Goal: Task Accomplishment & Management: Manage account settings

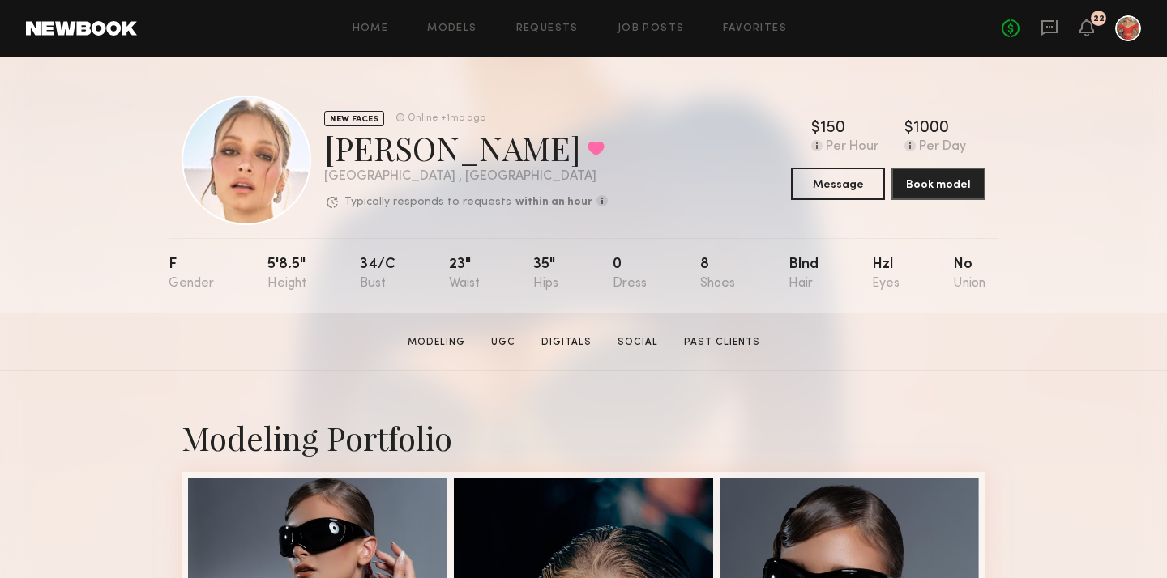
click at [651, 18] on div "Home Models Requests Job Posts Favorites Sign Out No fees up to $5,000 22" at bounding box center [639, 28] width 1004 height 26
click at [648, 27] on link "Job Posts" at bounding box center [650, 28] width 67 height 11
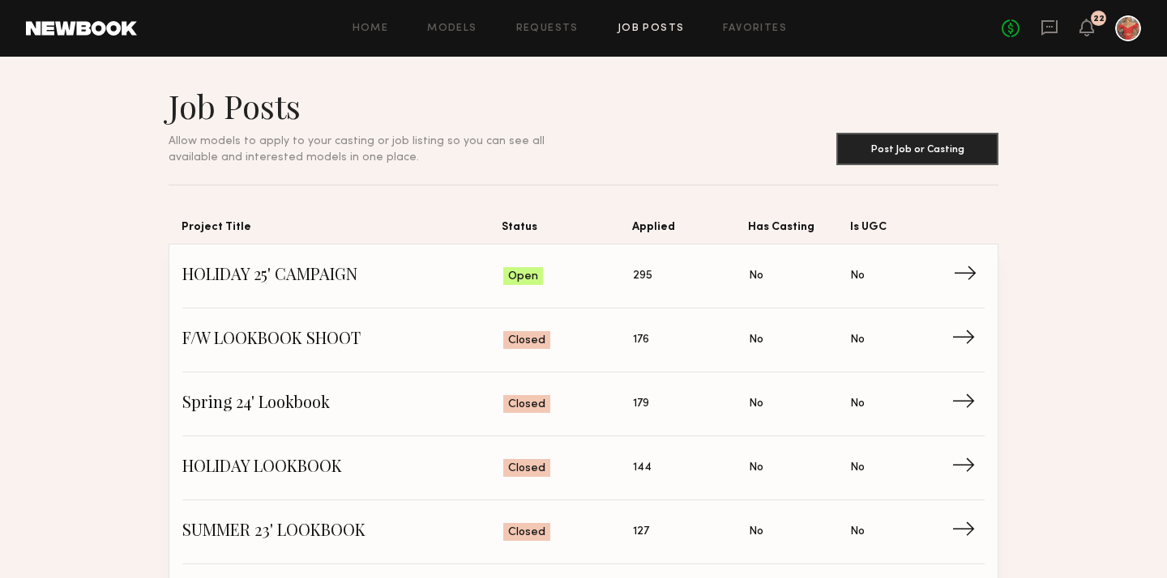
click at [963, 274] on span "→" at bounding box center [969, 276] width 33 height 24
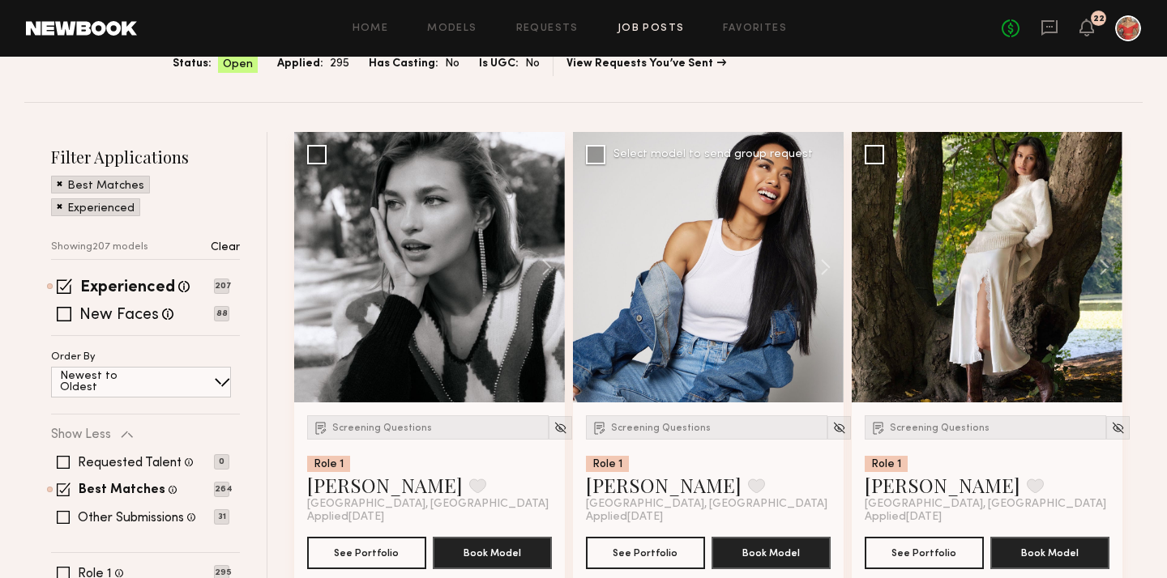
scroll to position [126, 0]
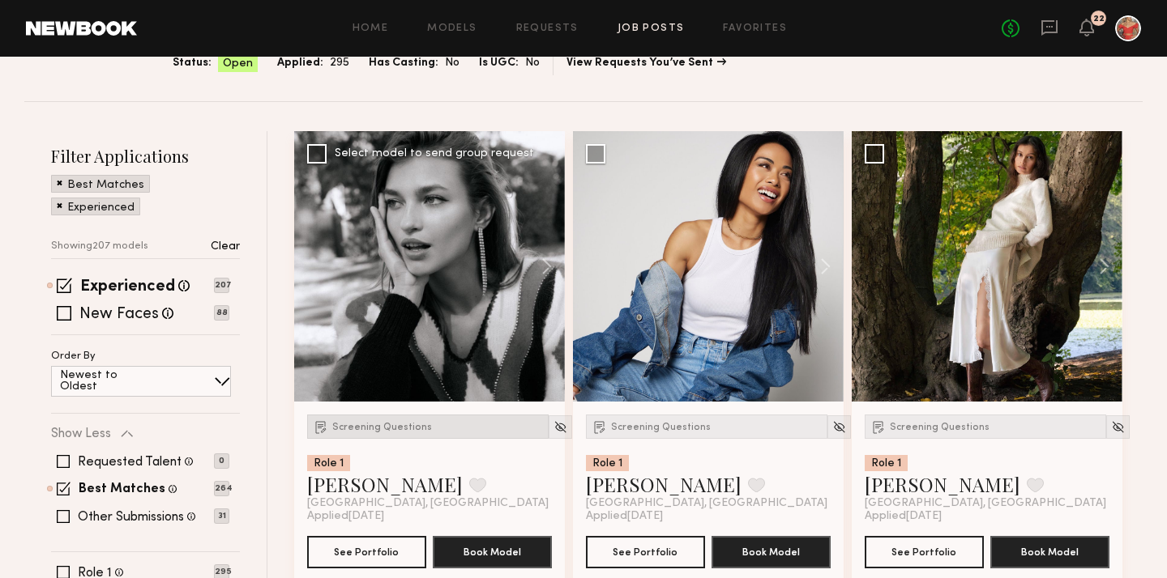
click at [373, 426] on span "Screening Questions" at bounding box center [382, 428] width 100 height 10
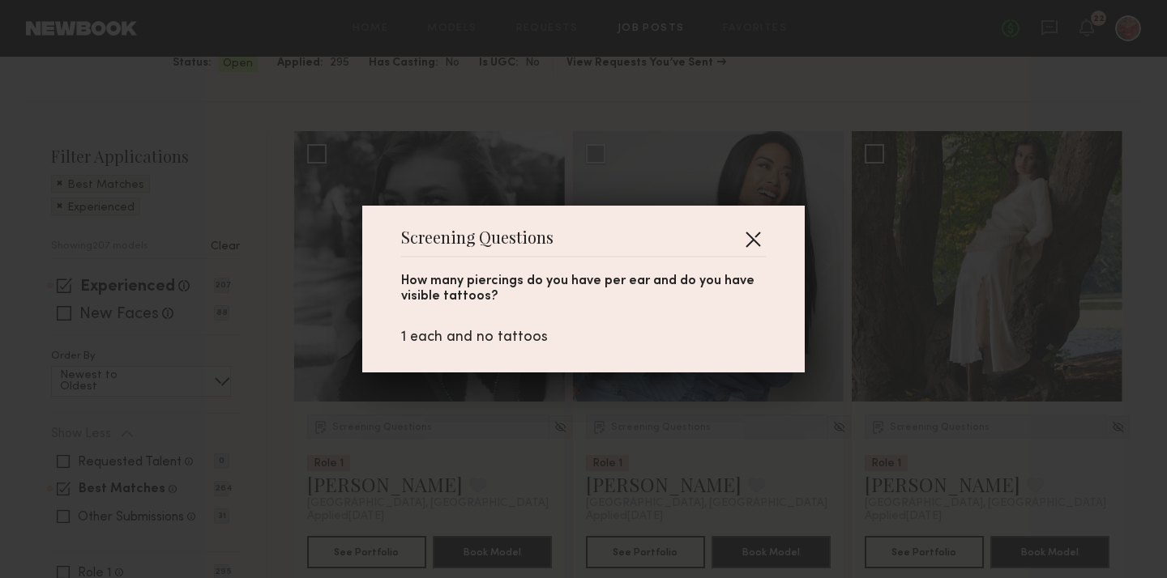
click at [748, 240] on button "button" at bounding box center [753, 239] width 26 height 26
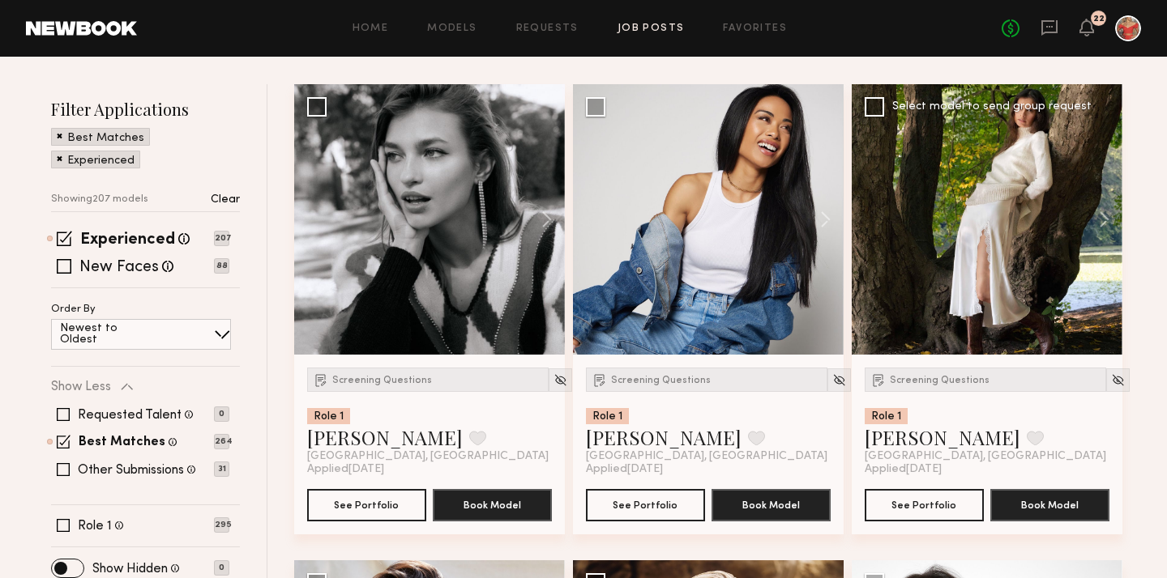
scroll to position [186, 0]
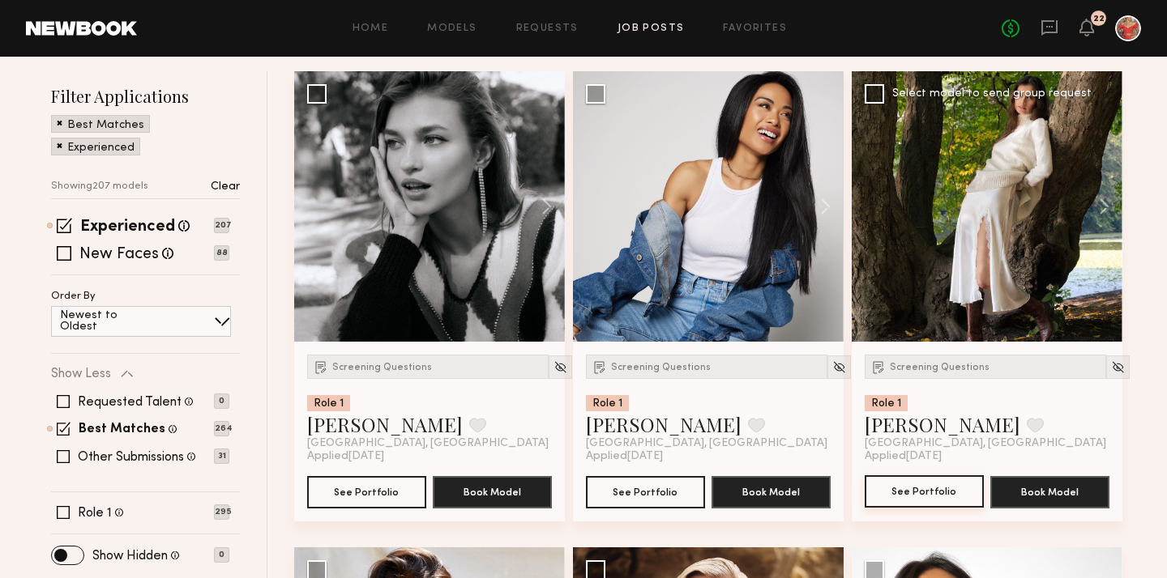
click at [907, 500] on button "See Portfolio" at bounding box center [923, 492] width 119 height 32
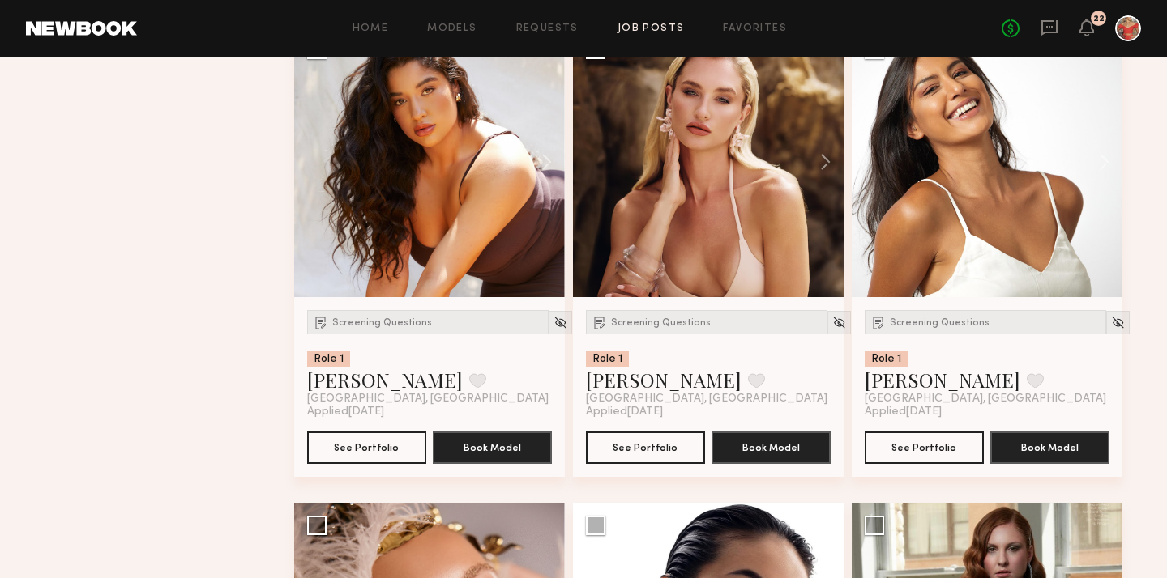
scroll to position [747, 0]
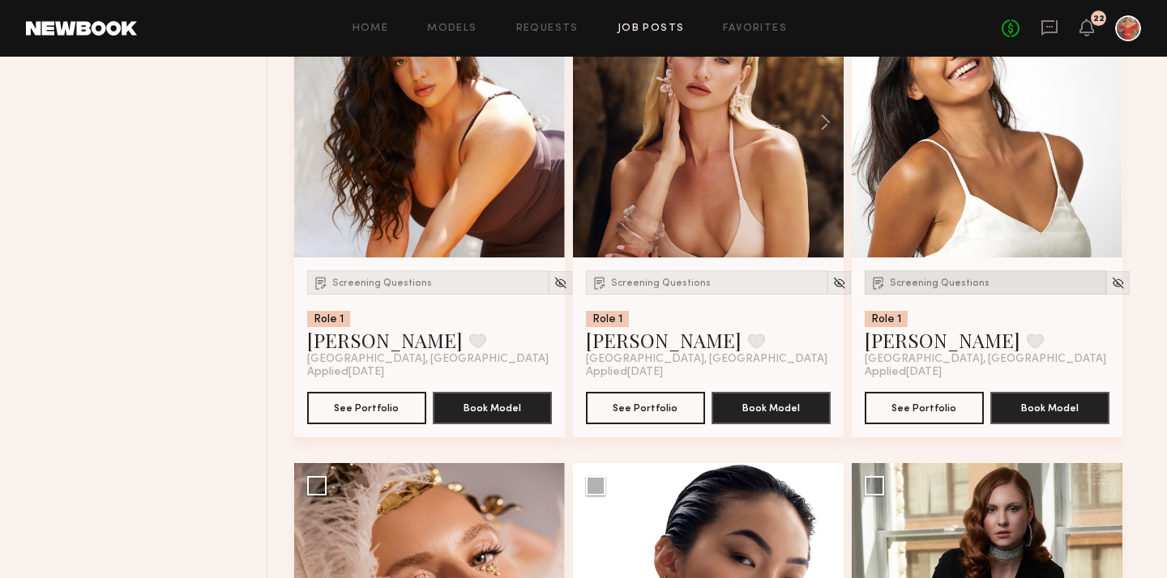
click at [935, 288] on span "Screening Questions" at bounding box center [940, 284] width 100 height 10
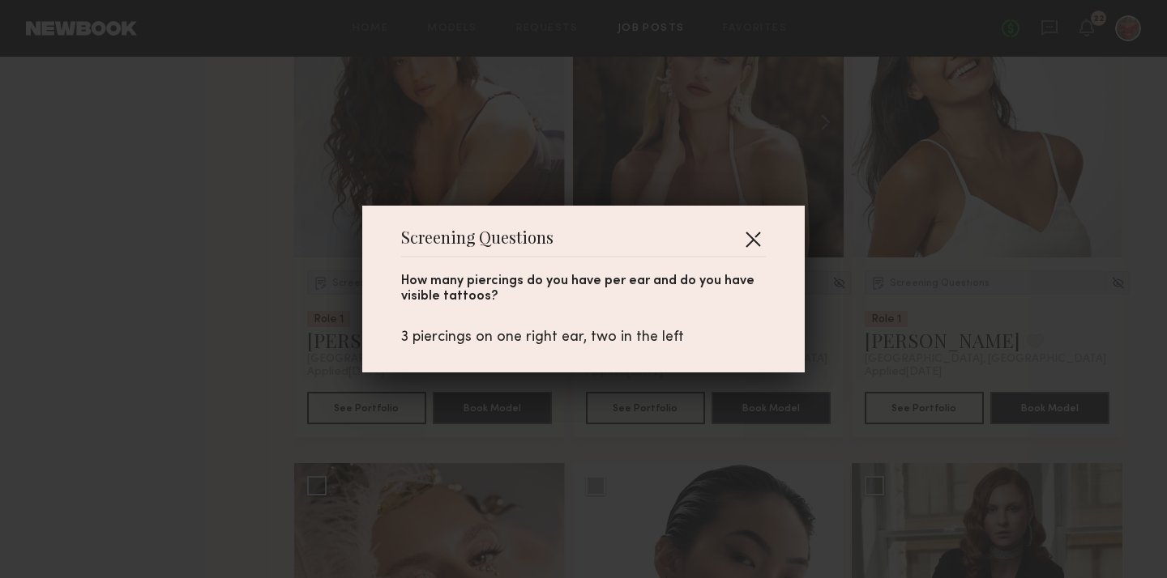
click at [745, 248] on button "button" at bounding box center [753, 239] width 26 height 26
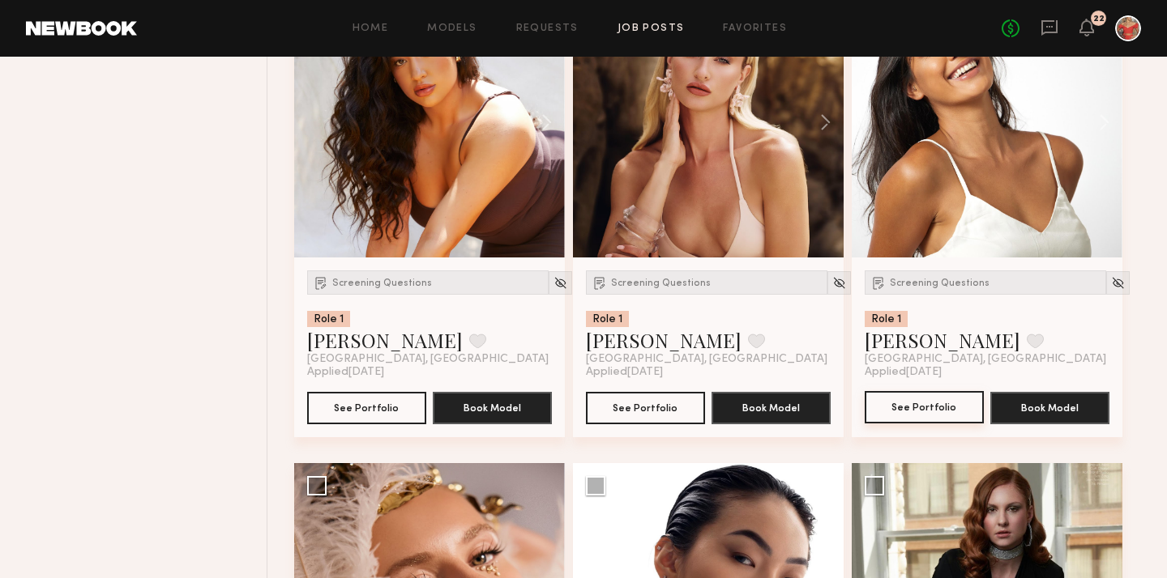
click at [939, 405] on button "See Portfolio" at bounding box center [923, 407] width 119 height 32
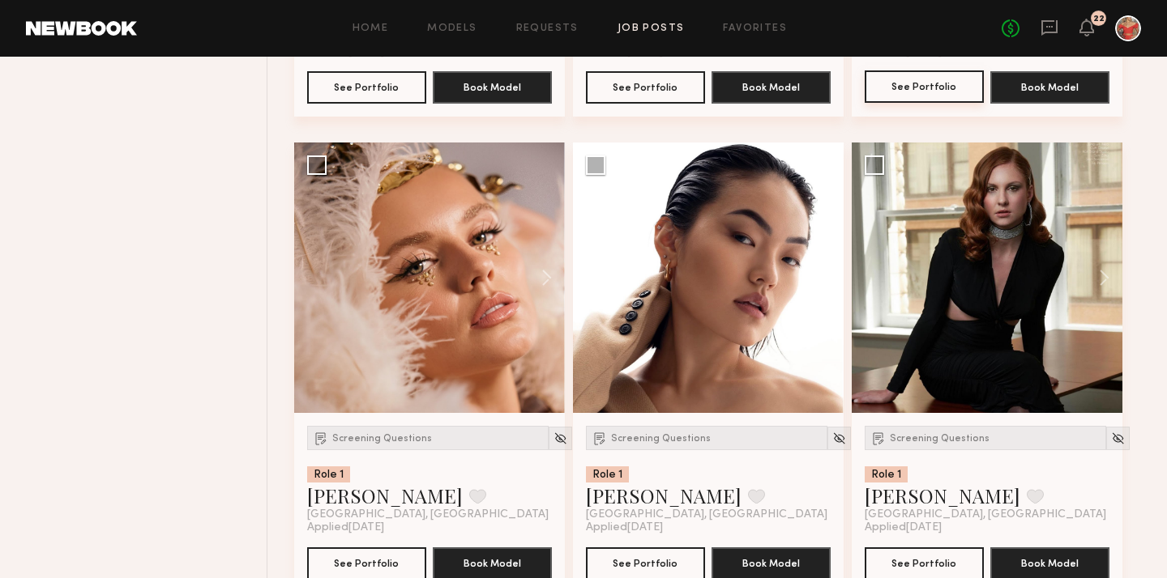
scroll to position [1103, 0]
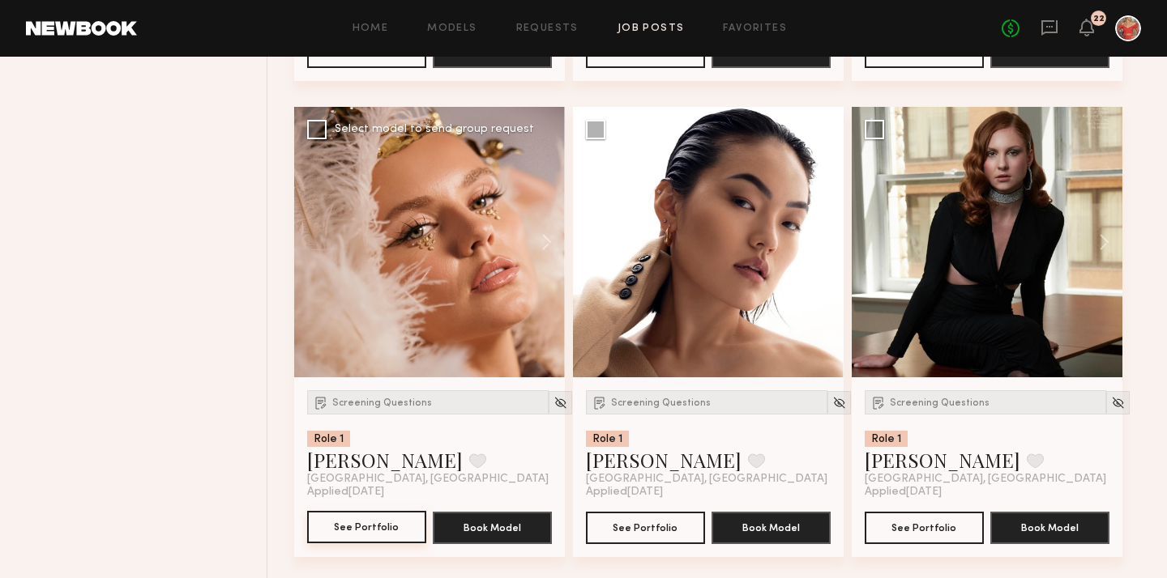
click at [354, 530] on button "See Portfolio" at bounding box center [366, 527] width 119 height 32
click at [636, 536] on button "See Portfolio" at bounding box center [645, 527] width 119 height 32
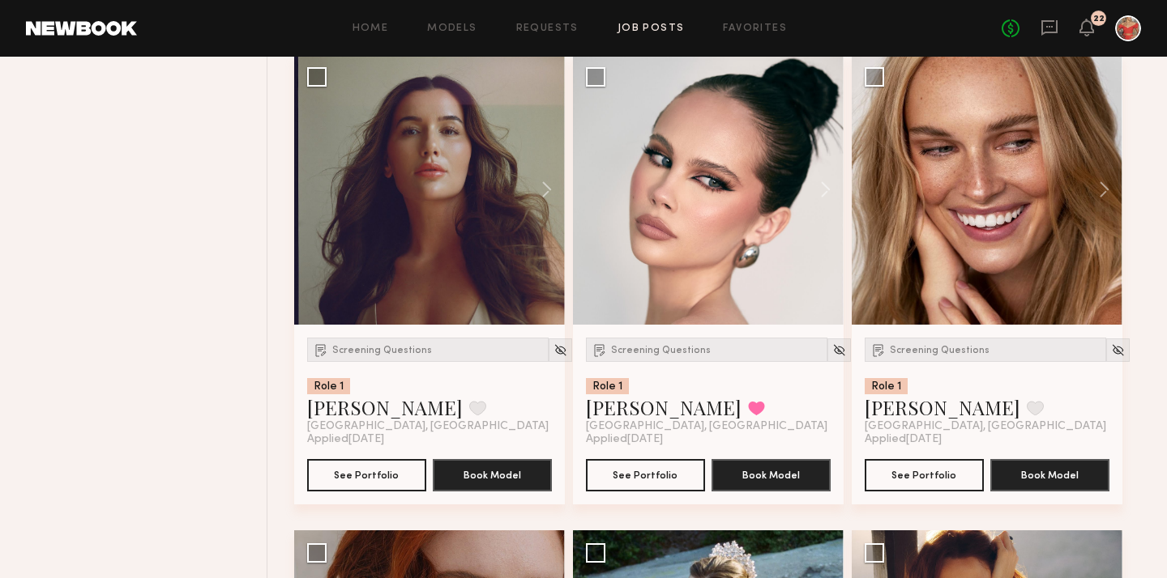
scroll to position [1632, 0]
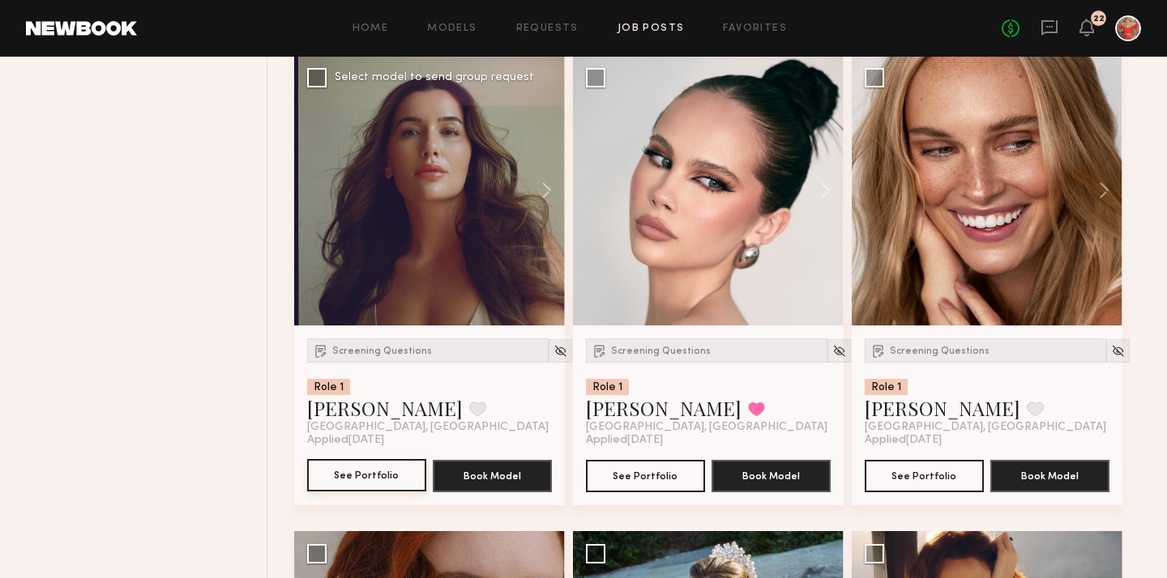
click at [376, 477] on button "See Portfolio" at bounding box center [366, 475] width 119 height 32
click at [647, 480] on button "See Portfolio" at bounding box center [645, 475] width 119 height 32
click at [369, 470] on button "See Portfolio" at bounding box center [366, 475] width 119 height 32
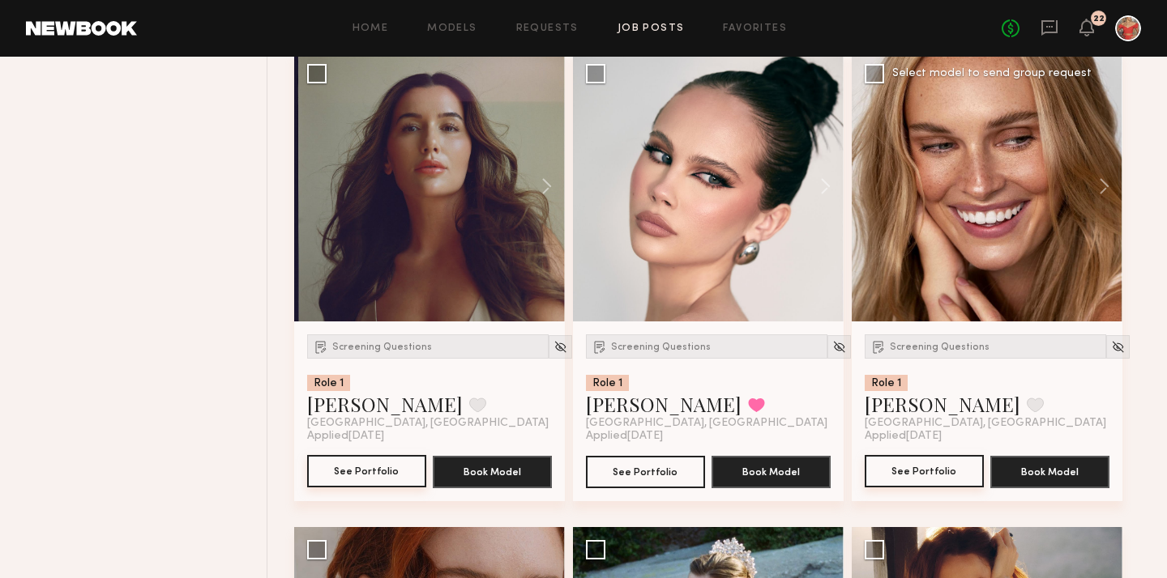
scroll to position [1645, 0]
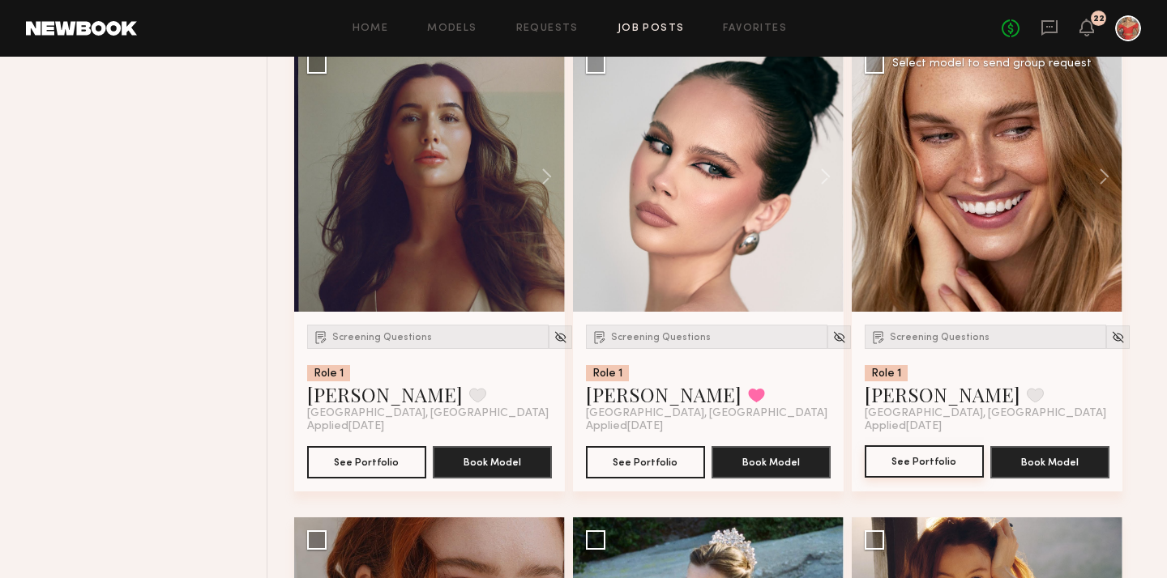
click at [908, 456] on button "See Portfolio" at bounding box center [923, 462] width 119 height 32
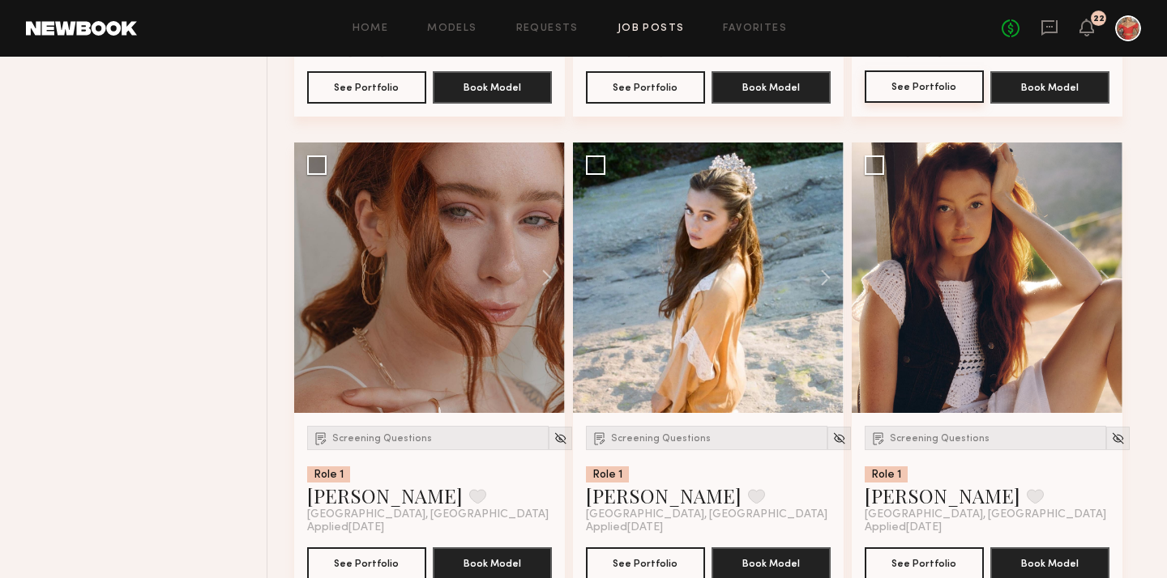
scroll to position [2040, 0]
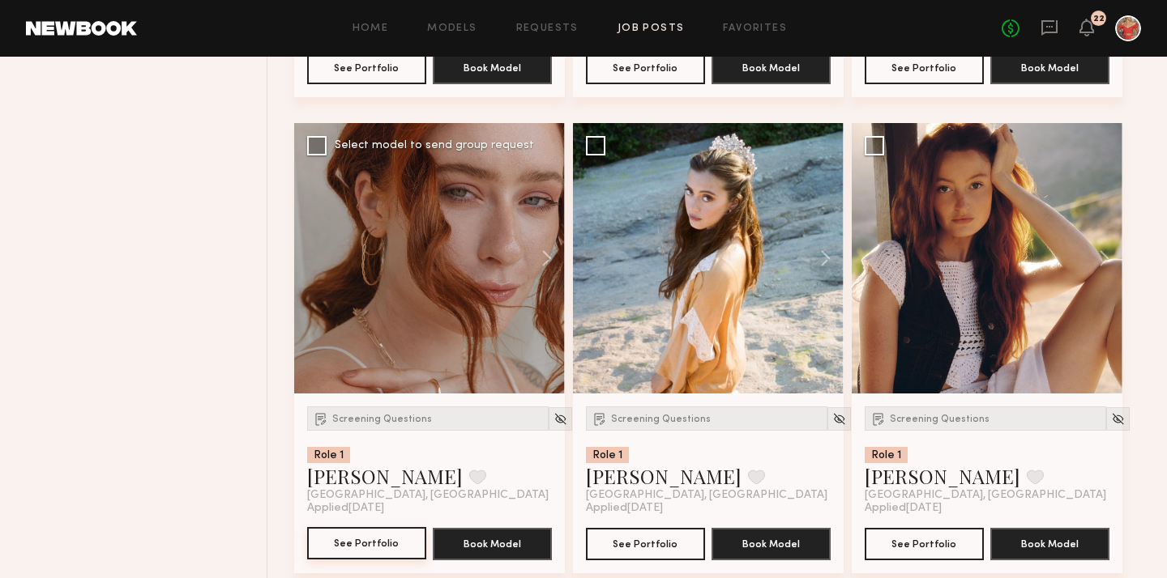
click at [351, 547] on button "See Portfolio" at bounding box center [366, 543] width 119 height 32
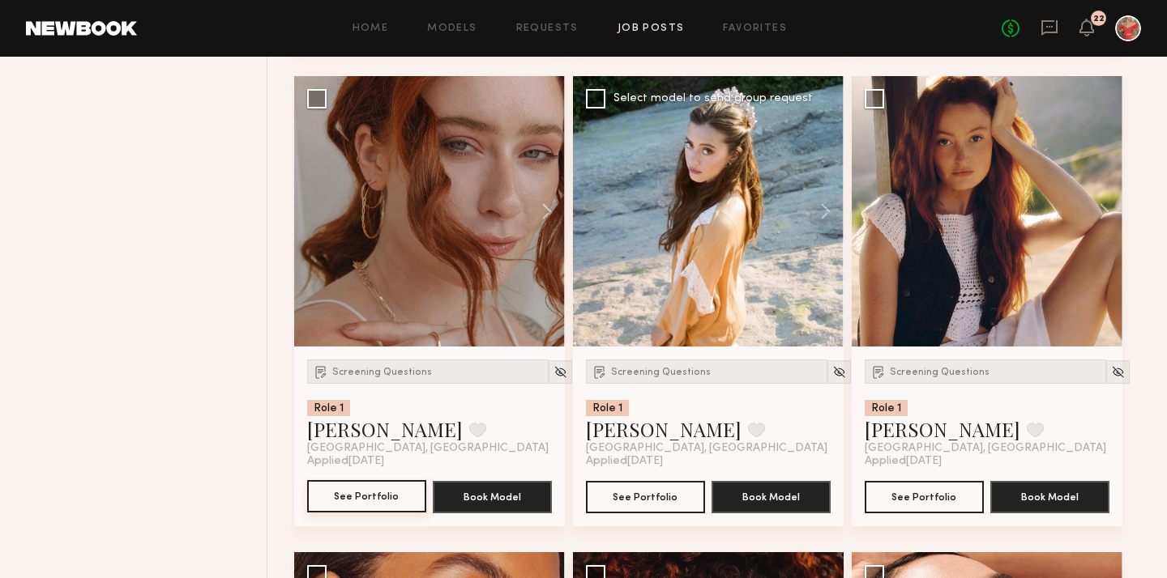
scroll to position [2091, 0]
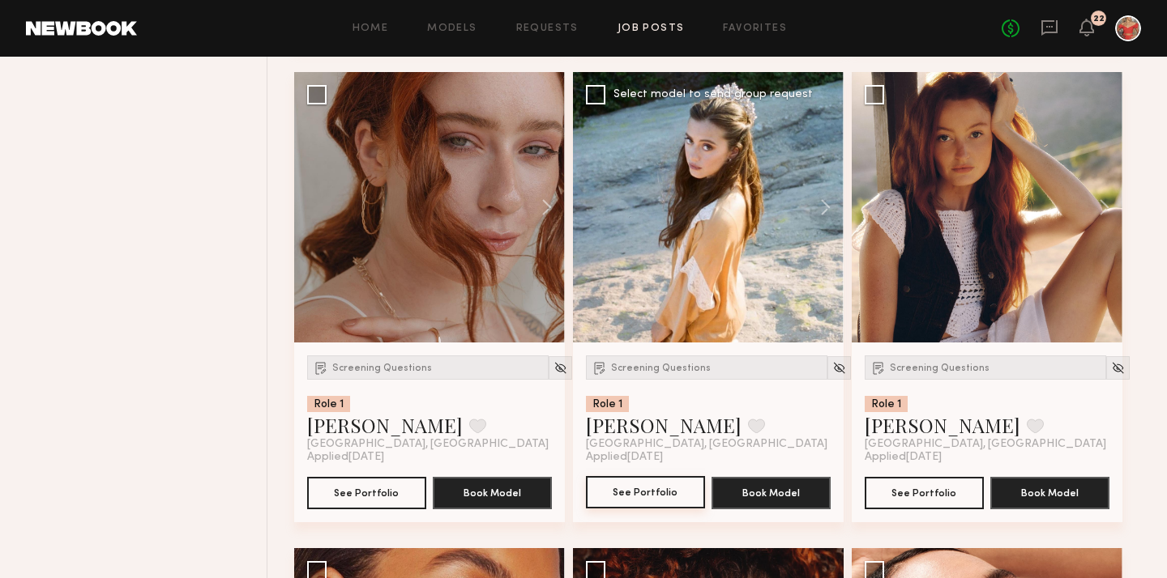
click at [643, 497] on button "See Portfolio" at bounding box center [645, 492] width 119 height 32
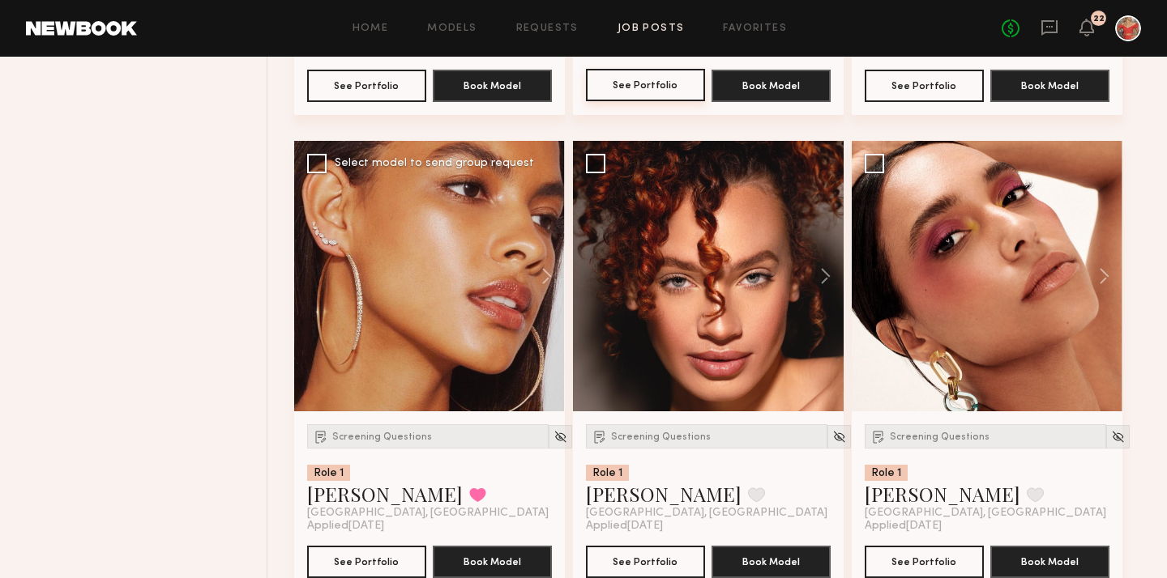
scroll to position [2570, 0]
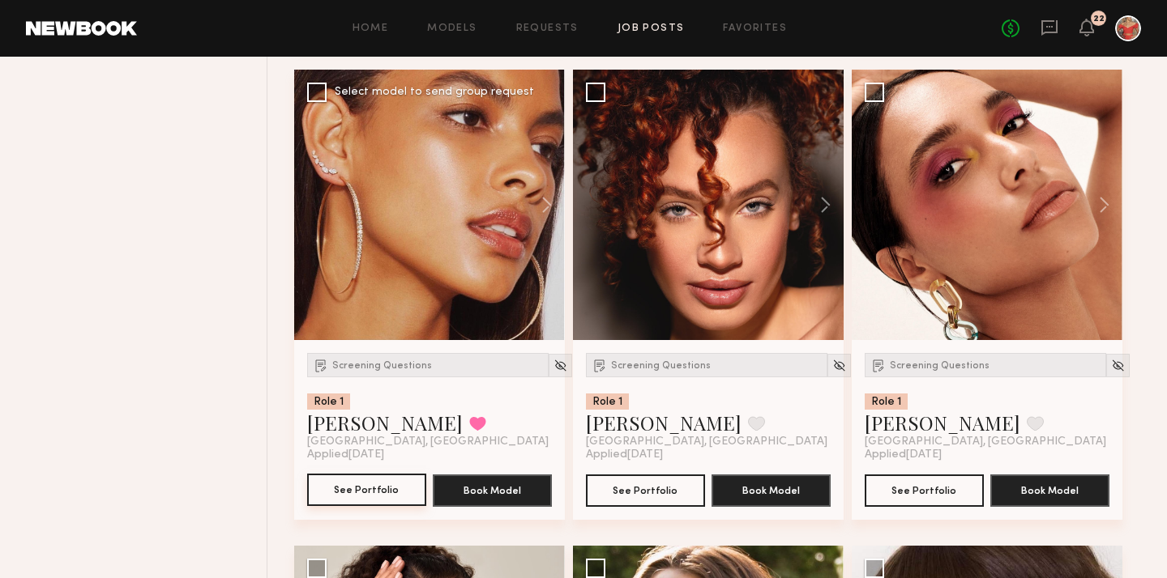
click at [373, 492] on button "See Portfolio" at bounding box center [366, 490] width 119 height 32
click at [917, 493] on button "See Portfolio" at bounding box center [923, 490] width 119 height 32
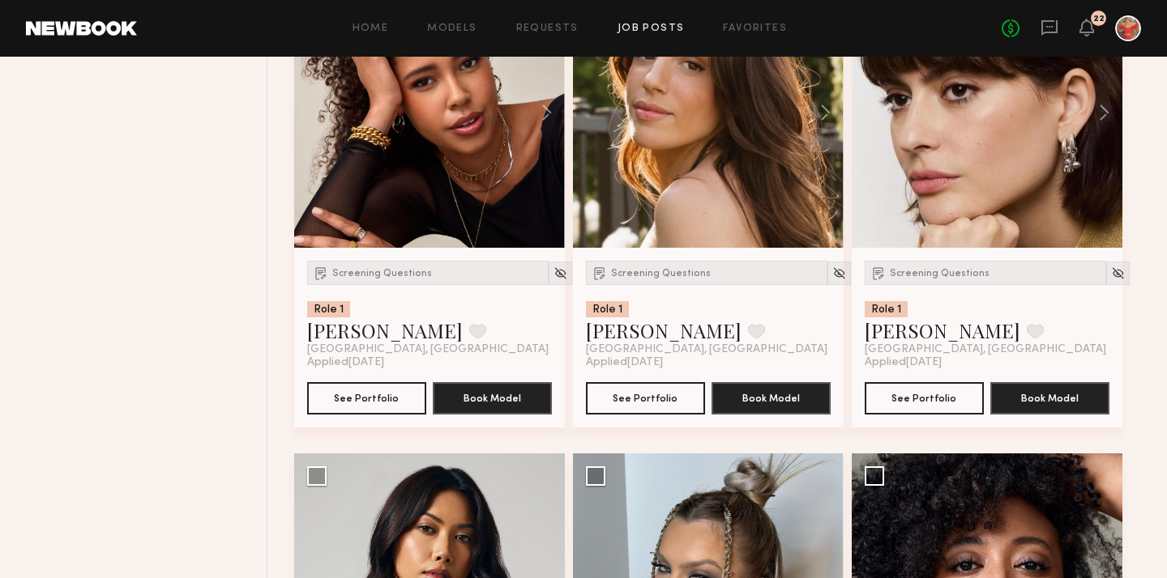
scroll to position [3133, 0]
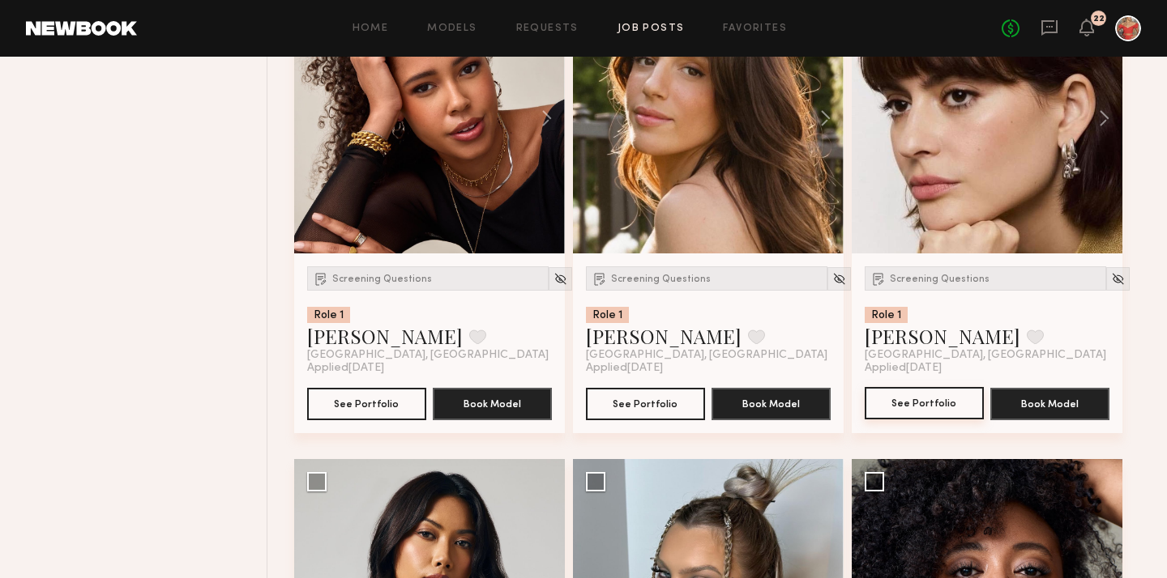
click at [904, 403] on button "See Portfolio" at bounding box center [923, 403] width 119 height 32
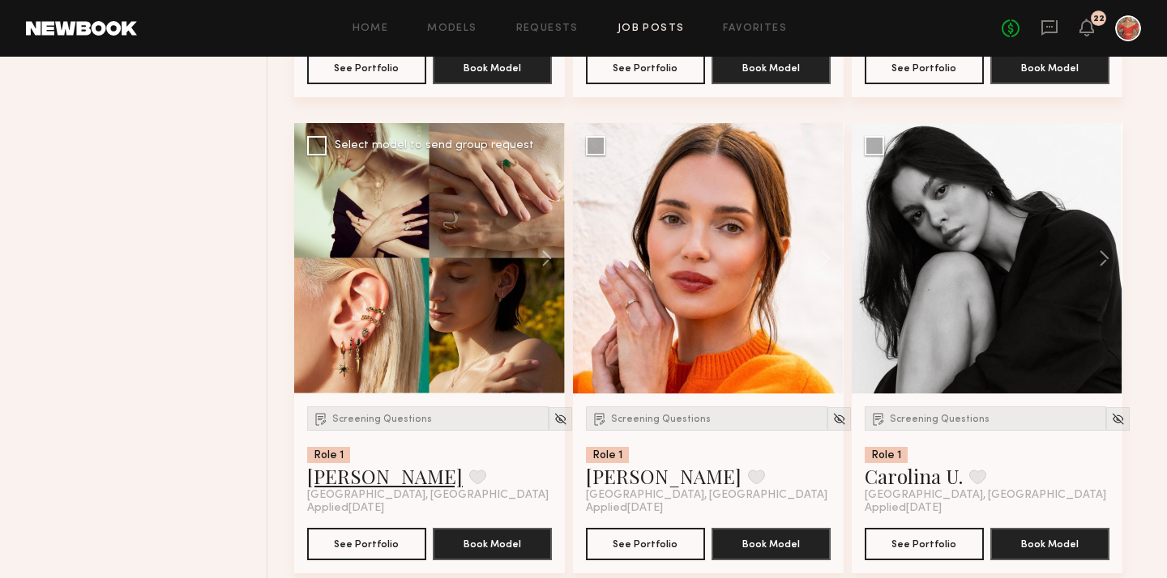
scroll to position [4424, 0]
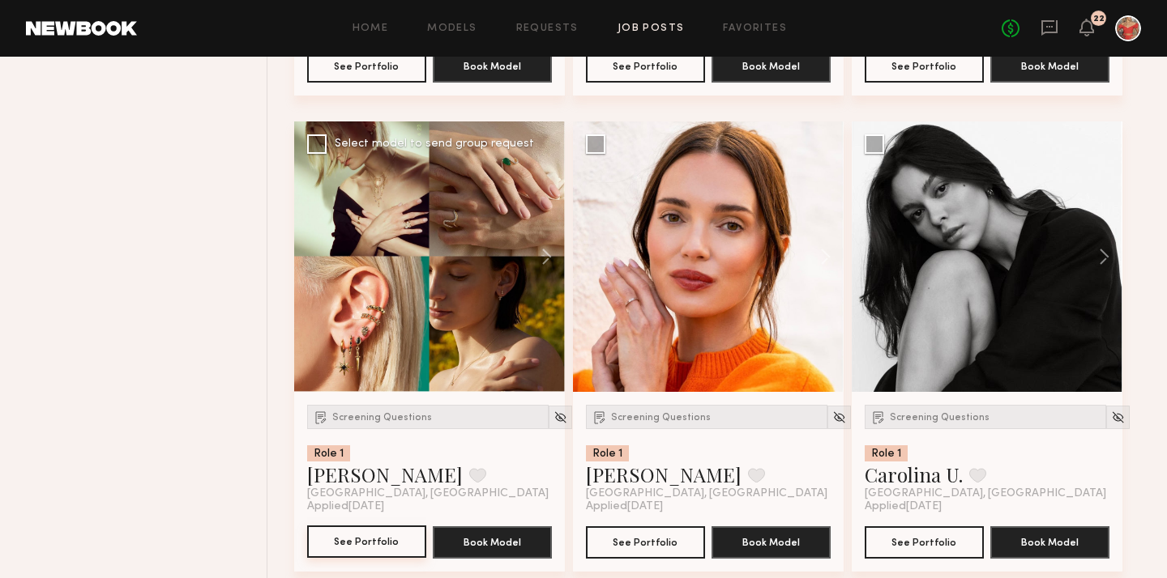
click at [352, 548] on button "See Portfolio" at bounding box center [366, 542] width 119 height 32
click at [628, 422] on span "Screening Questions" at bounding box center [661, 418] width 100 height 10
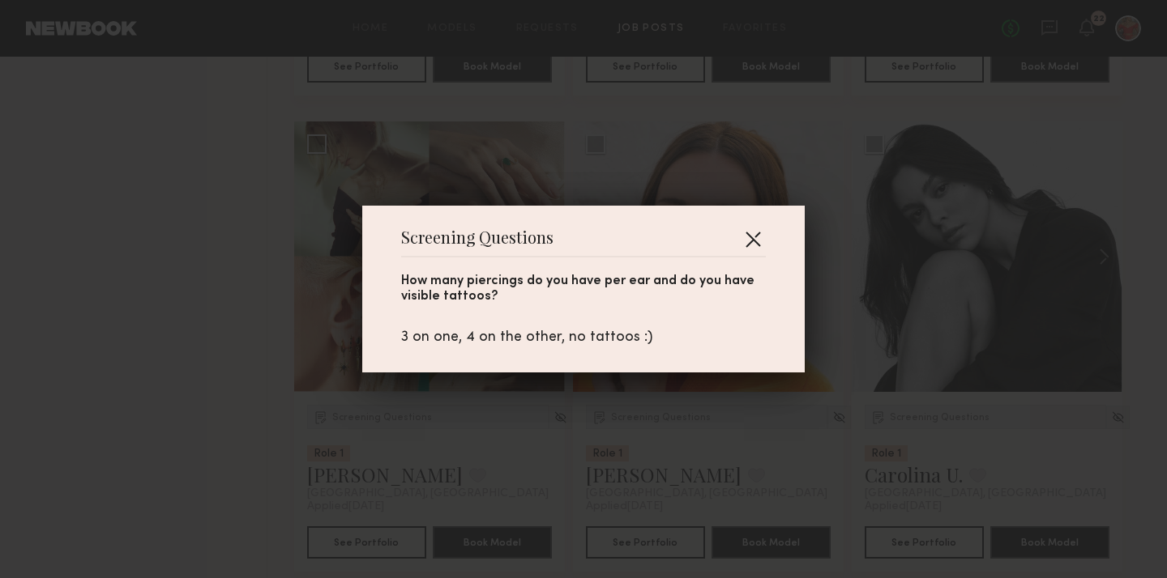
click at [750, 237] on button "button" at bounding box center [753, 239] width 26 height 26
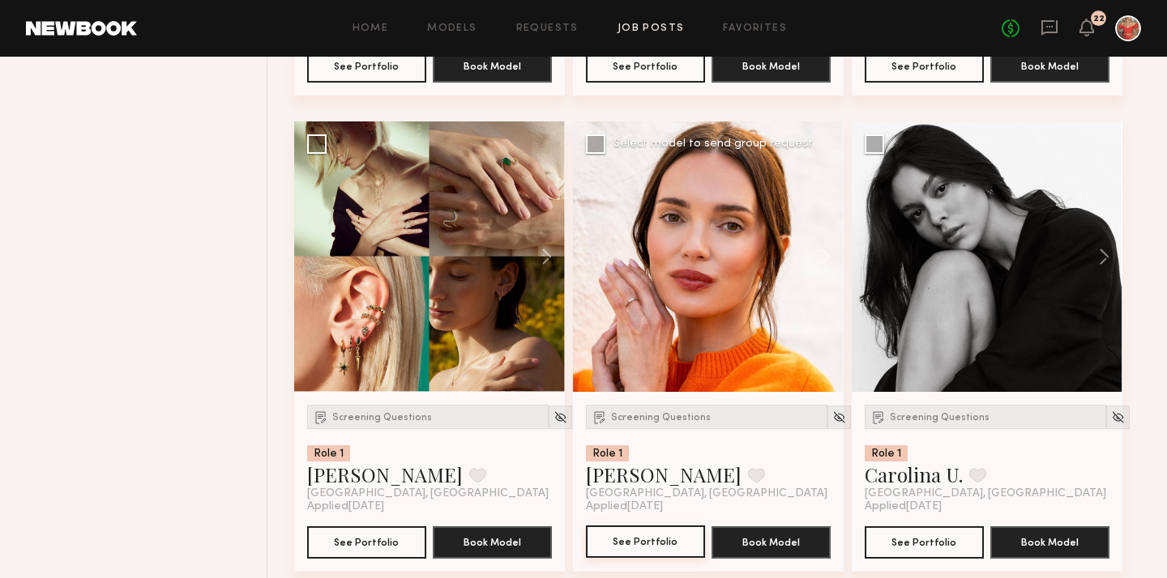
click at [651, 537] on button "See Portfolio" at bounding box center [645, 542] width 119 height 32
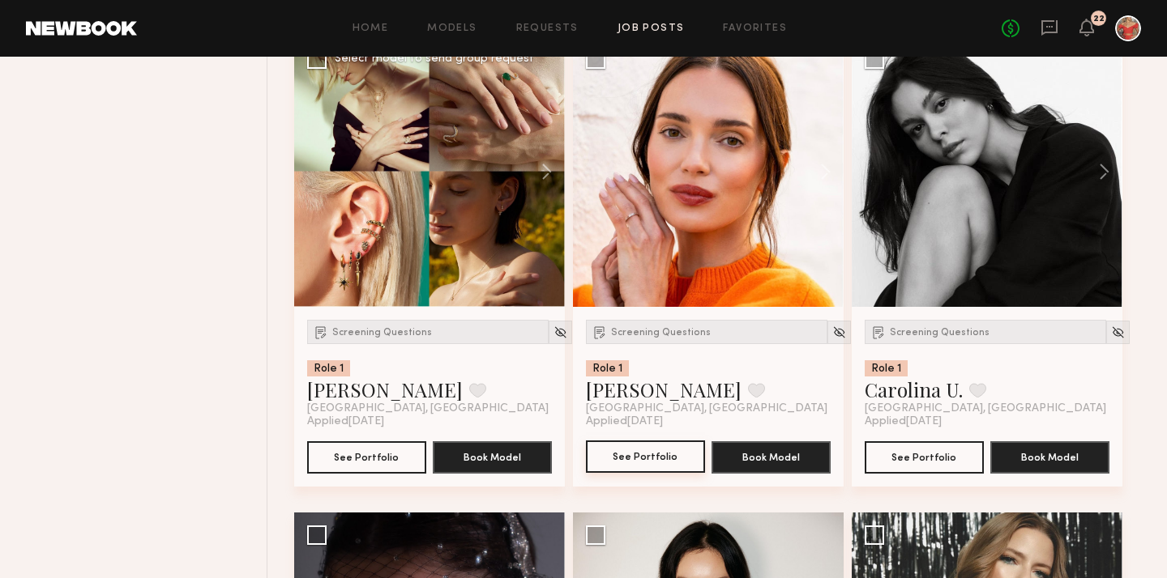
scroll to position [4512, 0]
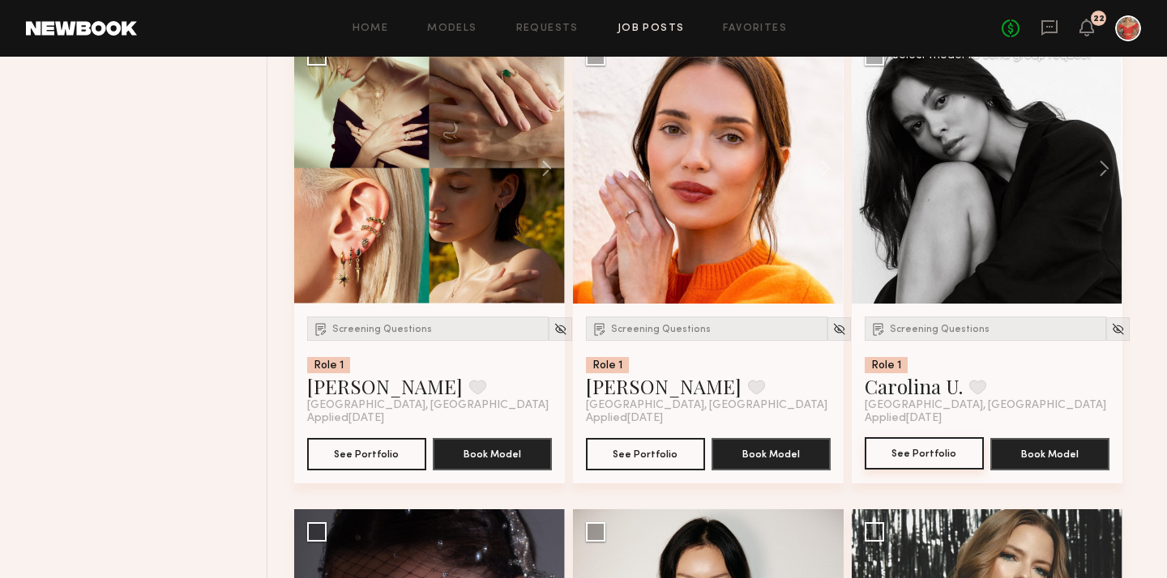
click at [920, 459] on button "See Portfolio" at bounding box center [923, 454] width 119 height 32
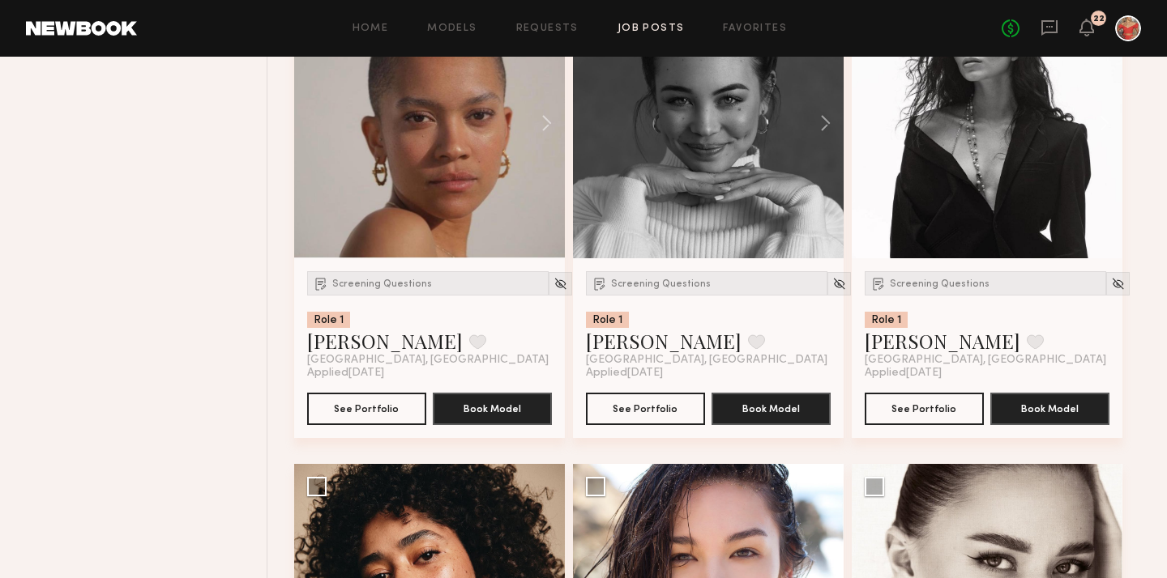
scroll to position [5519, 0]
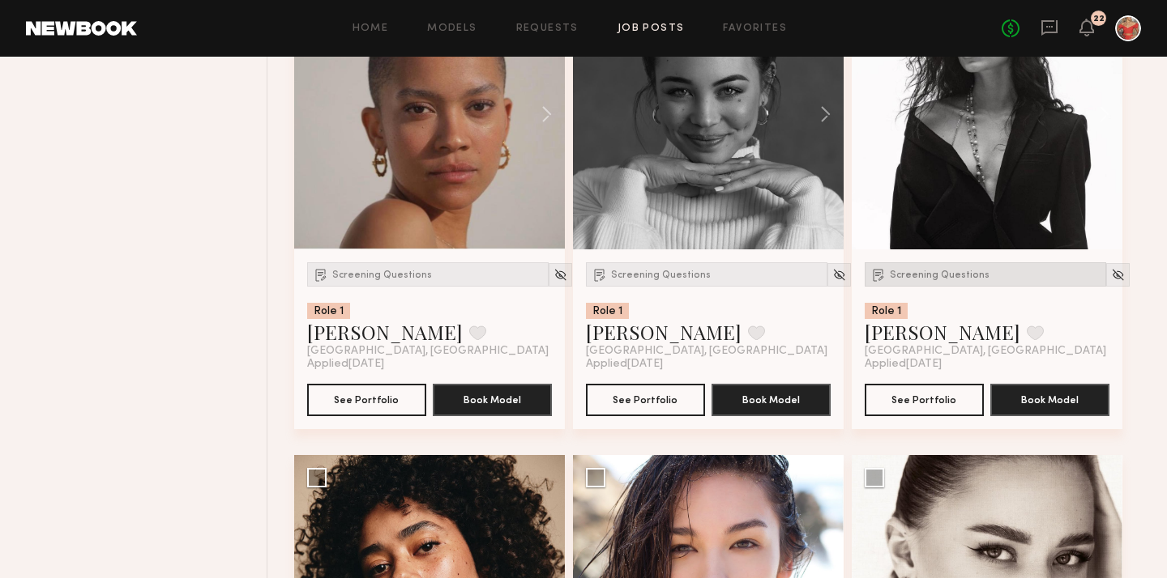
click at [918, 280] on span "Screening Questions" at bounding box center [940, 276] width 100 height 10
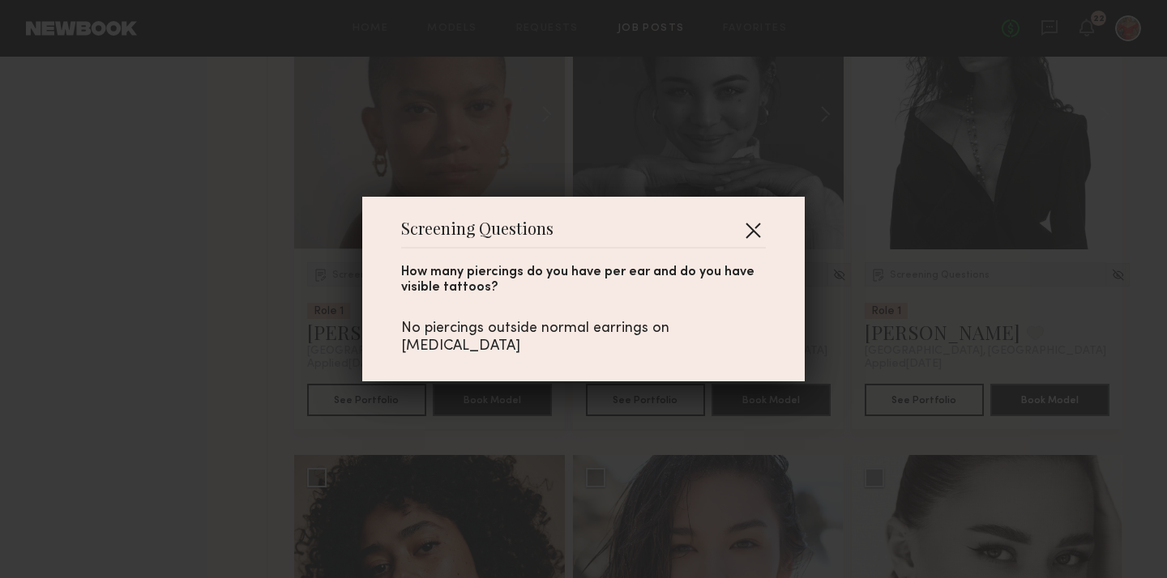
click at [752, 237] on button "button" at bounding box center [753, 230] width 26 height 26
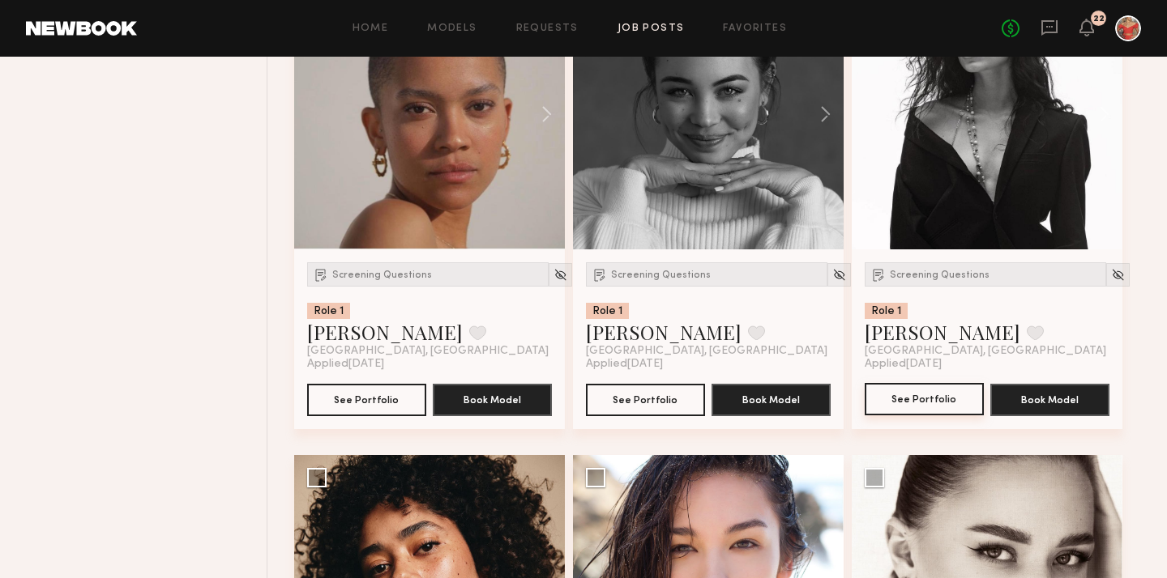
click at [915, 410] on button "See Portfolio" at bounding box center [923, 399] width 119 height 32
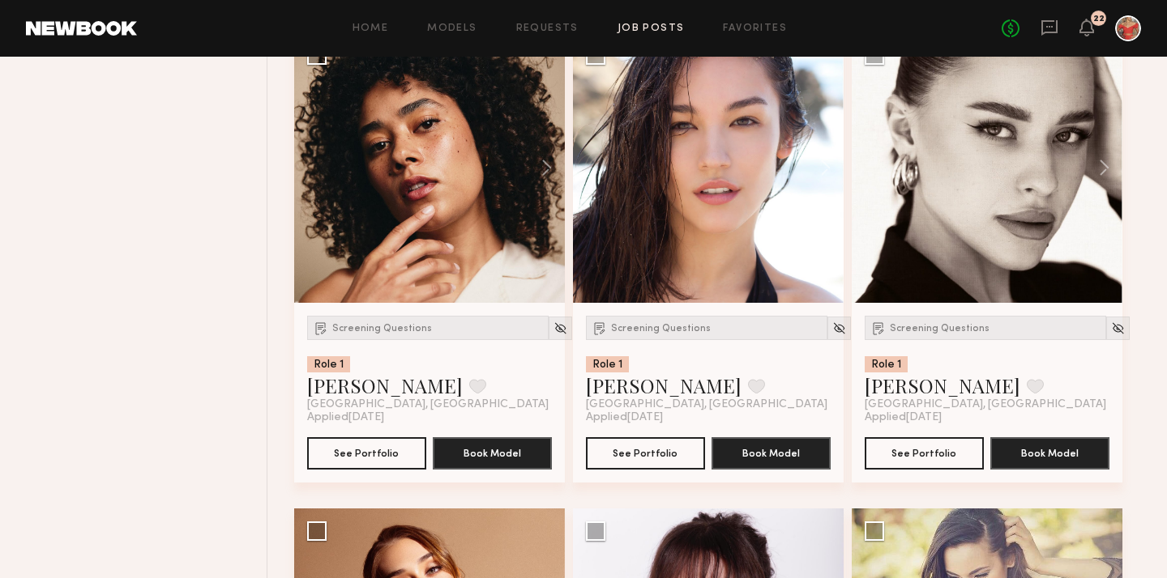
scroll to position [5950, 0]
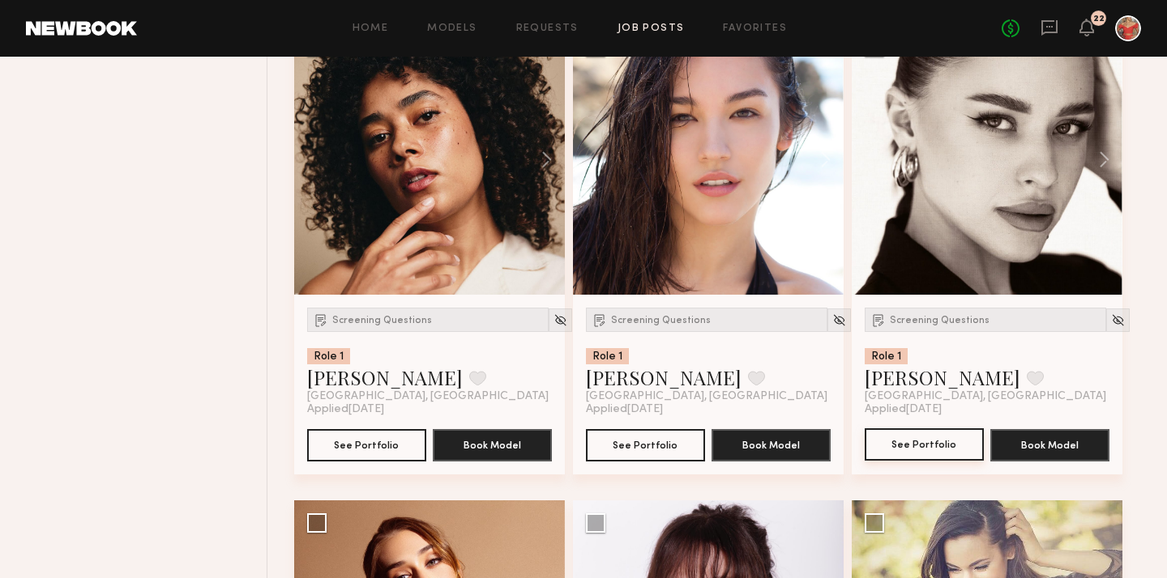
click at [904, 457] on button "See Portfolio" at bounding box center [923, 445] width 119 height 32
click at [948, 326] on span "Screening Questions" at bounding box center [940, 321] width 100 height 10
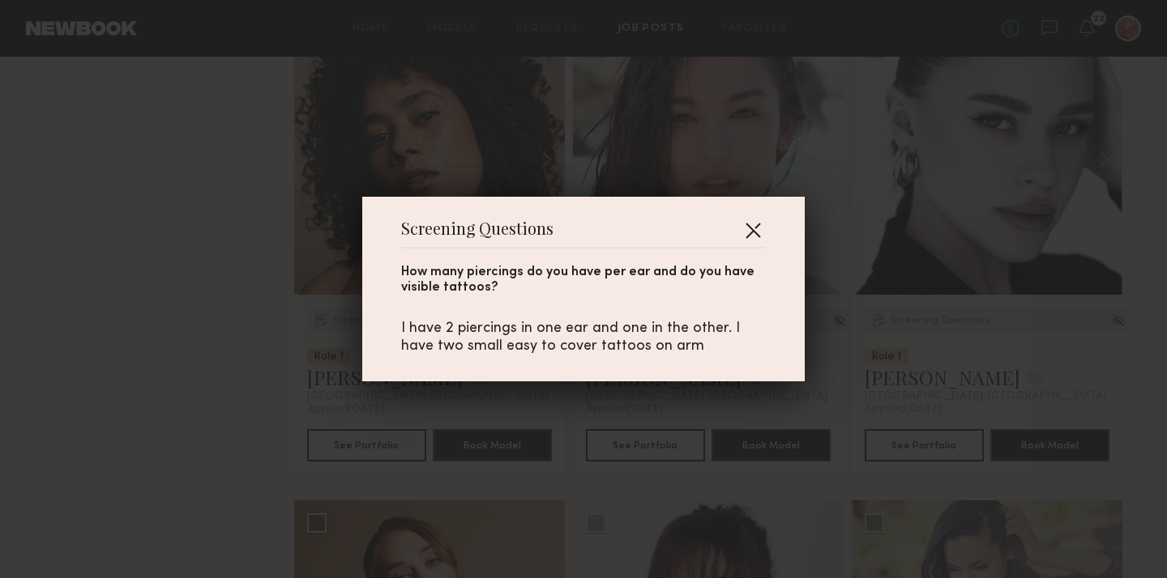
click at [757, 228] on button "button" at bounding box center [753, 230] width 26 height 26
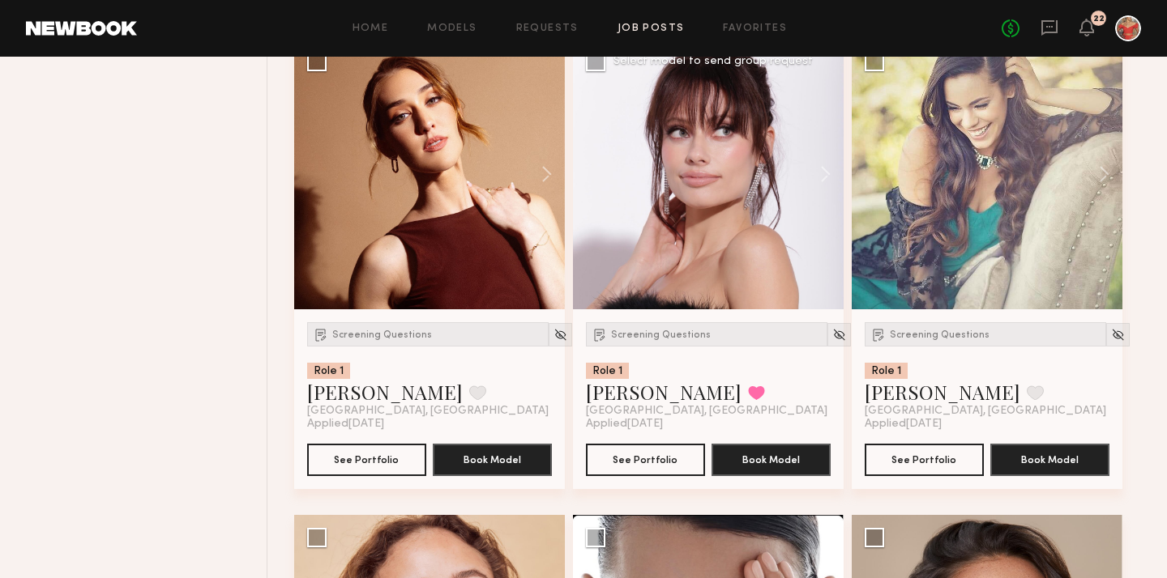
scroll to position [6409, 0]
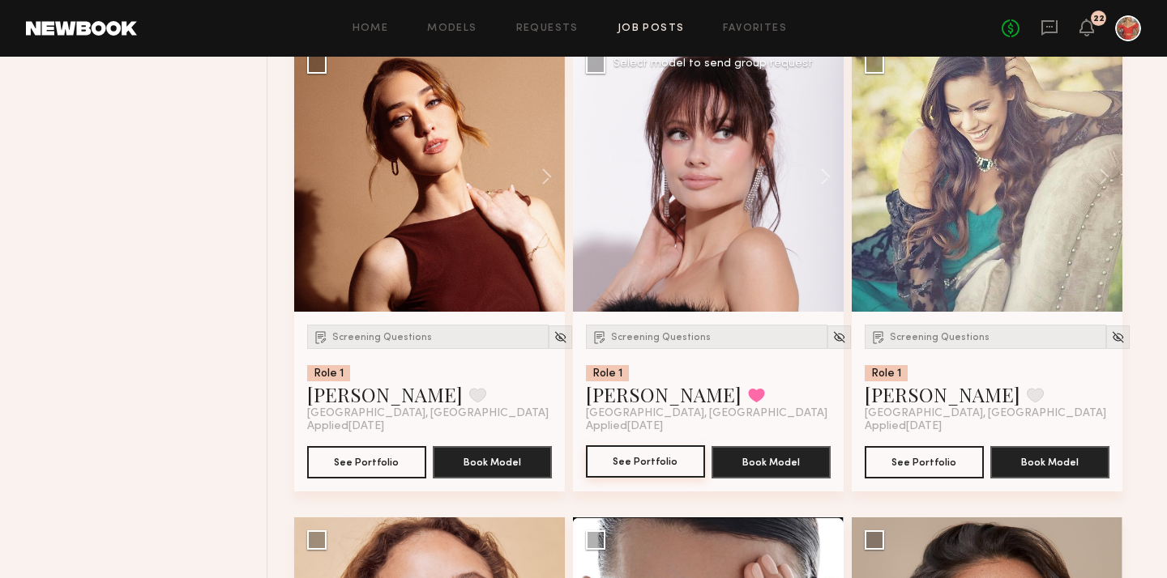
click at [655, 468] on button "See Portfolio" at bounding box center [645, 462] width 119 height 32
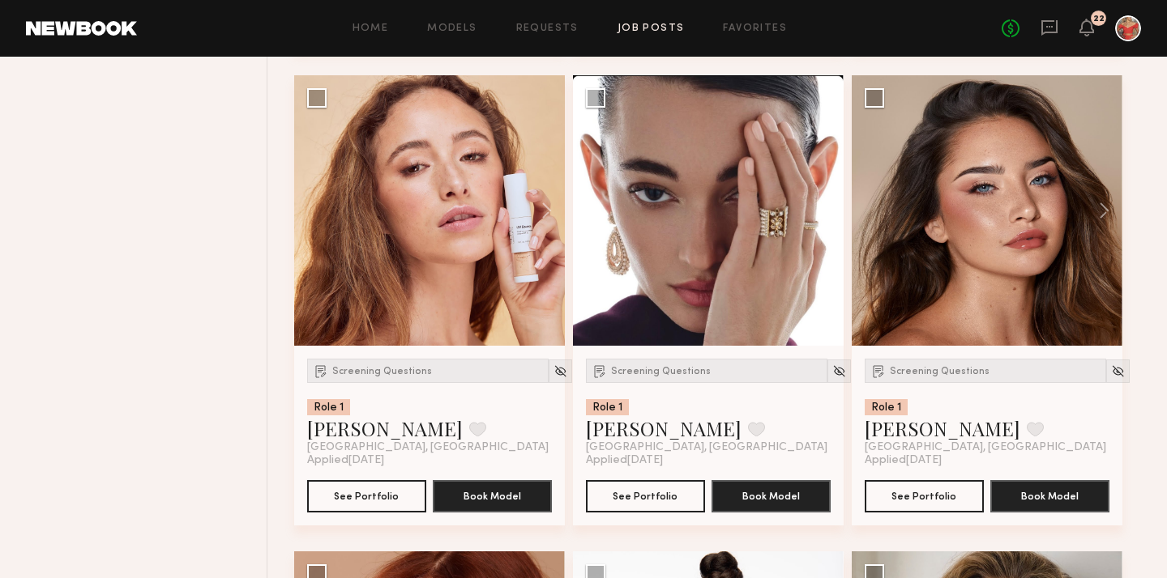
scroll to position [6856, 0]
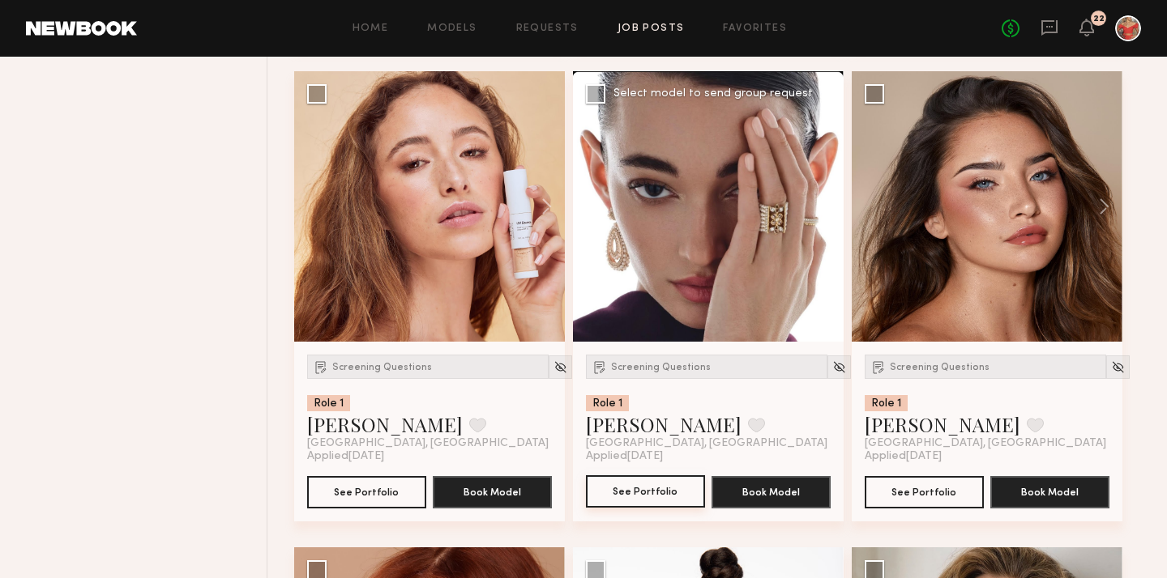
click at [641, 501] on button "See Portfolio" at bounding box center [645, 492] width 119 height 32
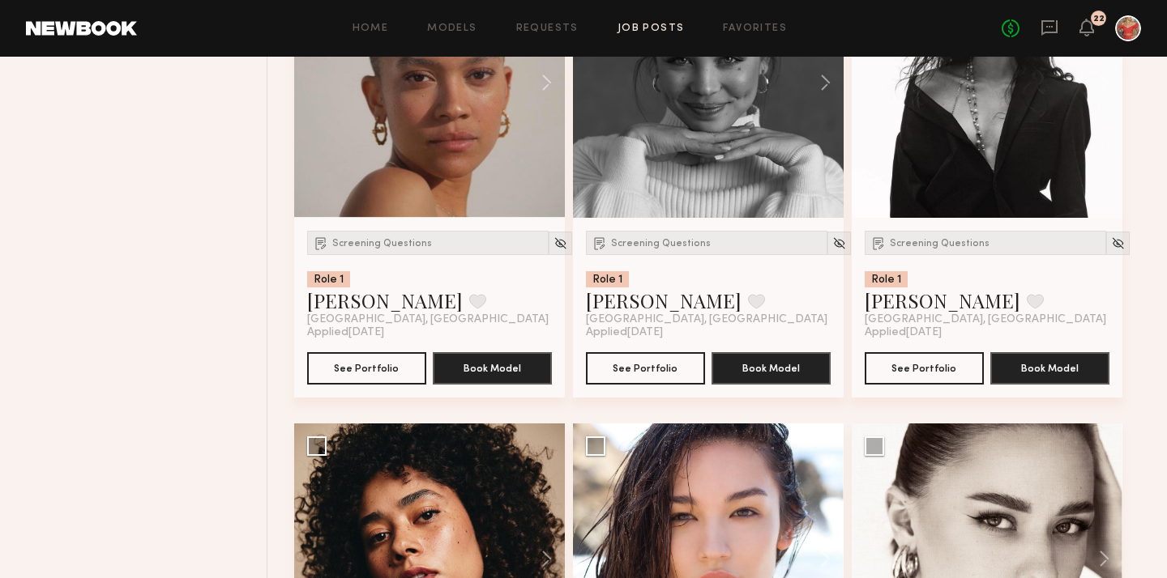
scroll to position [5465, 0]
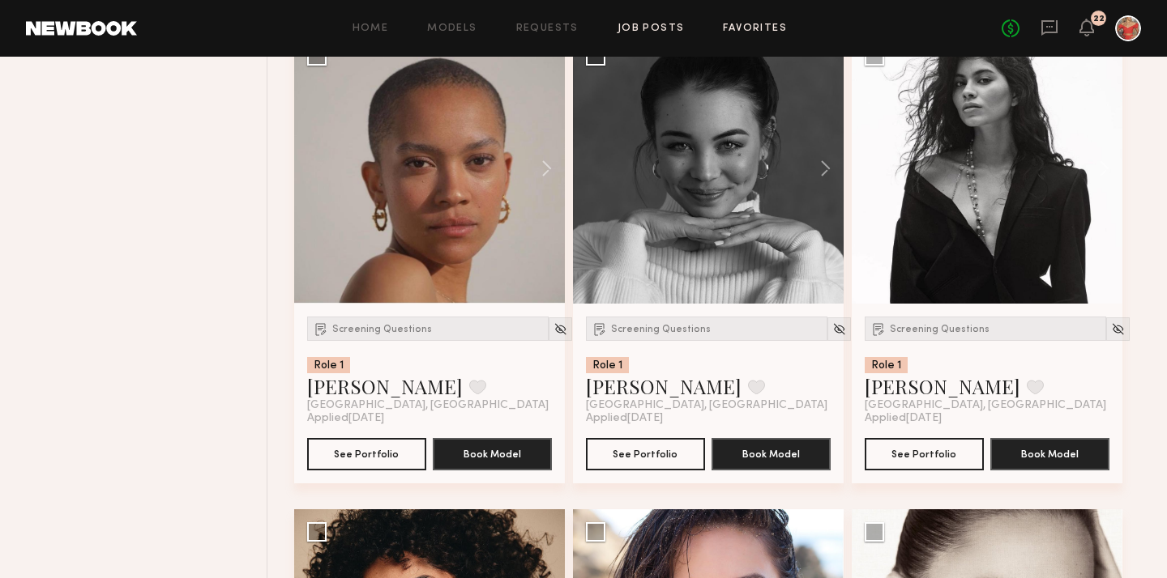
click at [740, 28] on link "Favorites" at bounding box center [755, 28] width 64 height 11
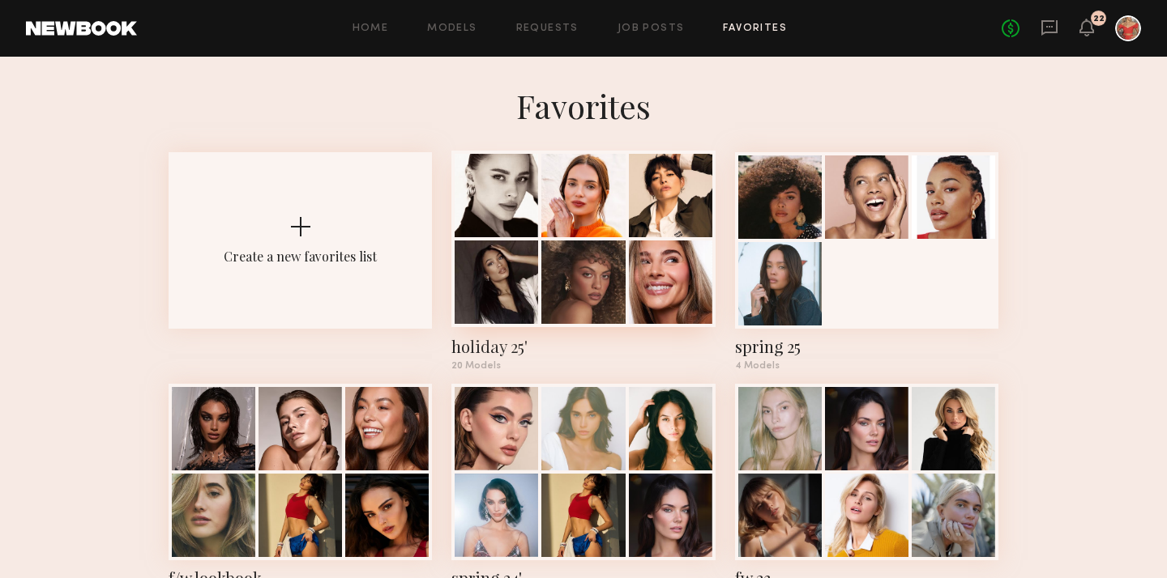
click at [472, 344] on div "holiday 25'" at bounding box center [582, 346] width 263 height 23
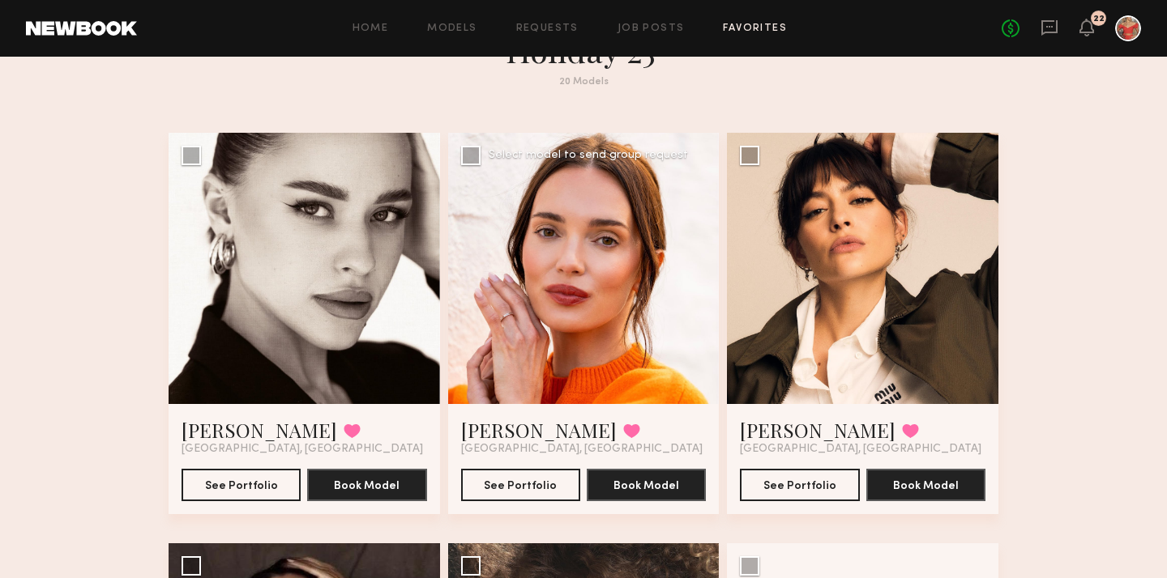
scroll to position [76, 0]
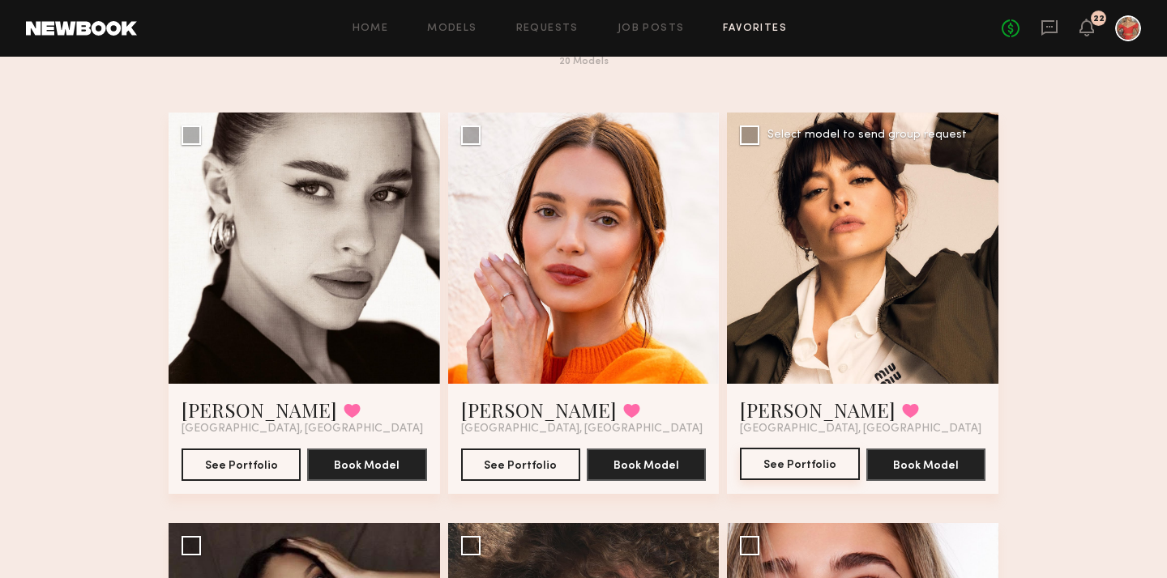
click at [822, 463] on button "See Portfolio" at bounding box center [799, 464] width 119 height 32
click at [532, 459] on button "See Portfolio" at bounding box center [520, 464] width 119 height 32
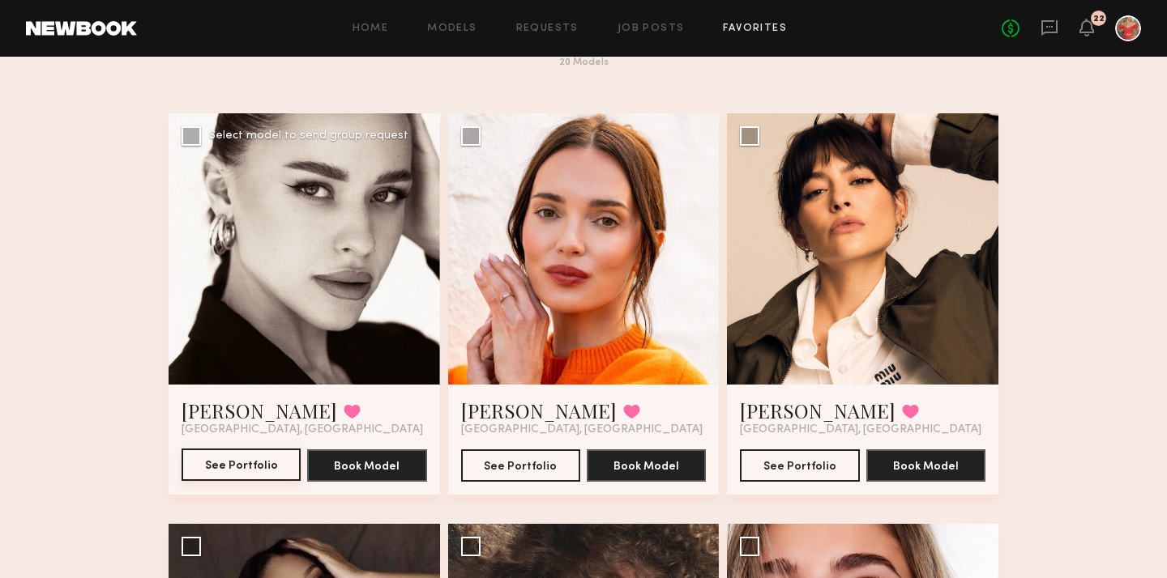
click at [242, 463] on button "See Portfolio" at bounding box center [240, 465] width 119 height 32
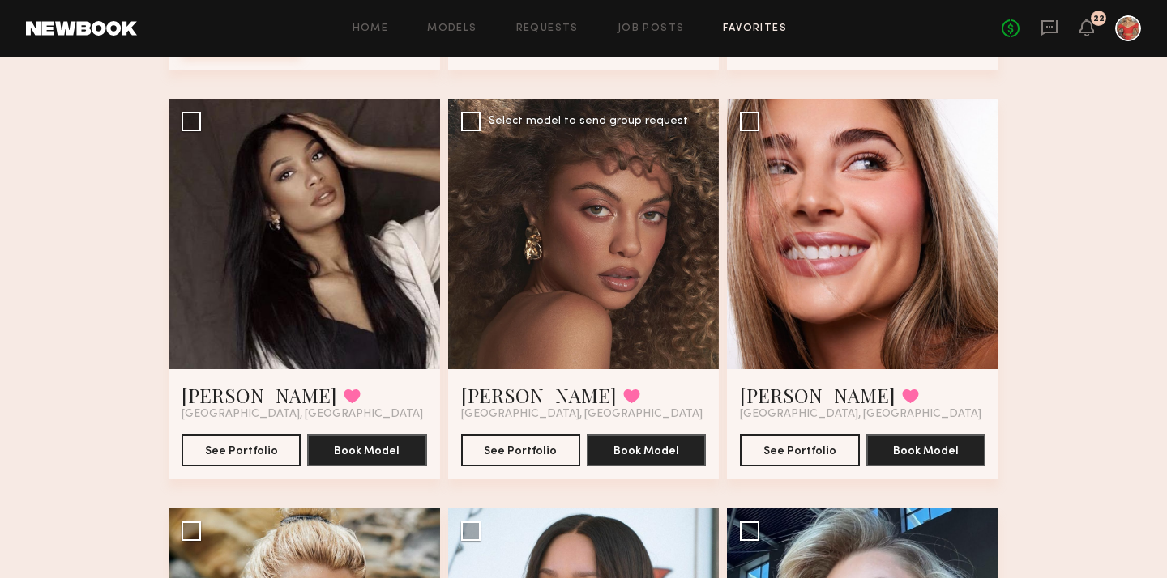
scroll to position [502, 0]
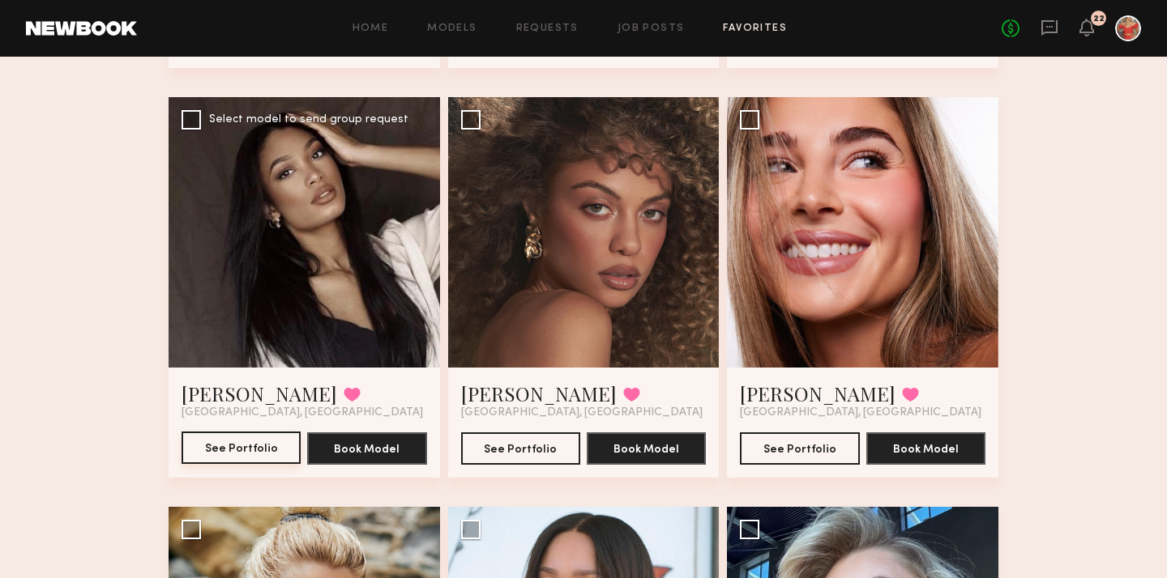
click at [242, 451] on button "See Portfolio" at bounding box center [240, 448] width 119 height 32
click at [505, 444] on button "See Portfolio" at bounding box center [520, 448] width 119 height 32
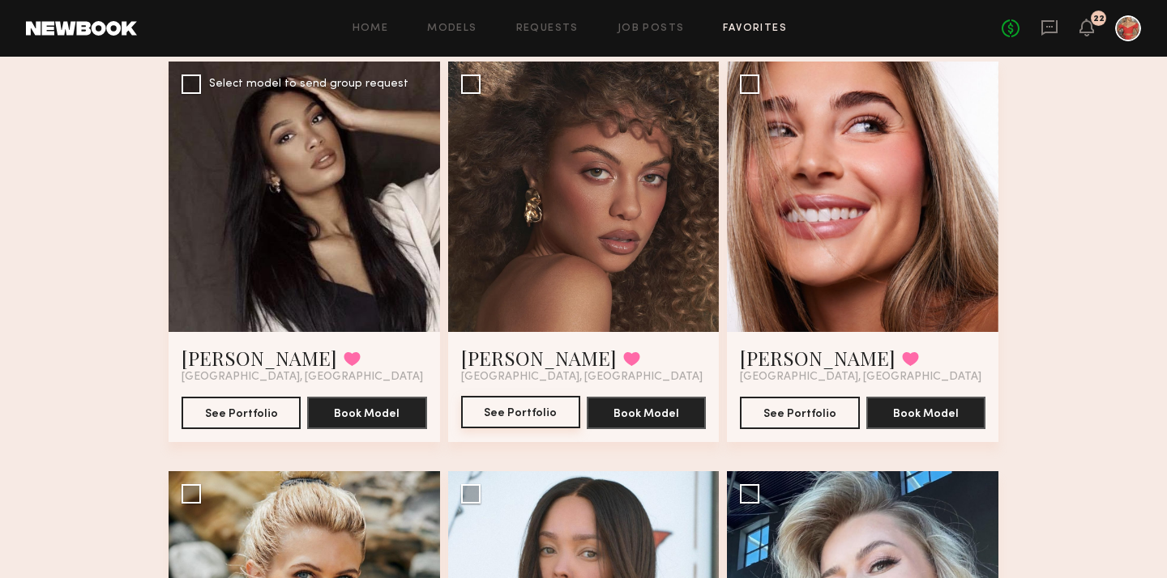
scroll to position [540, 0]
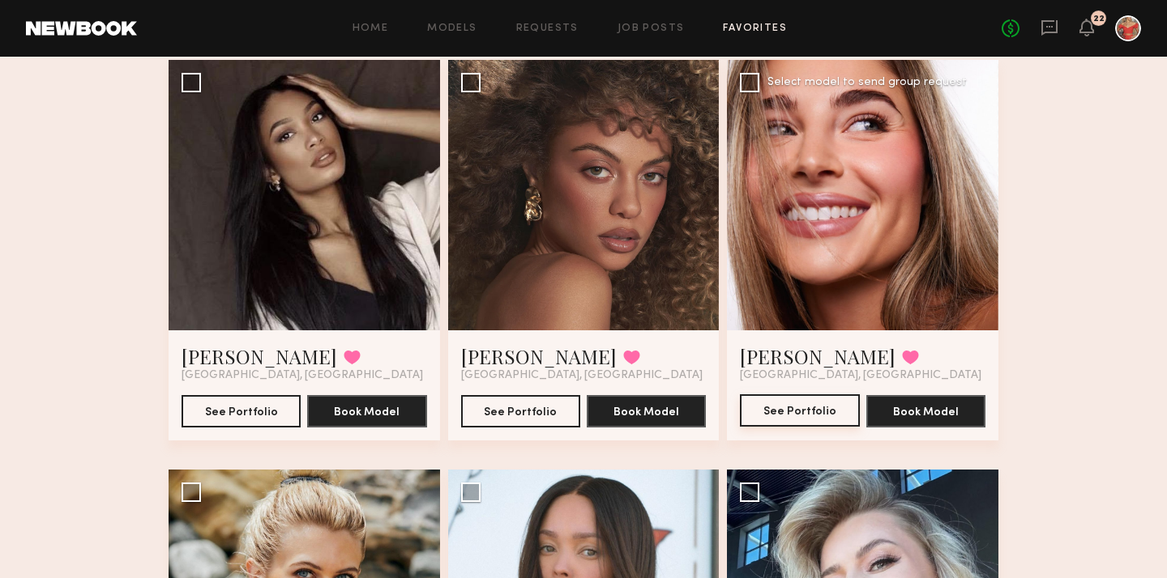
click at [786, 407] on button "See Portfolio" at bounding box center [799, 411] width 119 height 32
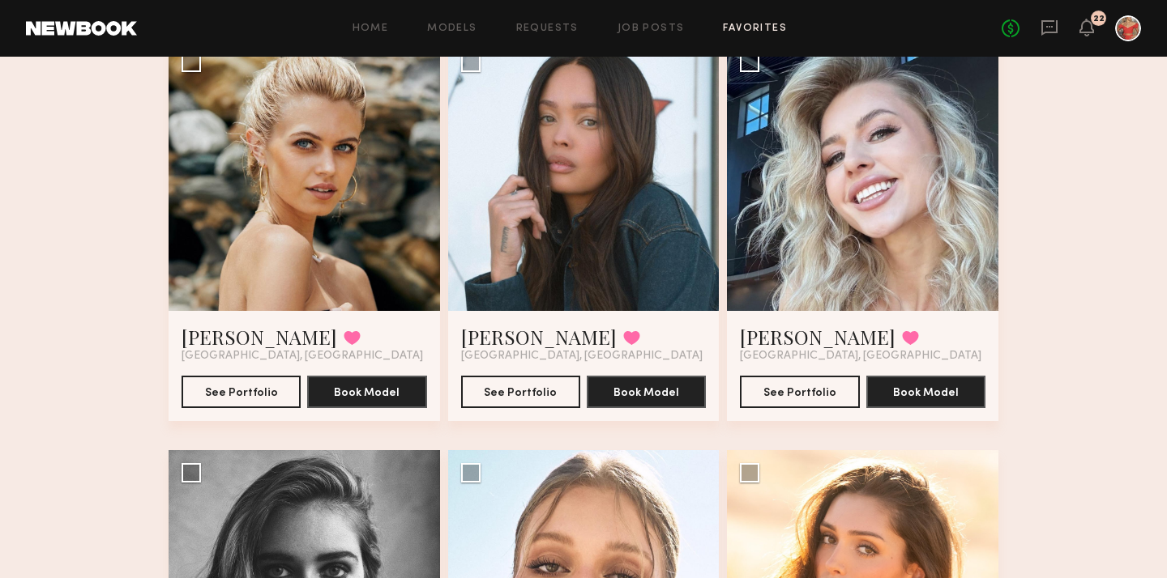
scroll to position [973, 0]
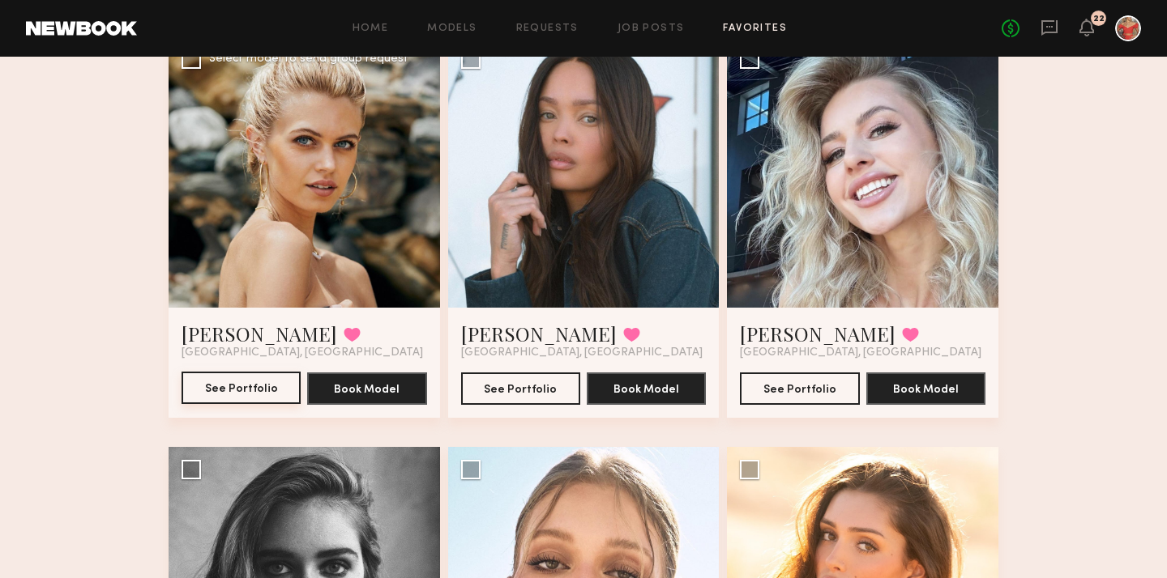
click at [246, 387] on button "See Portfolio" at bounding box center [240, 388] width 119 height 32
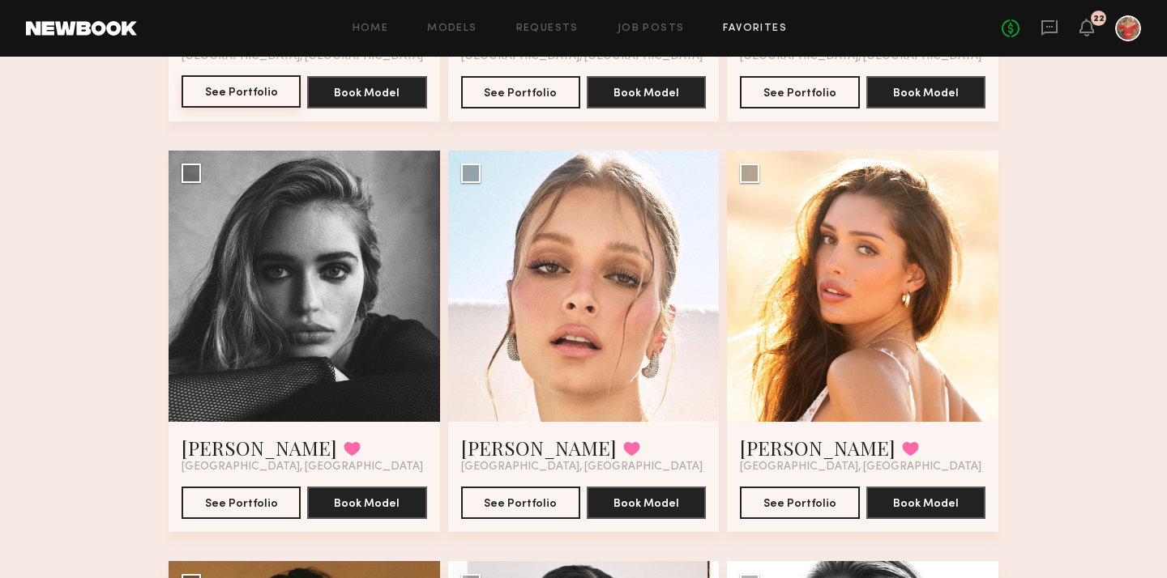
scroll to position [1291, 0]
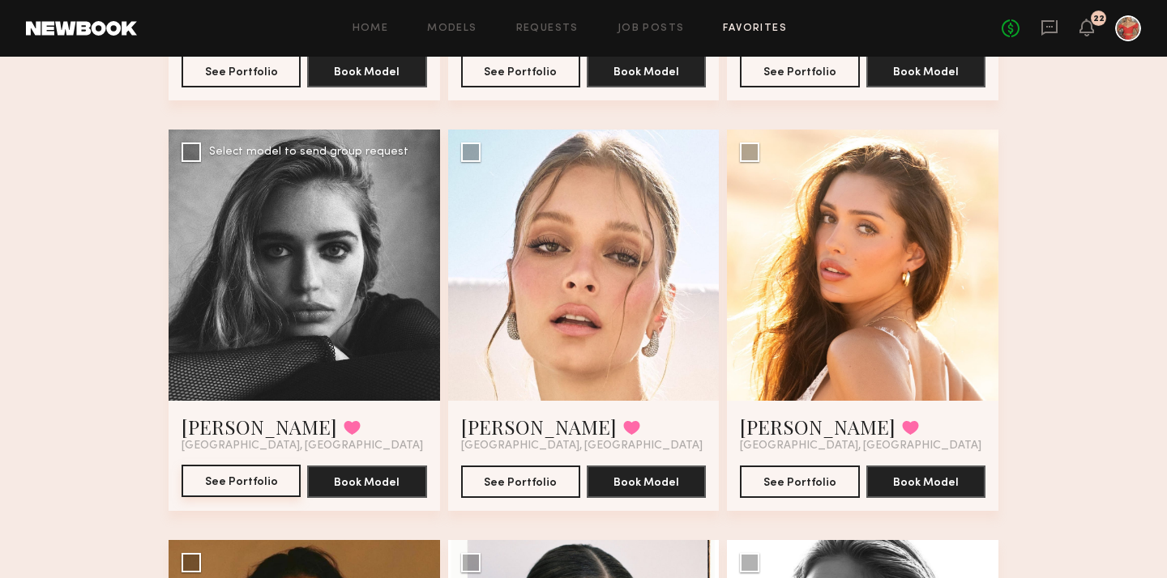
click at [247, 485] on button "See Portfolio" at bounding box center [240, 481] width 119 height 32
click at [499, 476] on button "See Portfolio" at bounding box center [520, 481] width 119 height 32
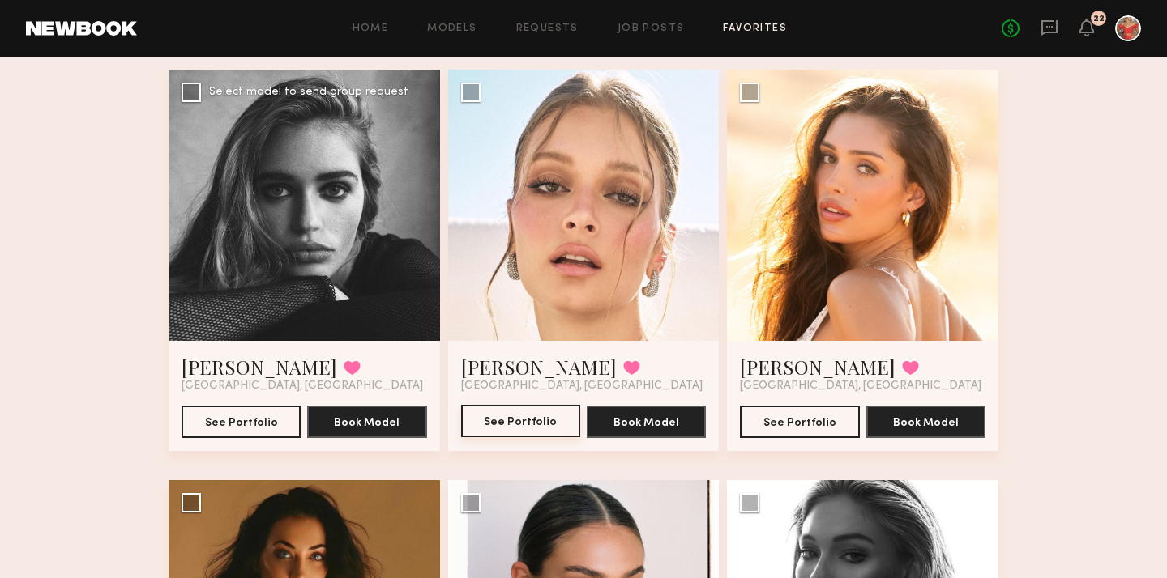
scroll to position [1359, 0]
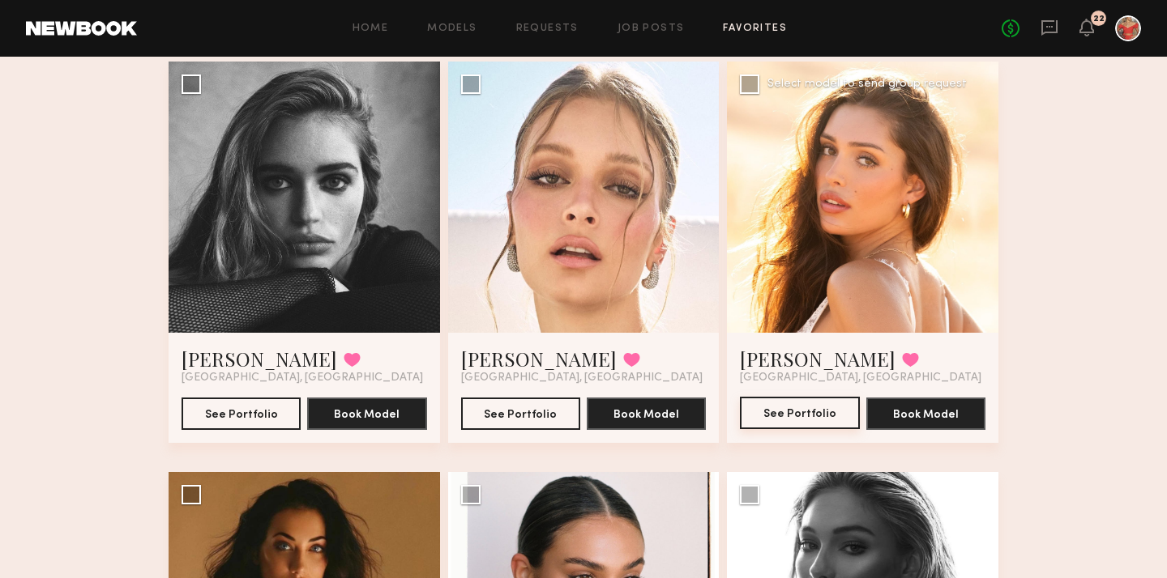
click at [781, 411] on button "See Portfolio" at bounding box center [799, 413] width 119 height 32
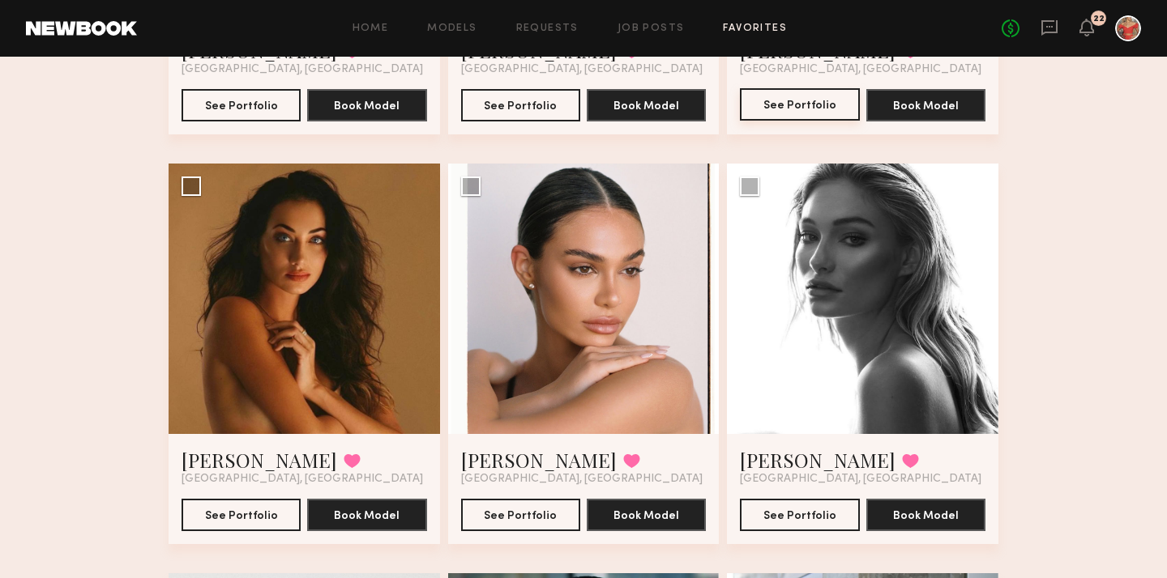
scroll to position [1736, 0]
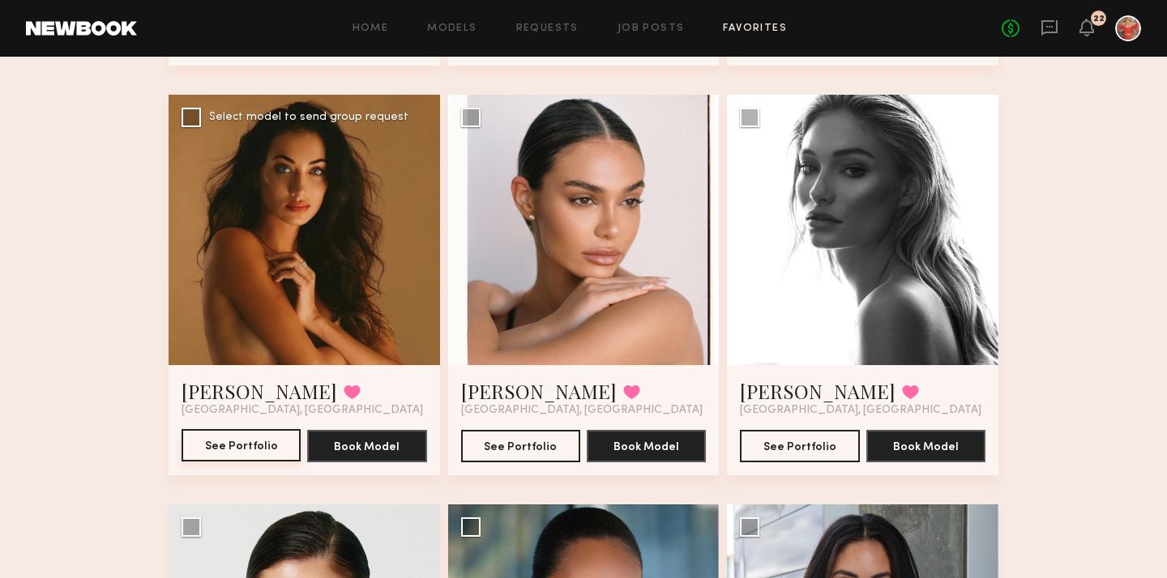
click at [233, 441] on button "See Portfolio" at bounding box center [240, 445] width 119 height 32
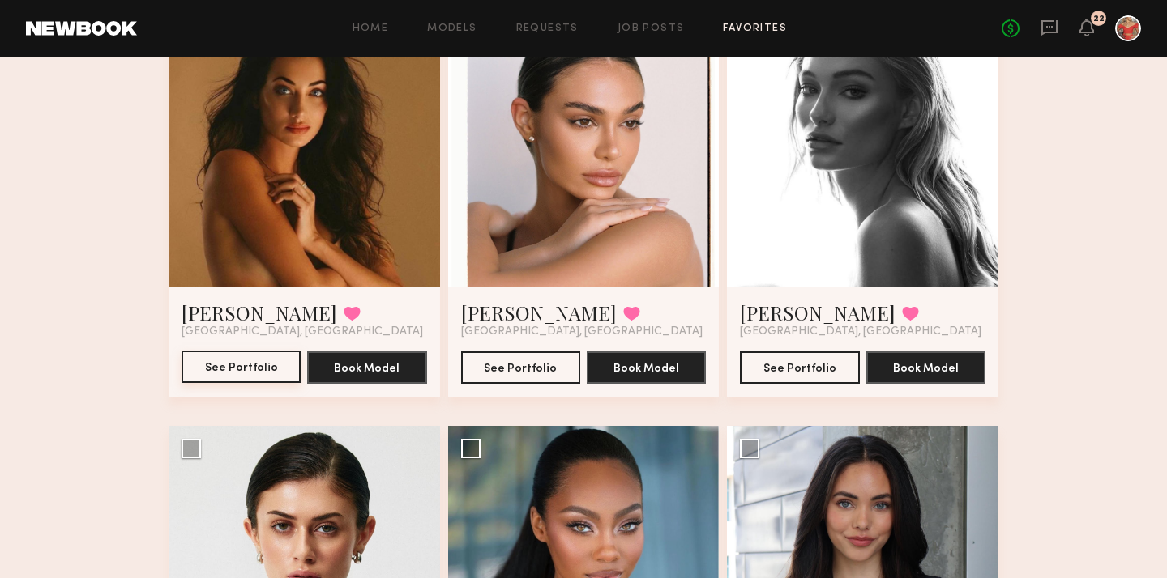
scroll to position [1816, 0]
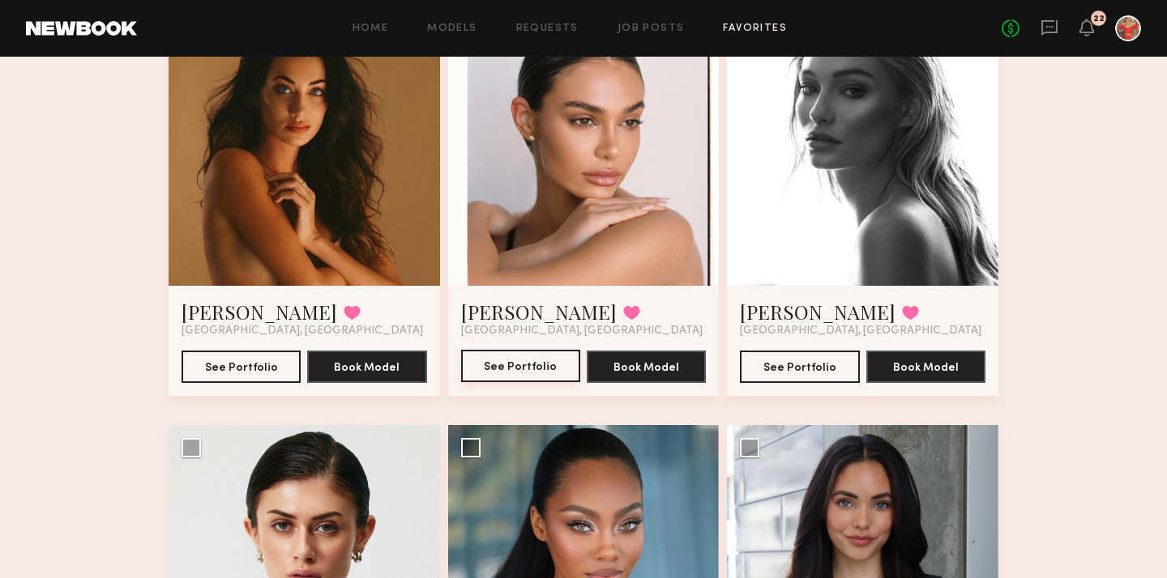
click at [517, 369] on button "See Portfolio" at bounding box center [520, 366] width 119 height 32
click at [790, 361] on button "See Portfolio" at bounding box center [799, 366] width 119 height 32
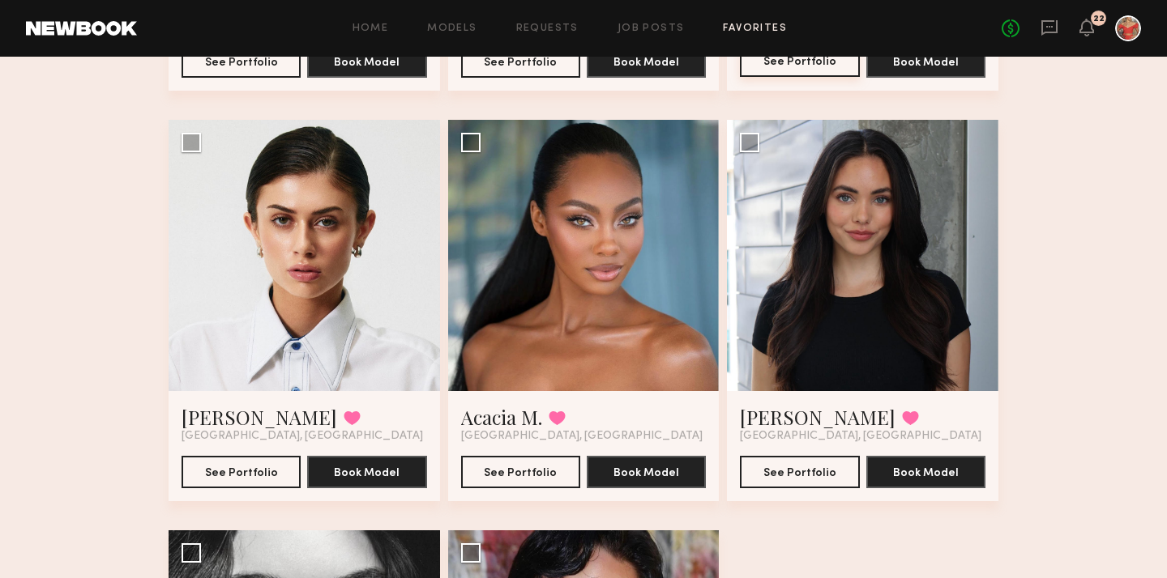
scroll to position [2124, 0]
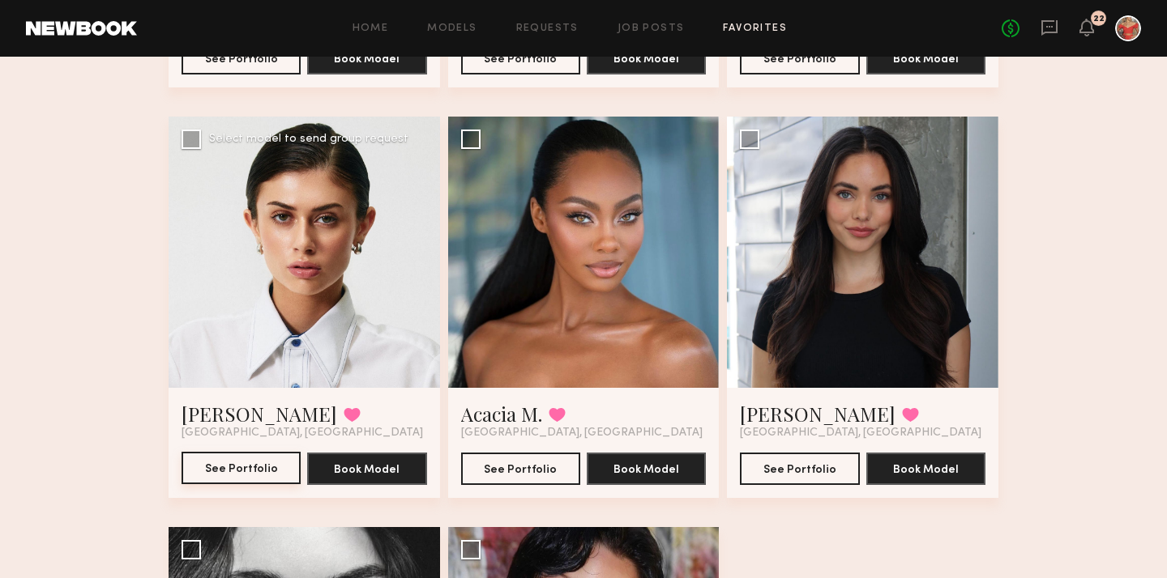
click at [222, 463] on button "See Portfolio" at bounding box center [240, 468] width 119 height 32
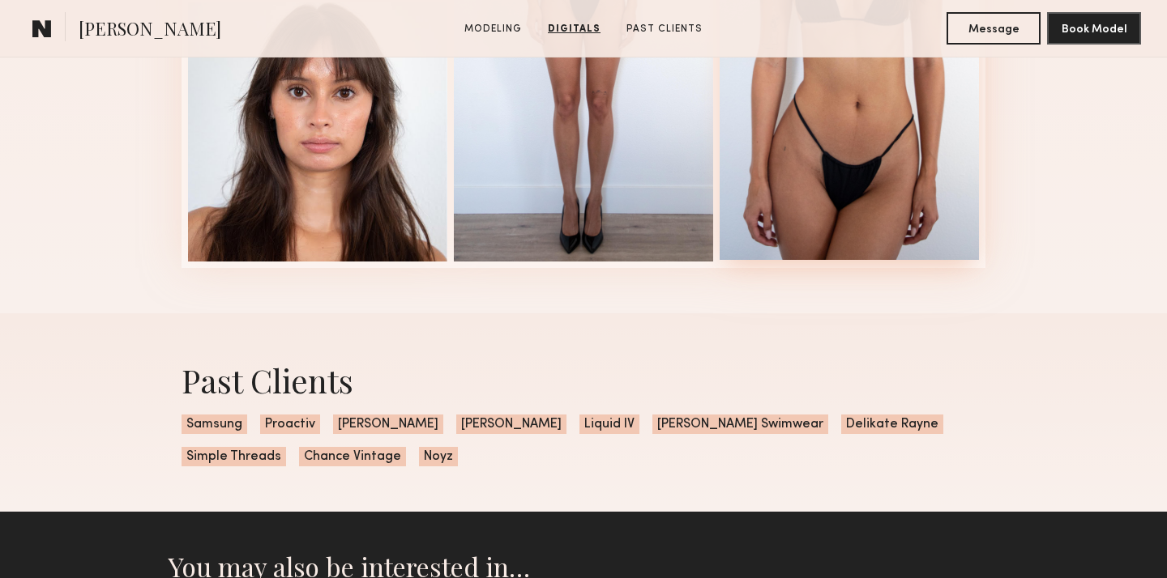
scroll to position [2362, 0]
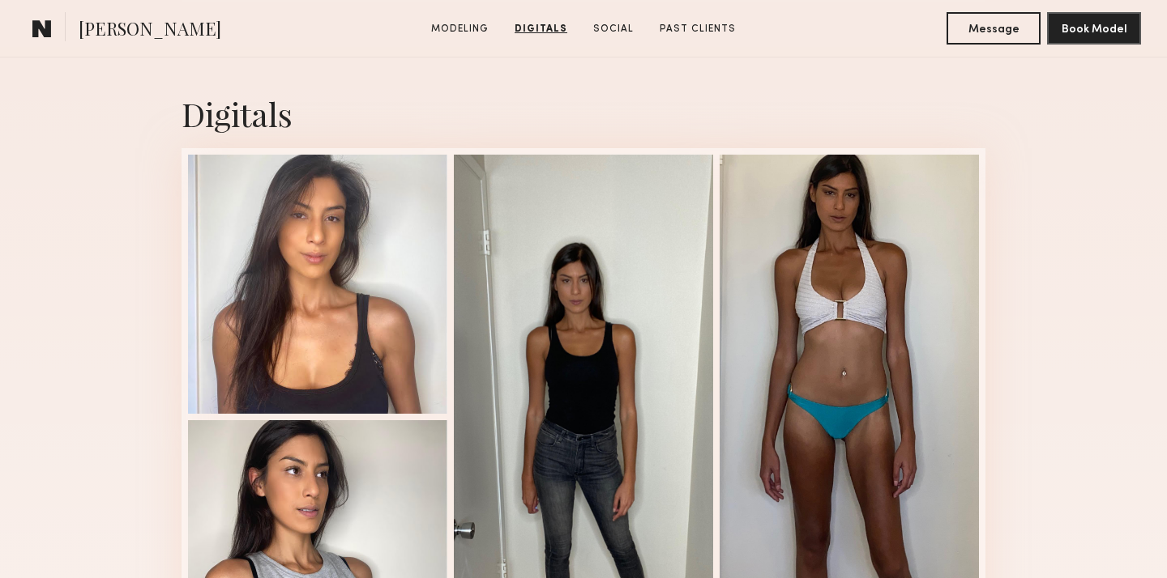
scroll to position [1593, 0]
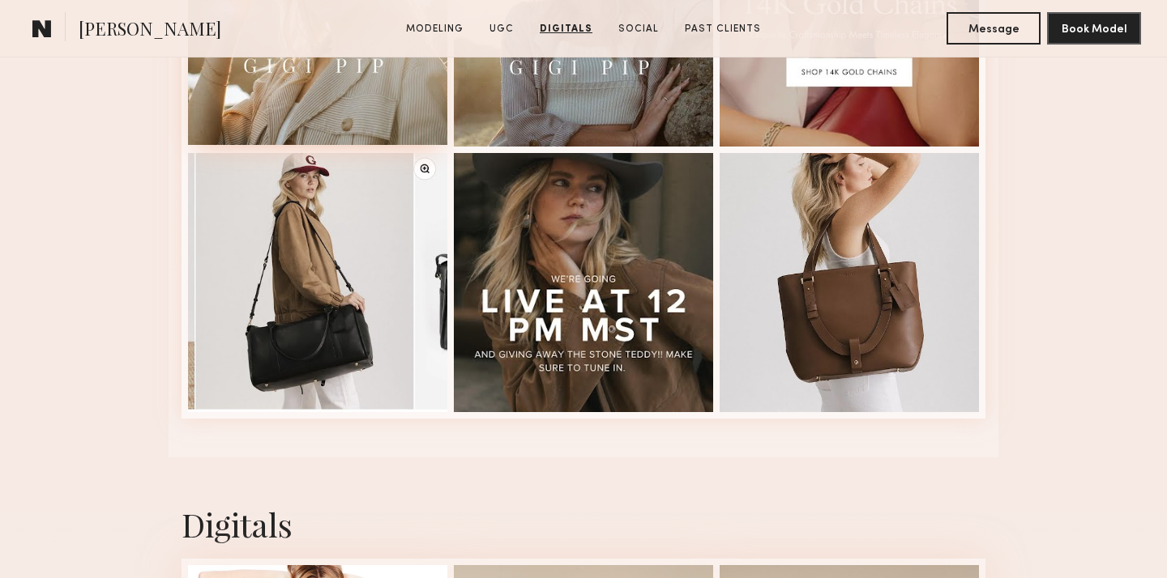
scroll to position [3511, 0]
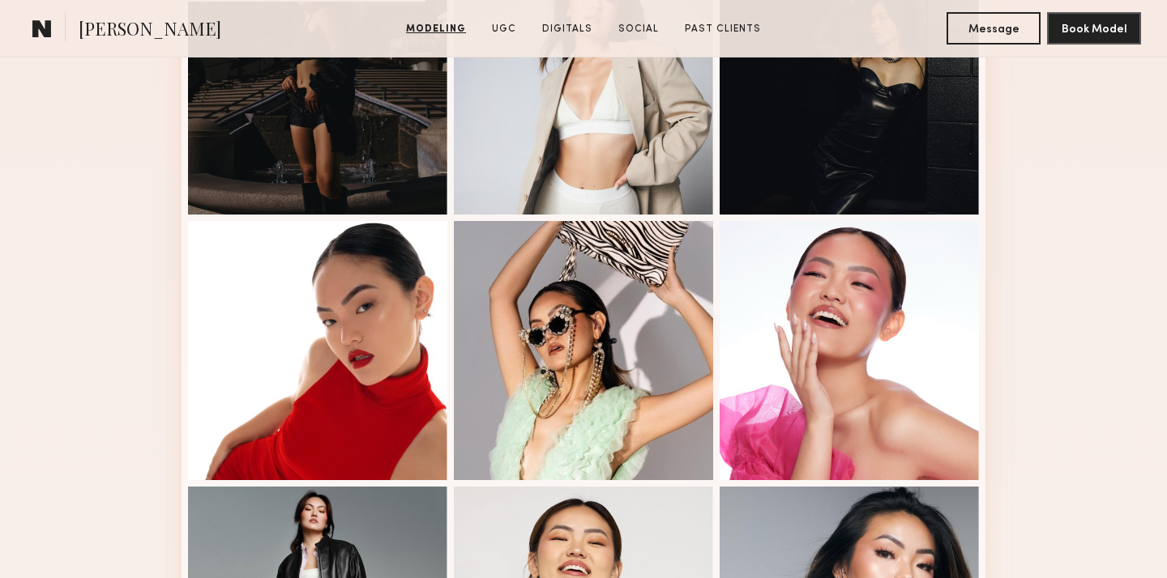
scroll to position [835, 0]
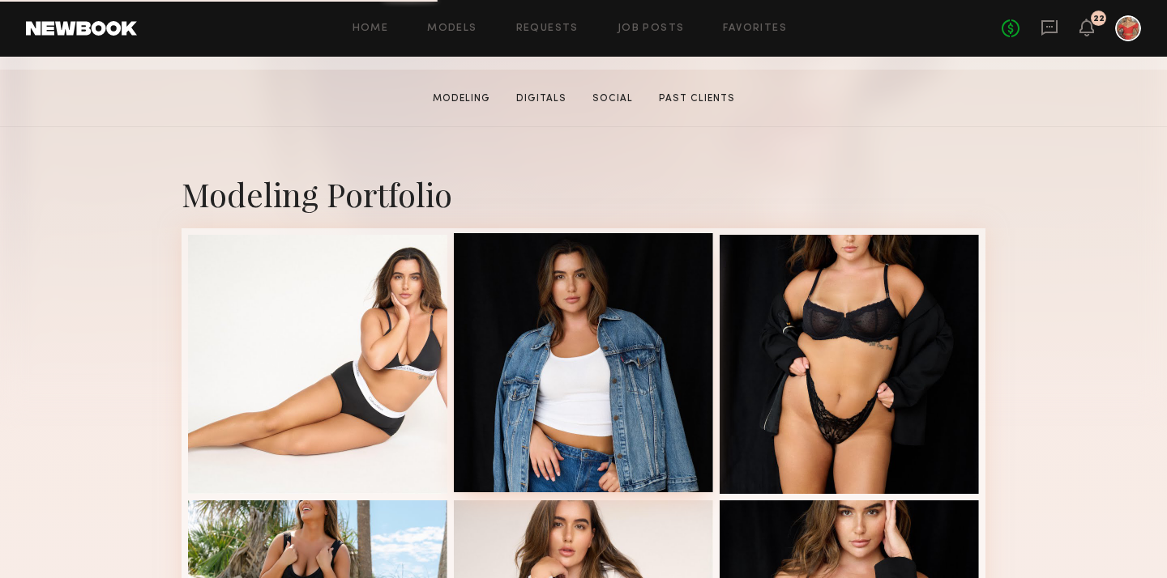
scroll to position [246, 0]
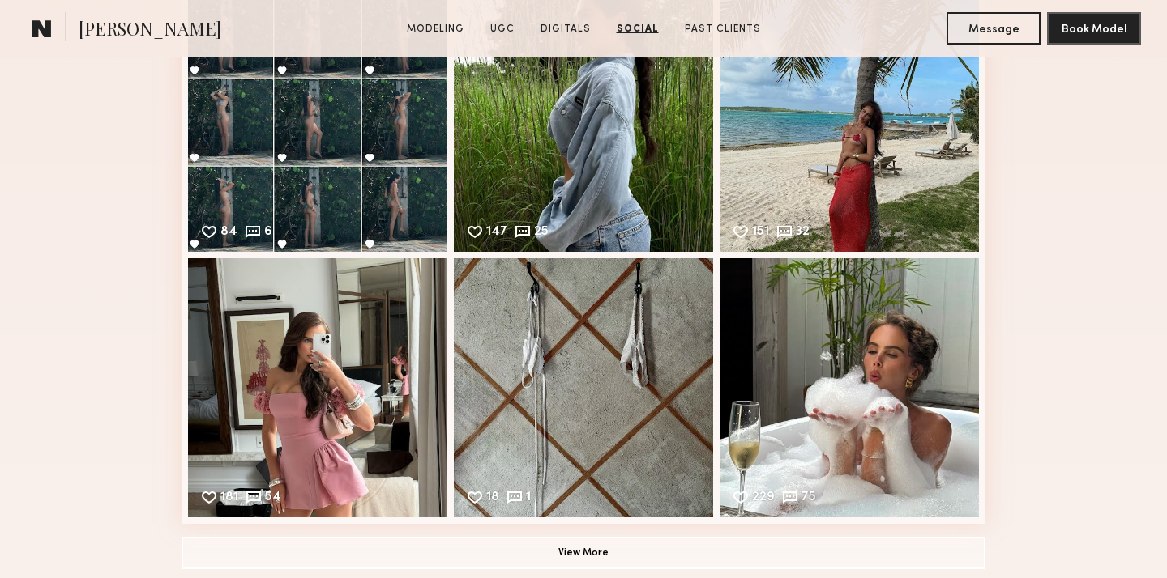
scroll to position [3101, 0]
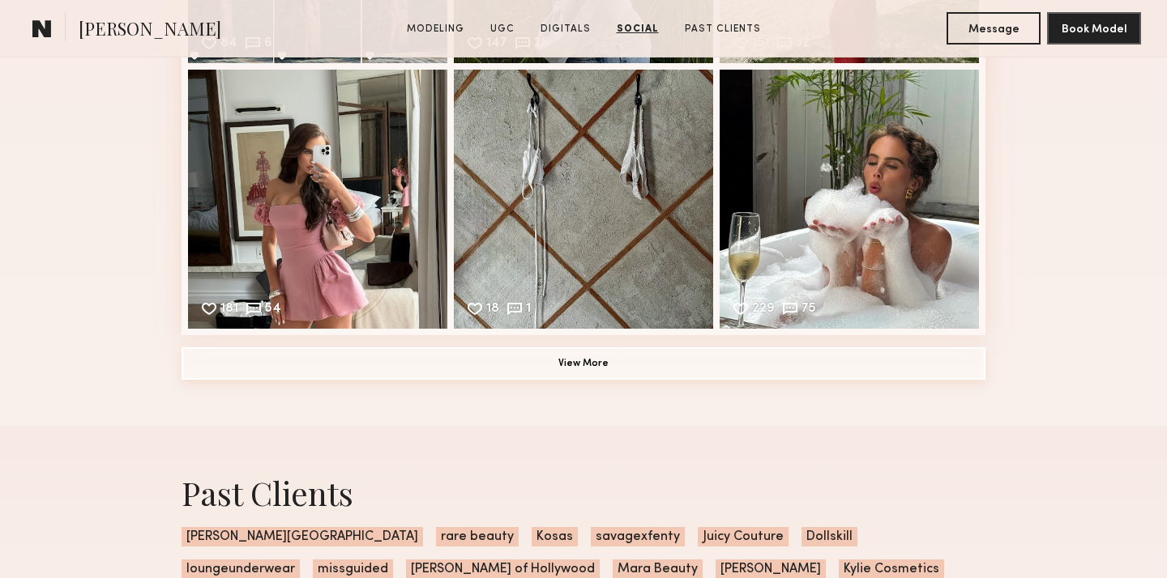
click at [588, 363] on button "View More" at bounding box center [583, 364] width 804 height 32
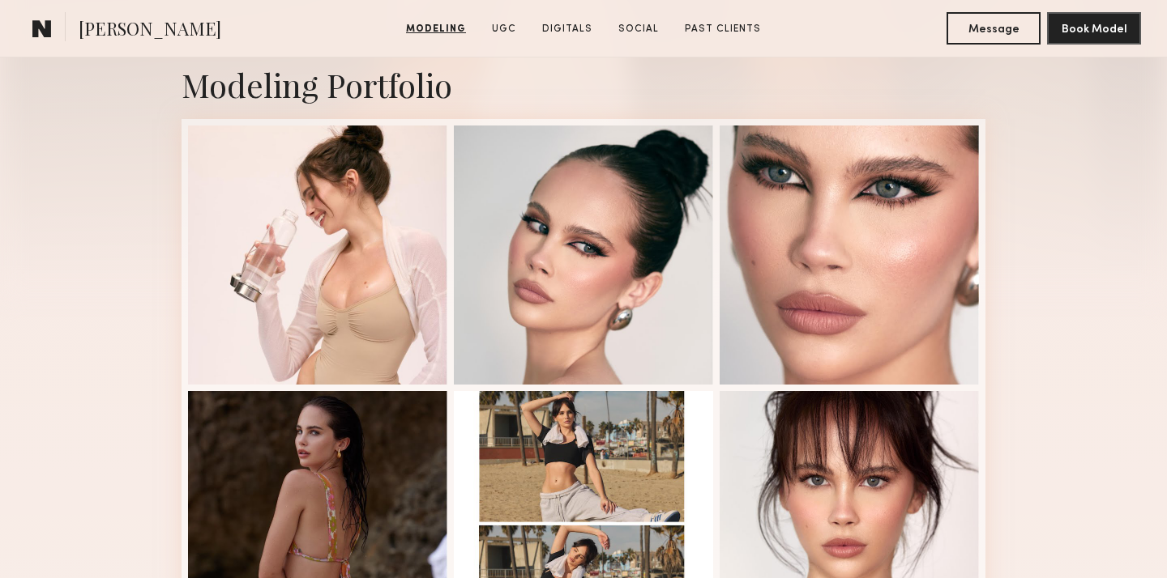
scroll to position [348, 0]
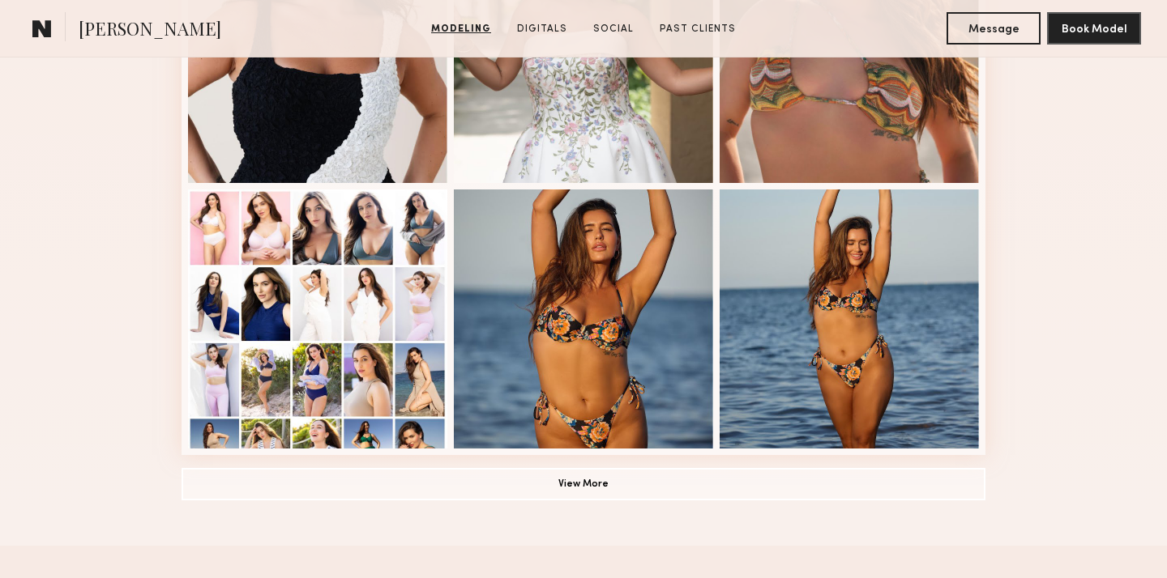
scroll to position [1094, 0]
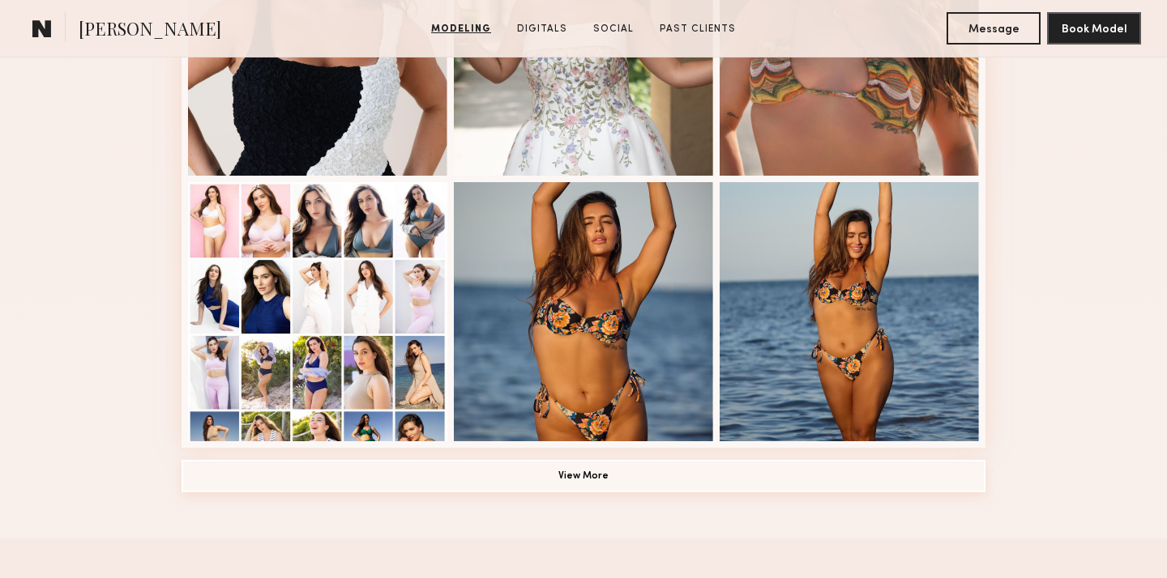
click at [483, 474] on button "View More" at bounding box center [583, 476] width 804 height 32
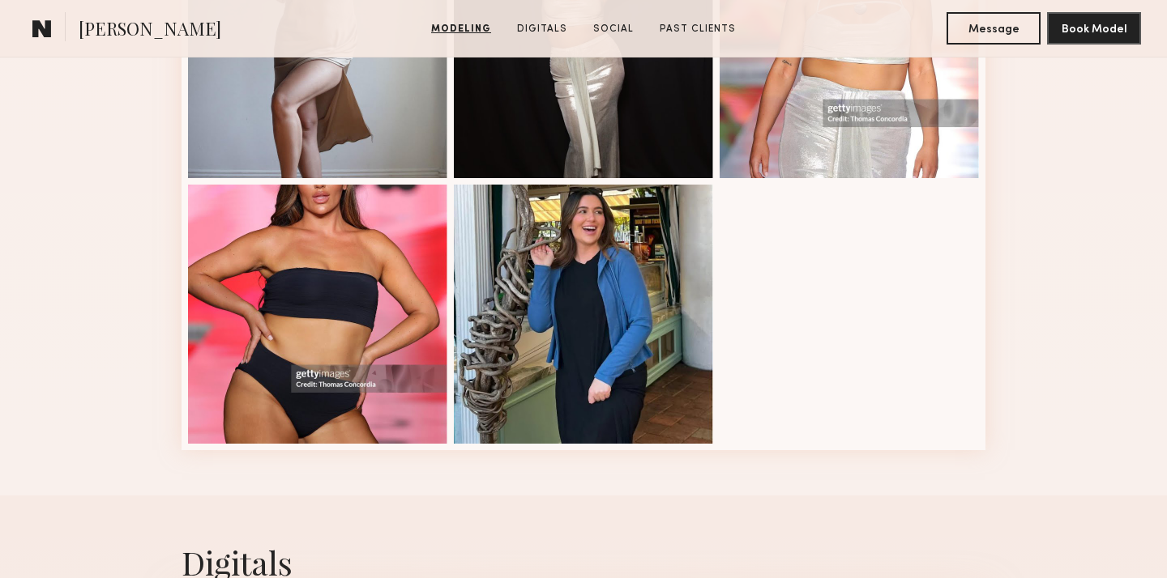
scroll to position [2162, 0]
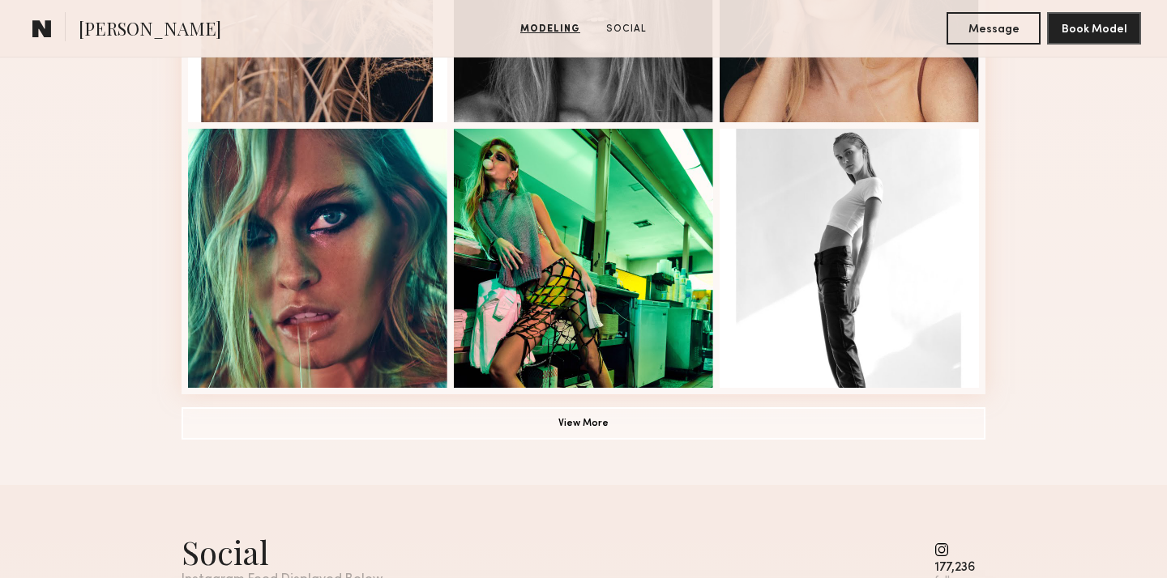
scroll to position [1152, 0]
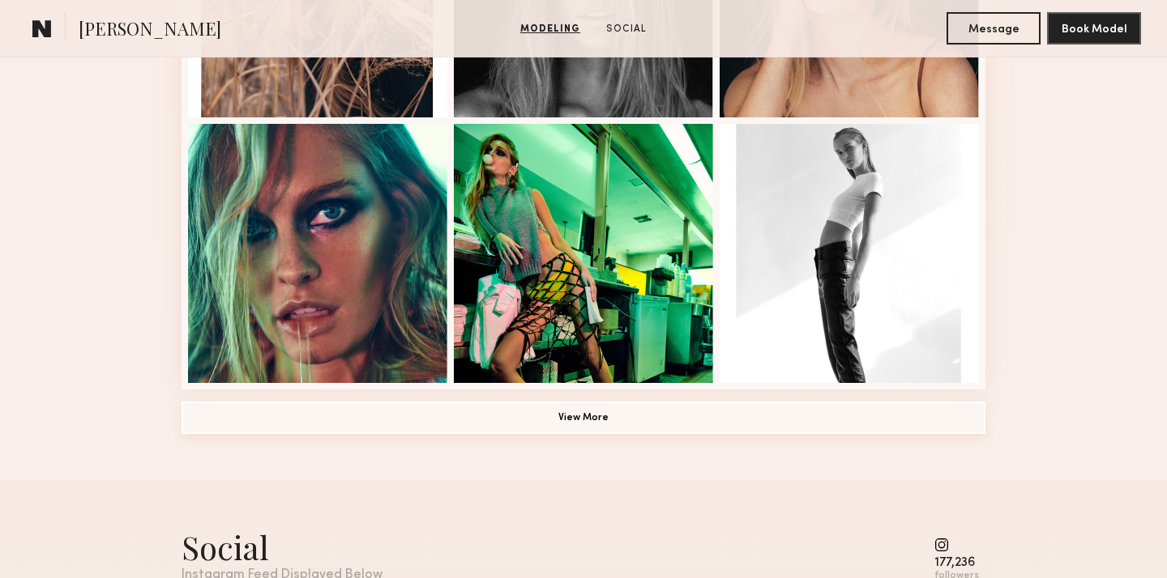
click at [648, 427] on button "View More" at bounding box center [583, 418] width 804 height 32
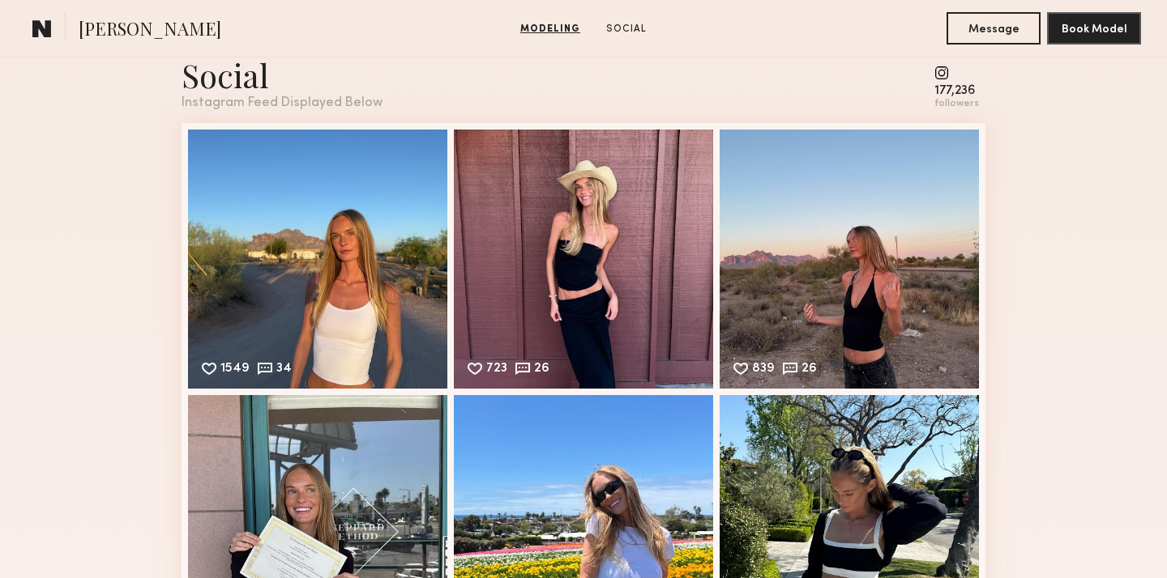
scroll to position [2691, 0]
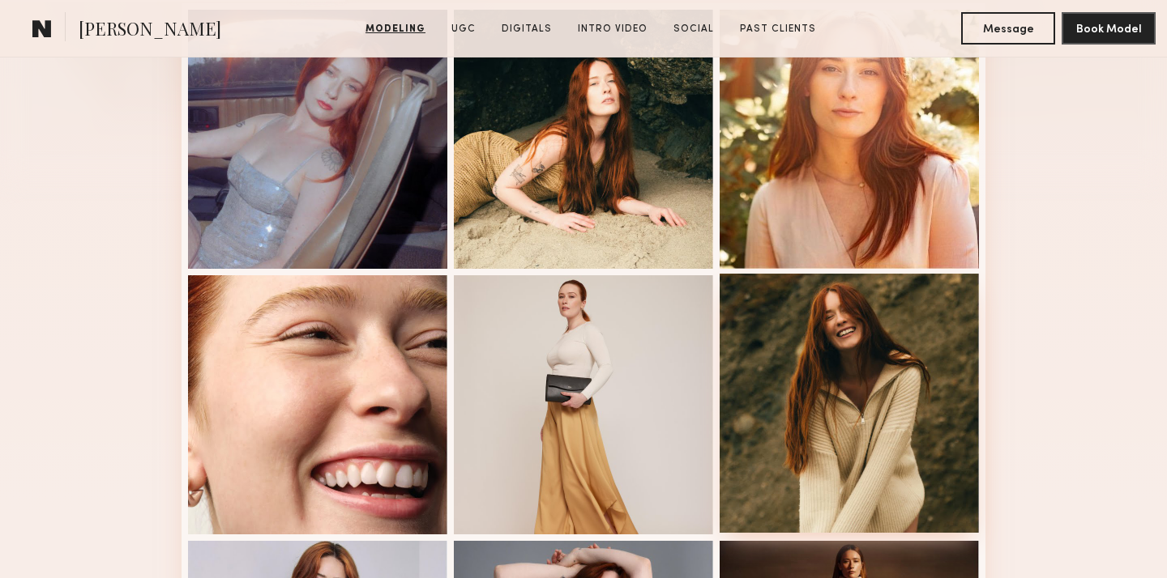
scroll to position [583, 0]
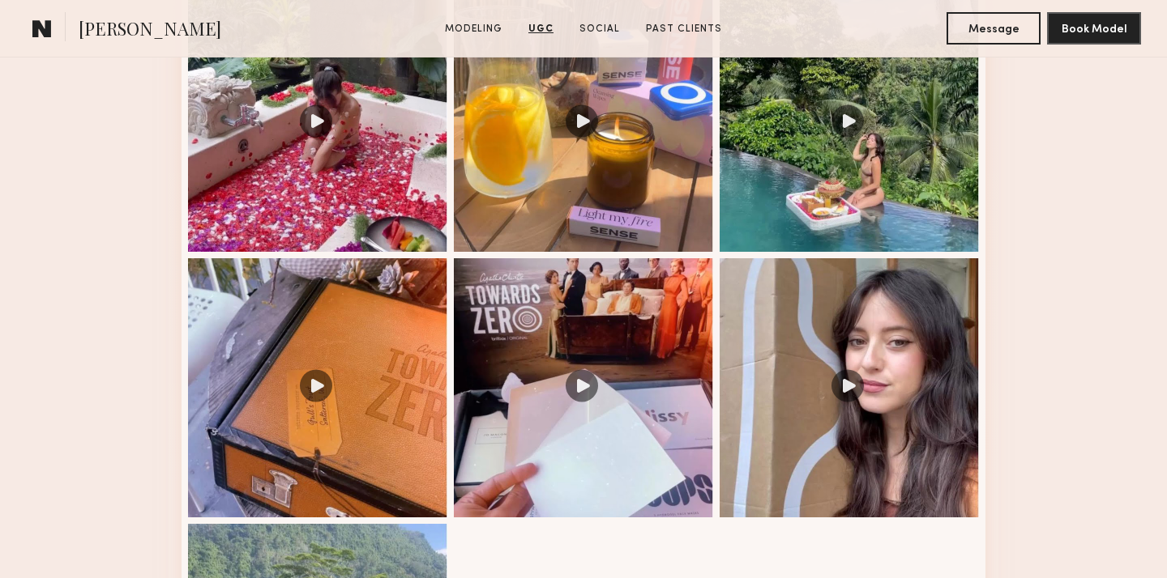
scroll to position [1773, 0]
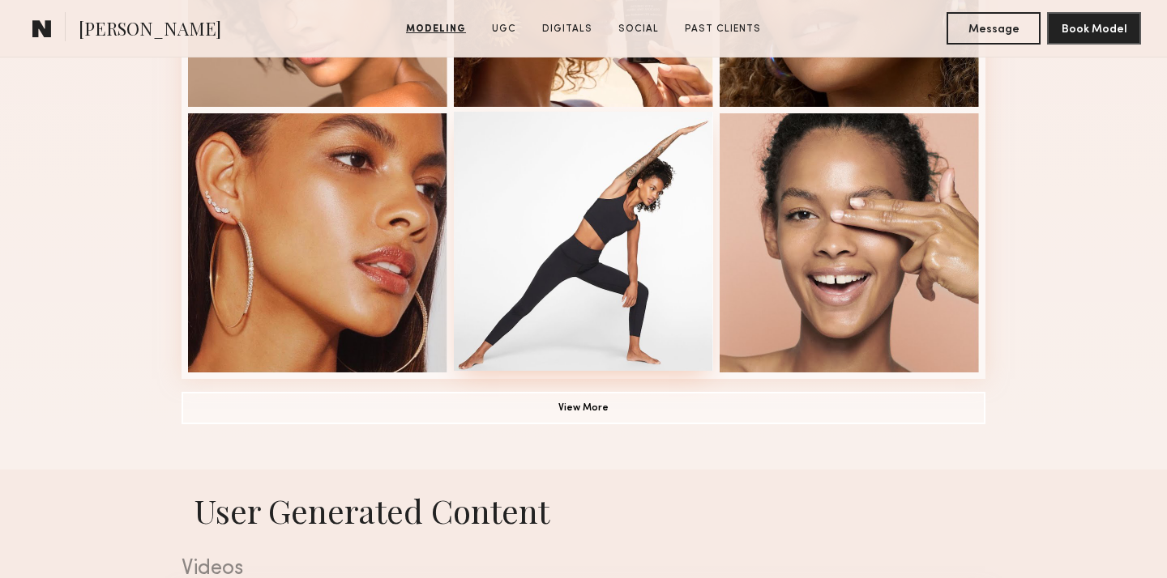
scroll to position [1321, 0]
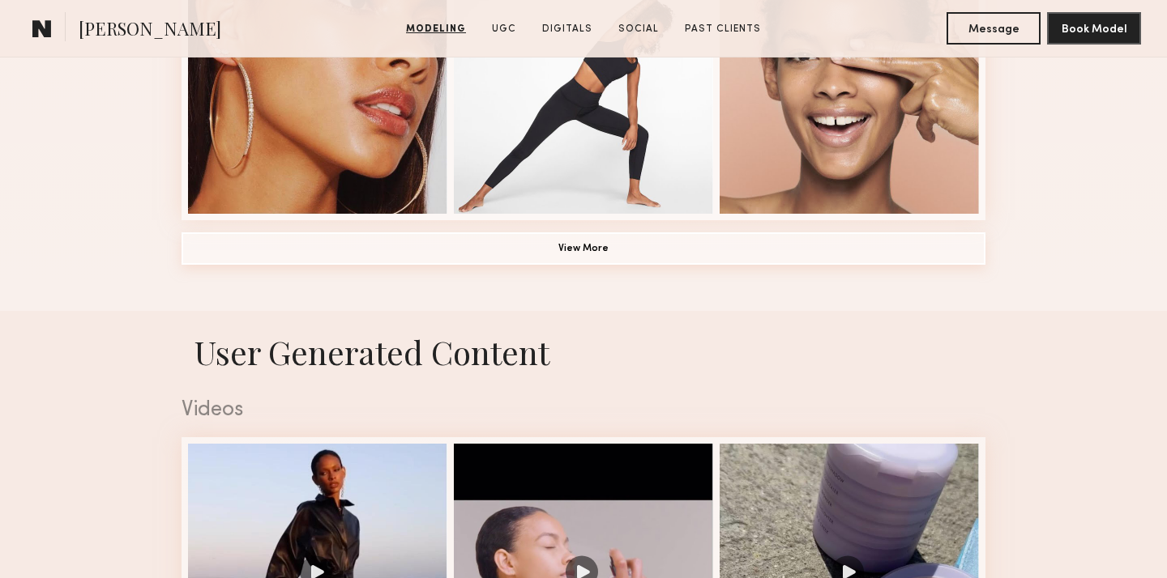
click at [545, 252] on button "View More" at bounding box center [583, 249] width 804 height 32
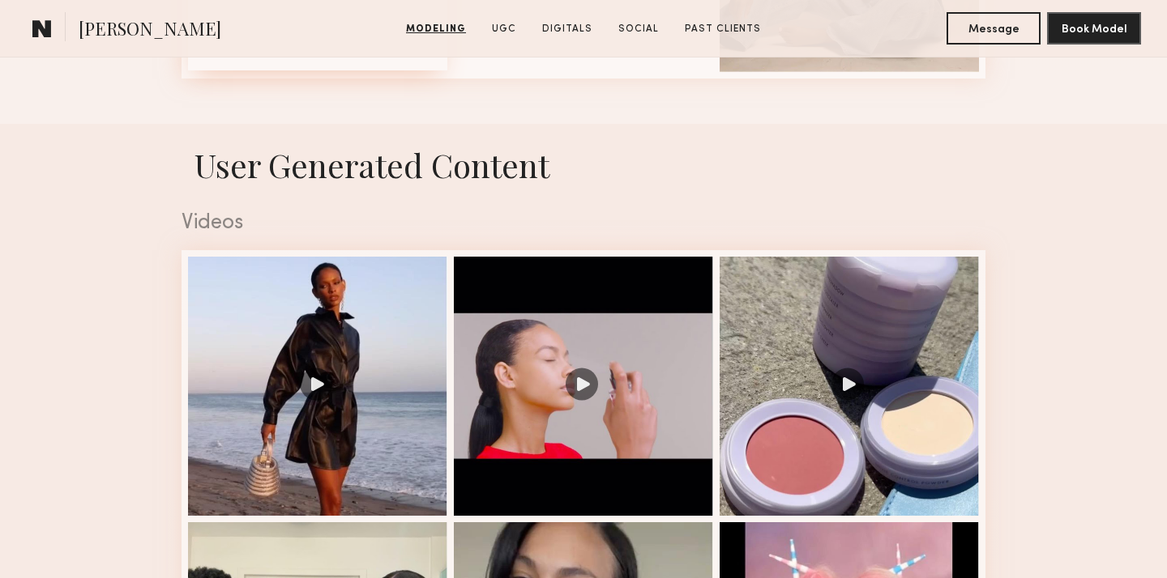
scroll to position [2814, 0]
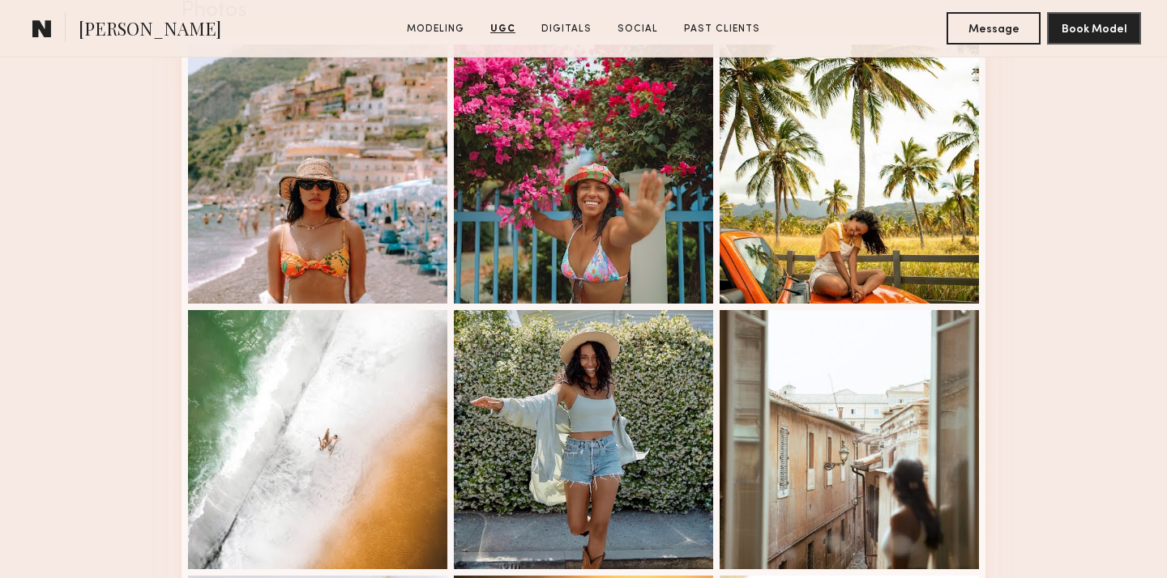
scroll to position [2422, 0]
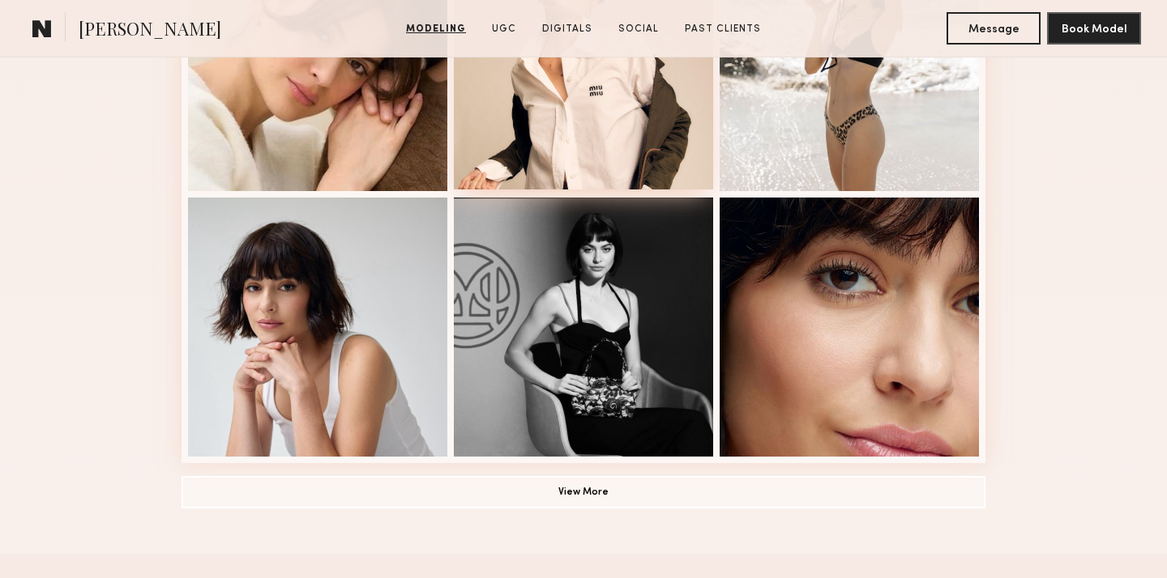
scroll to position [1079, 0]
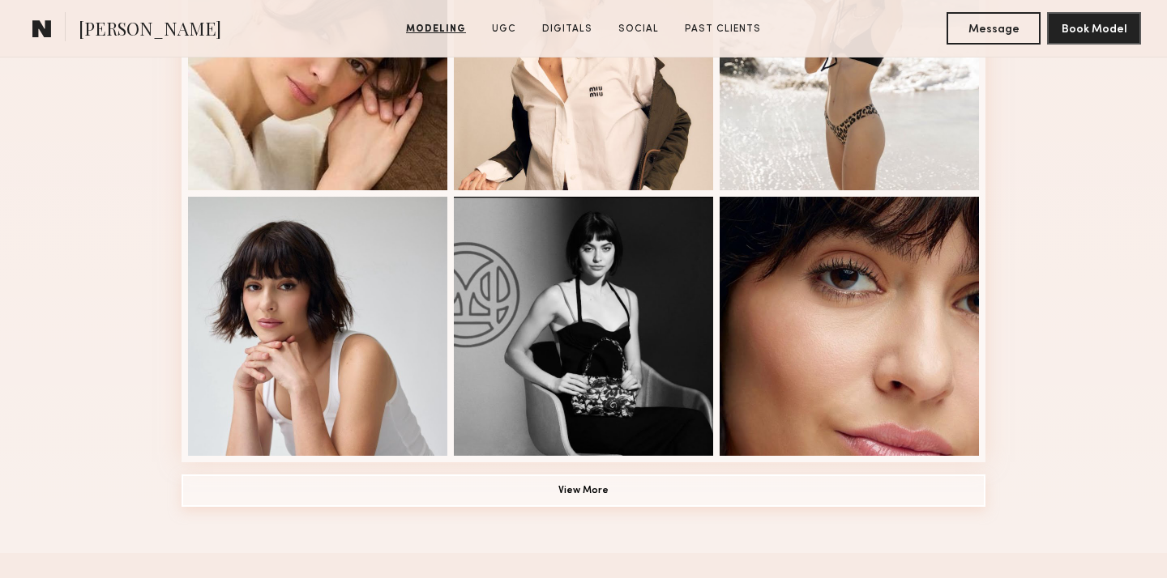
click at [531, 486] on button "View More" at bounding box center [583, 491] width 804 height 32
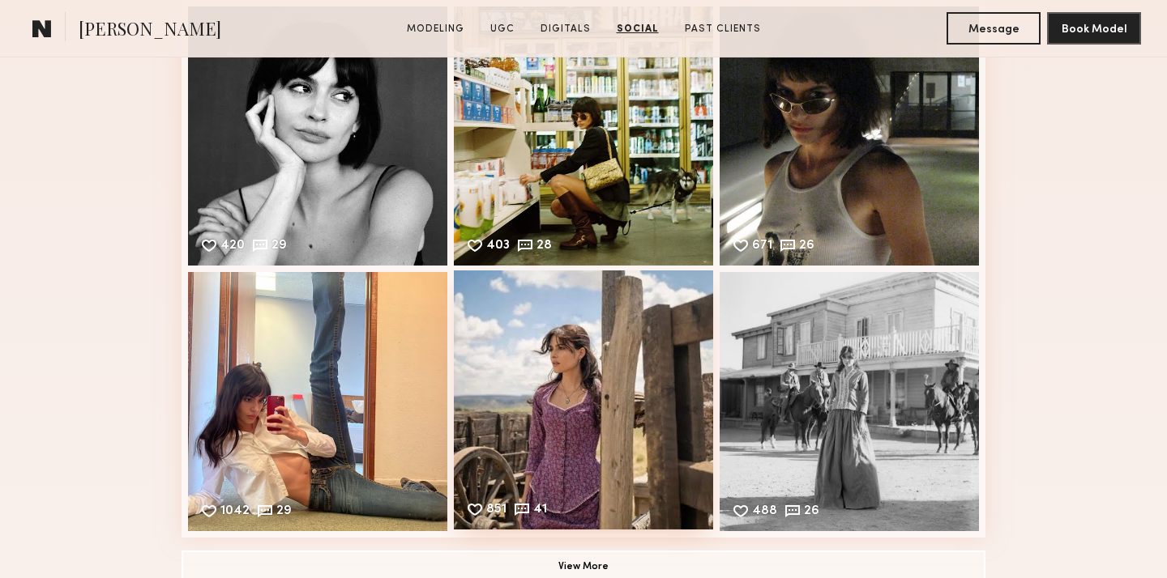
scroll to position [3912, 0]
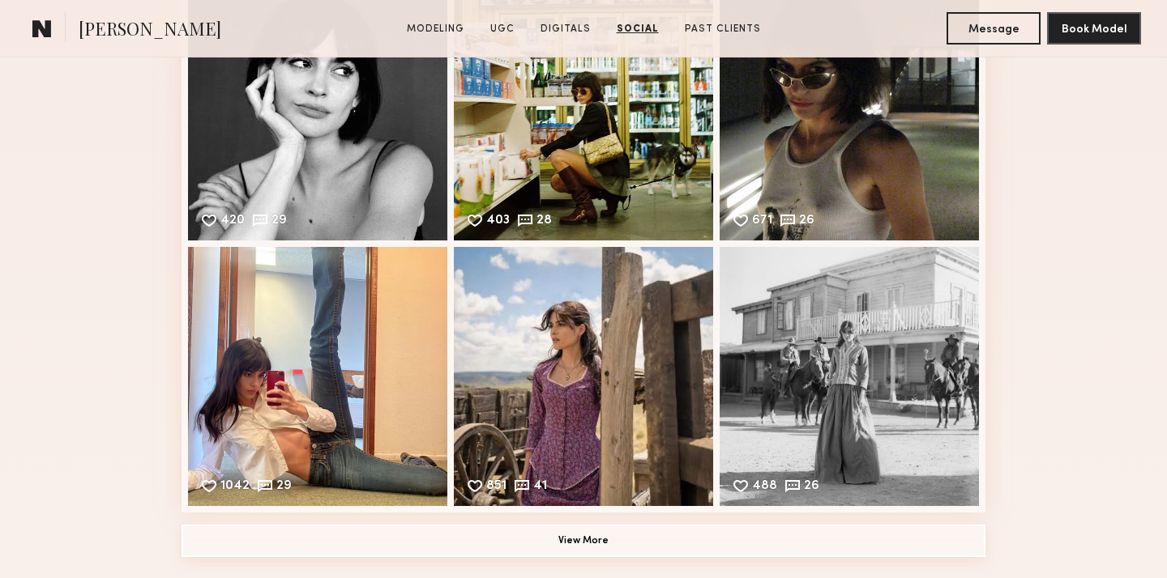
click at [553, 542] on button "View More" at bounding box center [583, 541] width 804 height 32
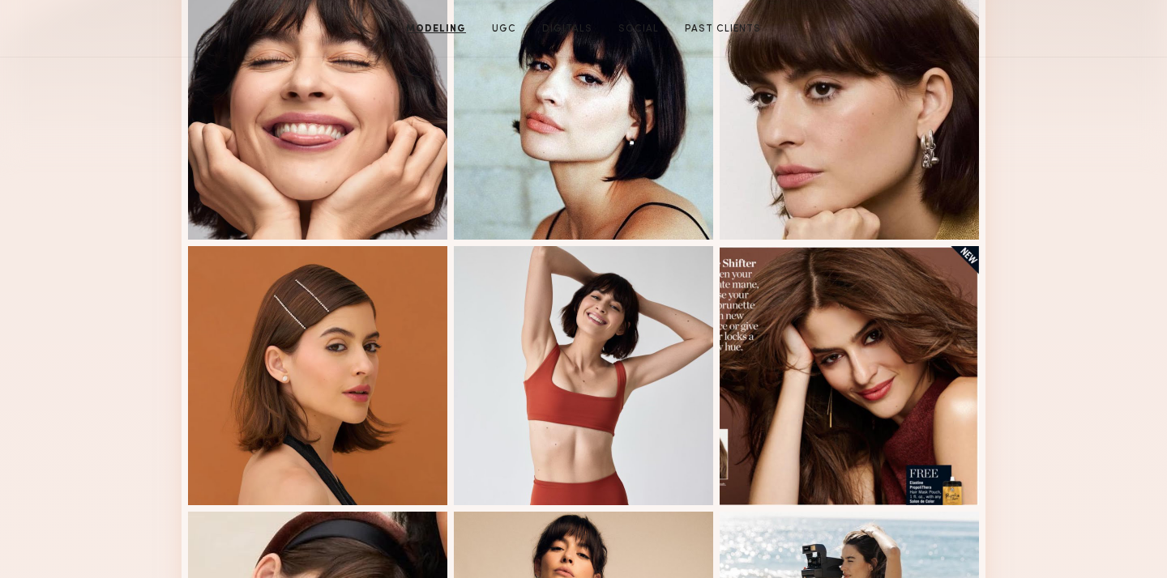
scroll to position [0, 0]
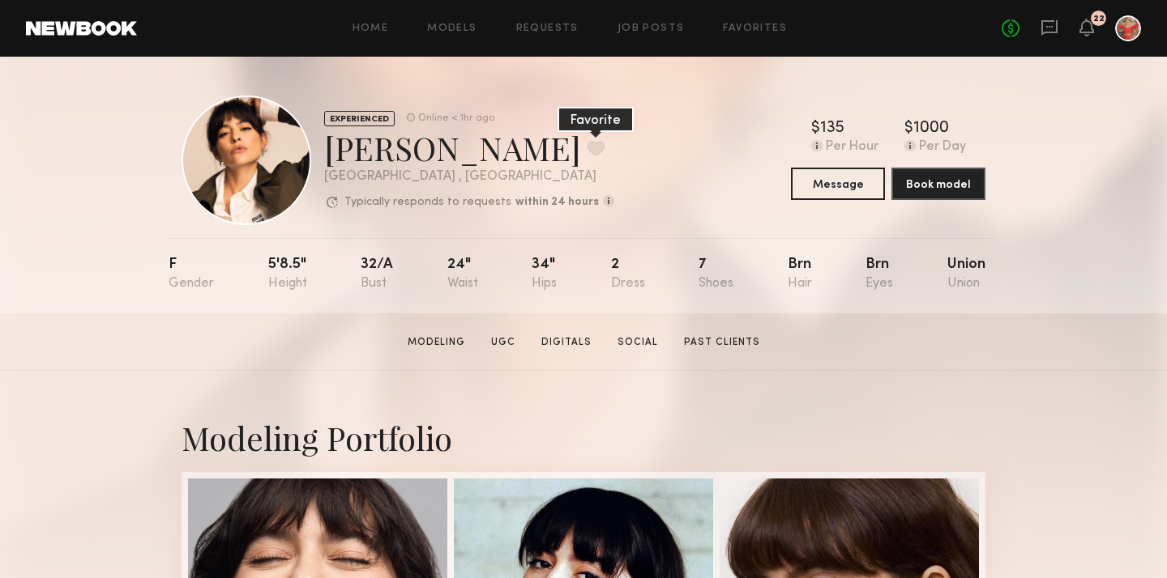
click at [587, 148] on button at bounding box center [595, 148] width 17 height 15
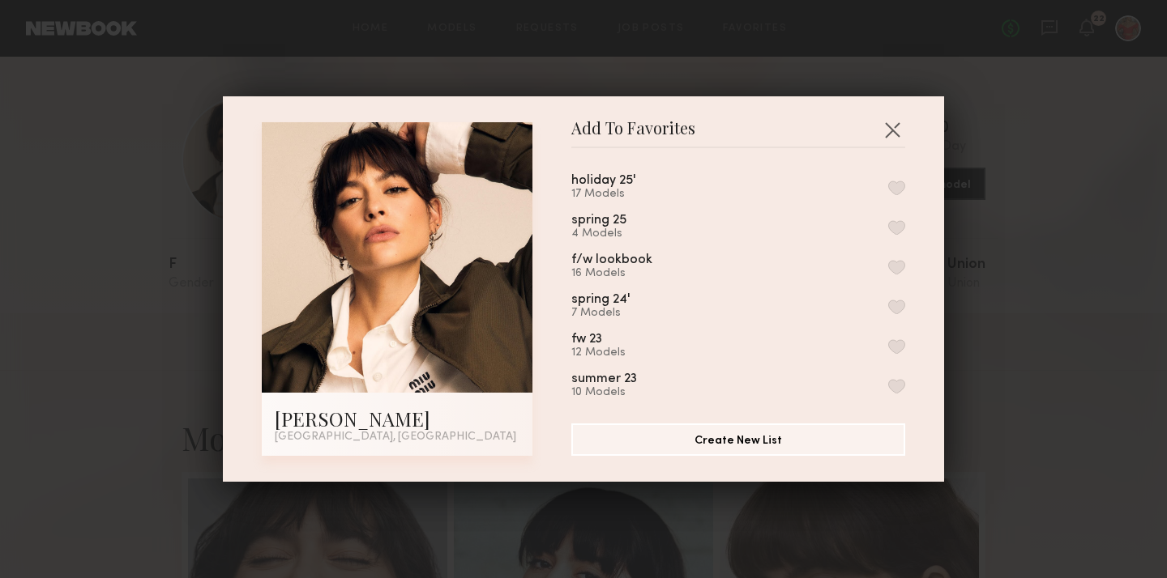
click at [898, 188] on button "button" at bounding box center [896, 188] width 17 height 15
click at [897, 127] on button "button" at bounding box center [892, 130] width 26 height 26
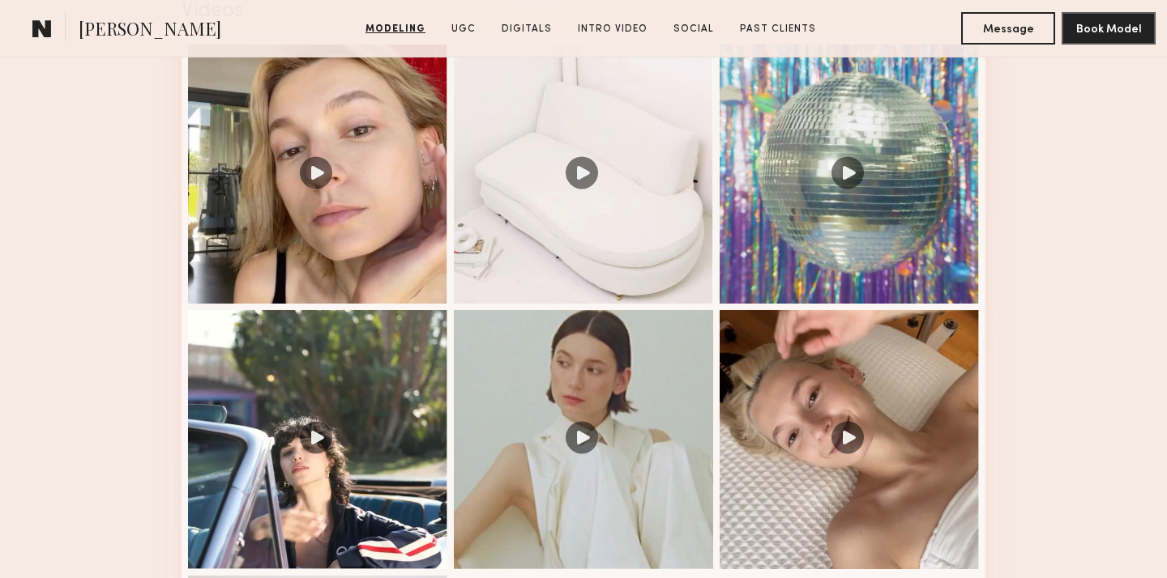
scroll to position [1728, 0]
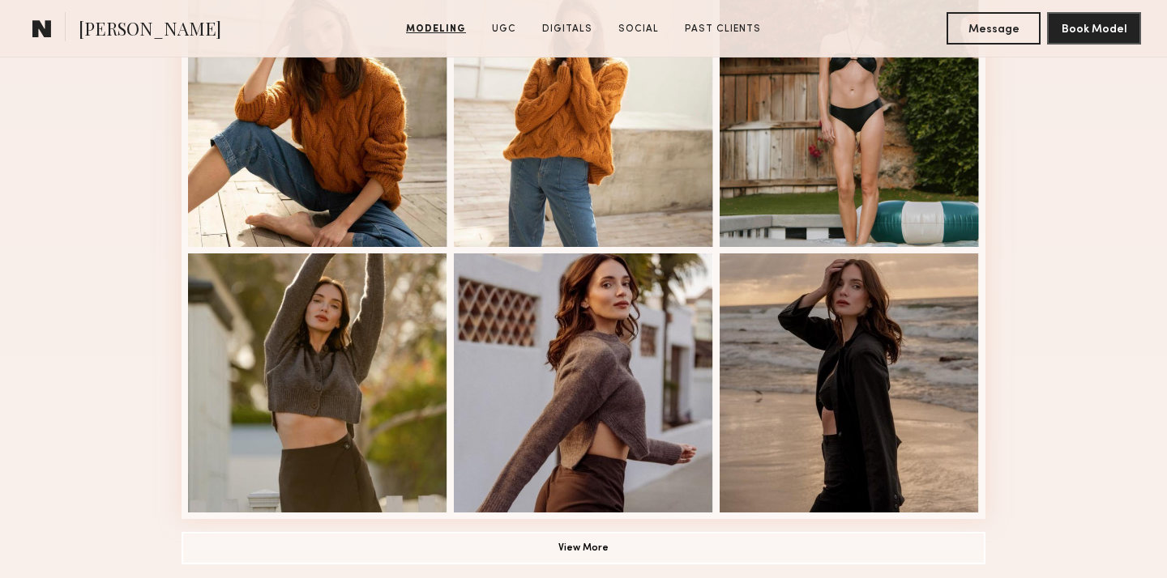
scroll to position [1141, 0]
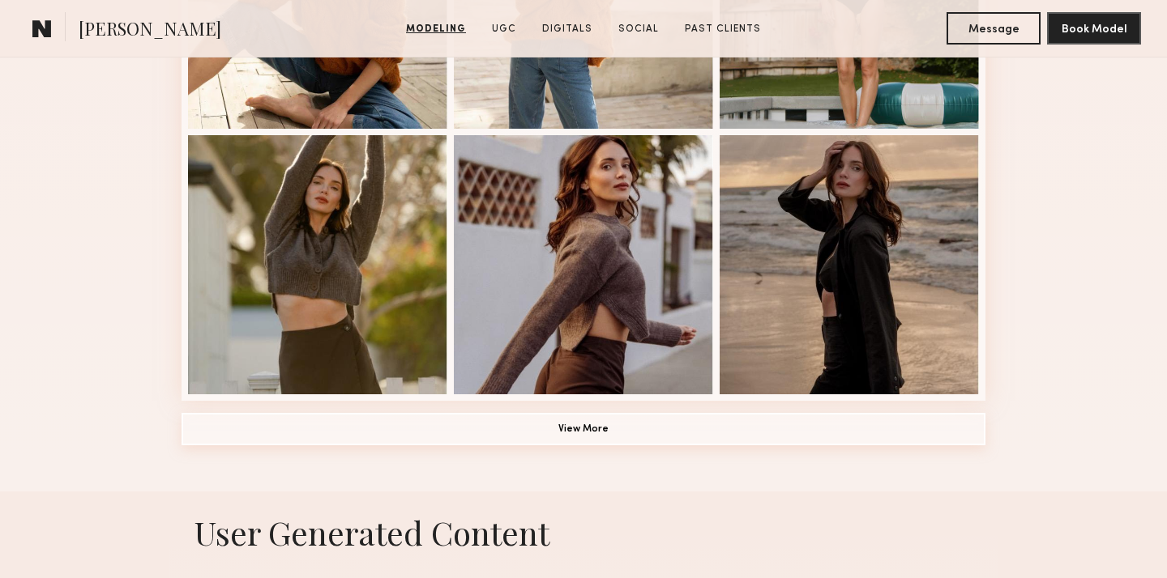
click at [668, 427] on button "View More" at bounding box center [583, 429] width 804 height 32
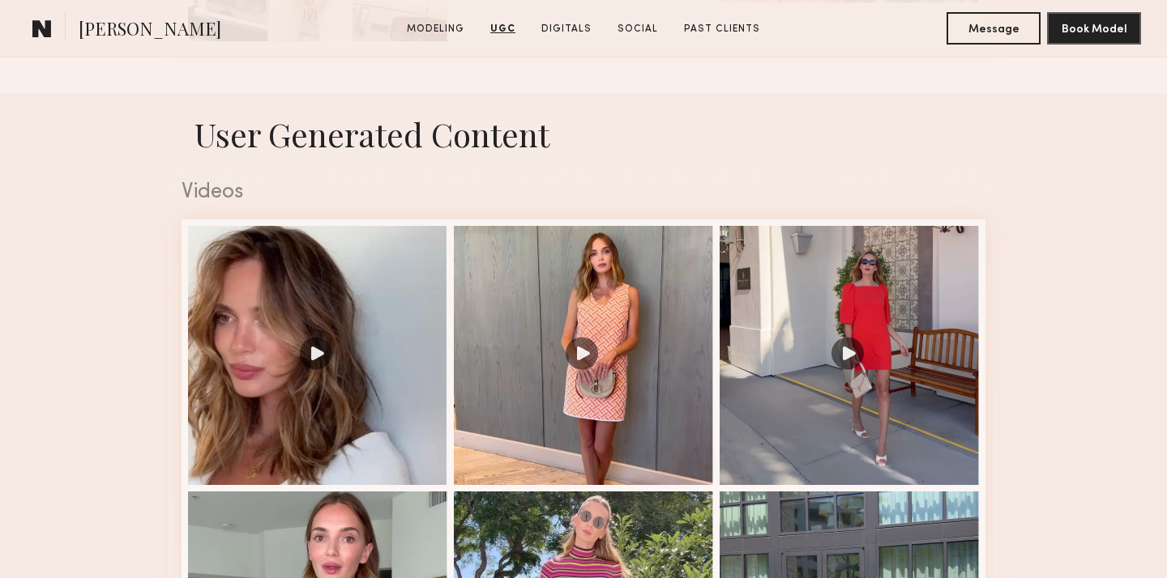
scroll to position [2027, 0]
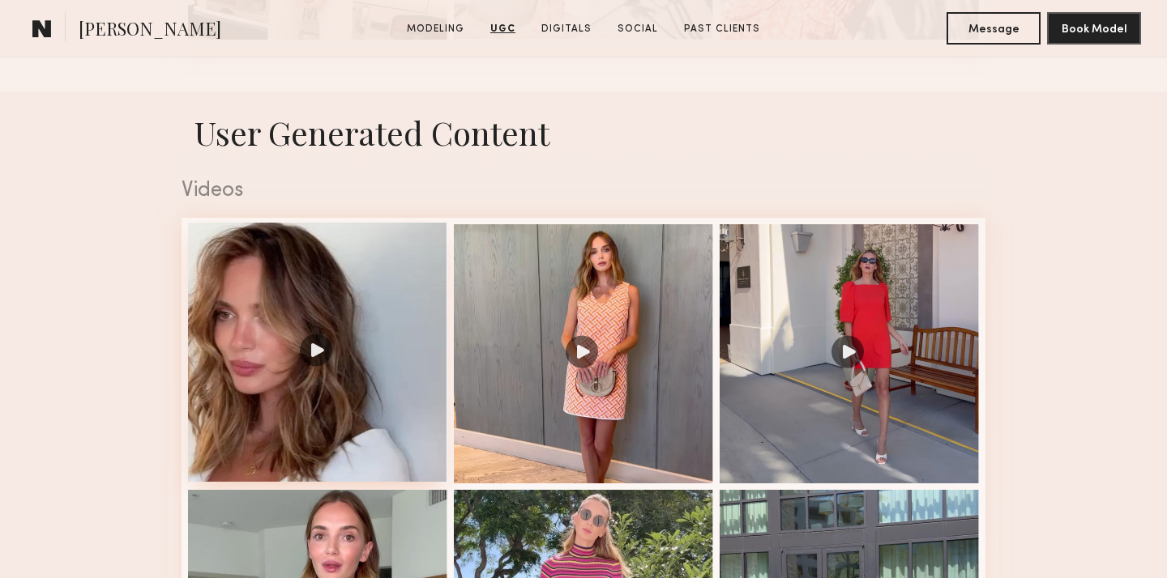
click at [314, 355] on div at bounding box center [317, 352] width 259 height 259
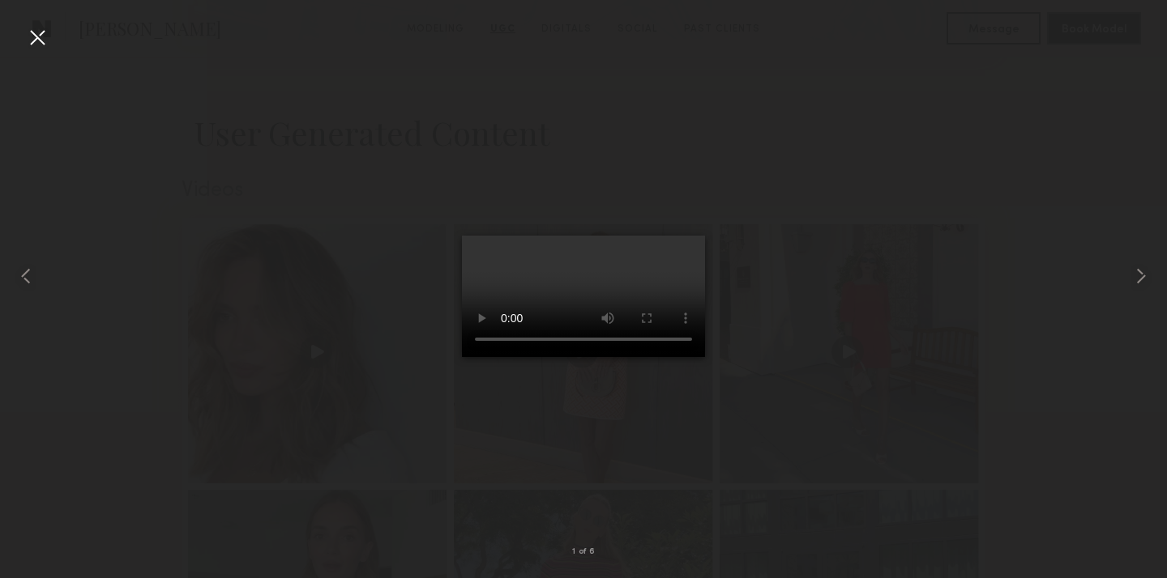
click at [40, 37] on div at bounding box center [37, 37] width 26 height 26
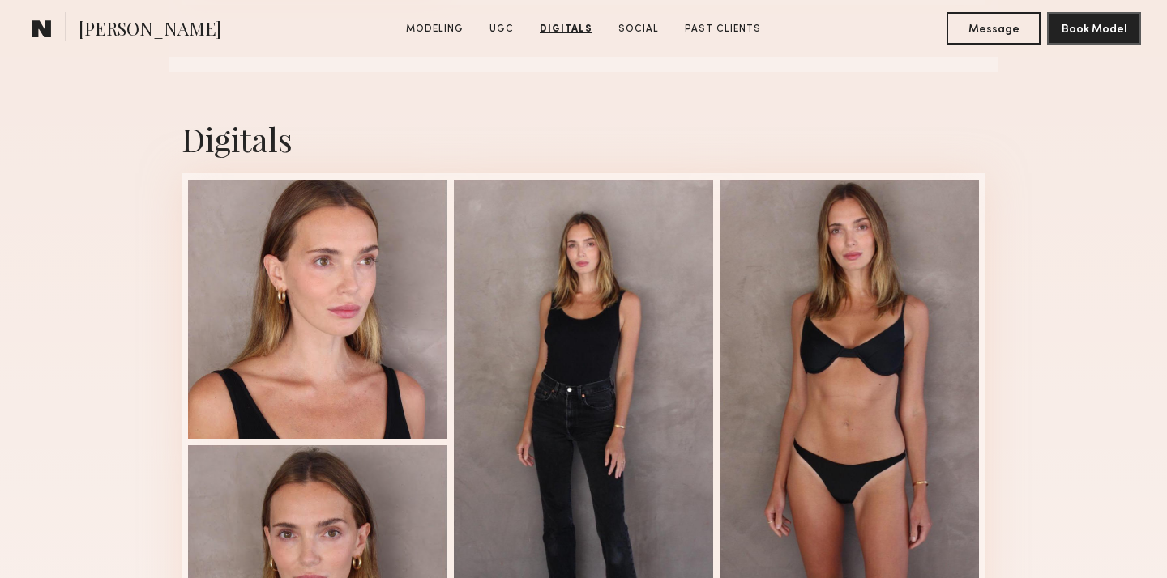
scroll to position [2777, 0]
click at [361, 349] on div at bounding box center [317, 308] width 259 height 259
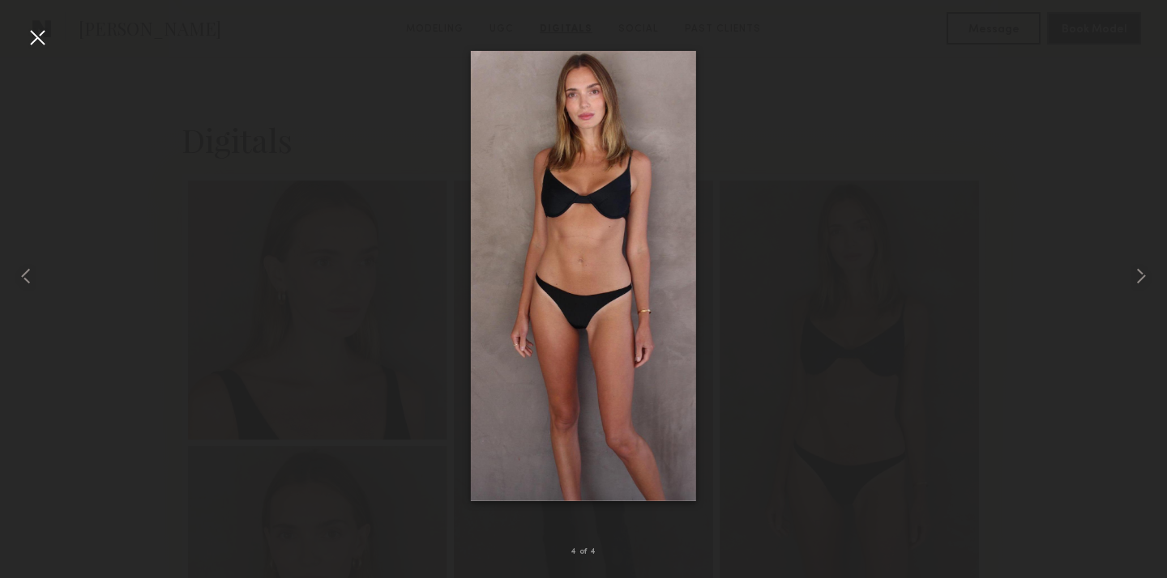
click at [45, 41] on div at bounding box center [37, 37] width 26 height 26
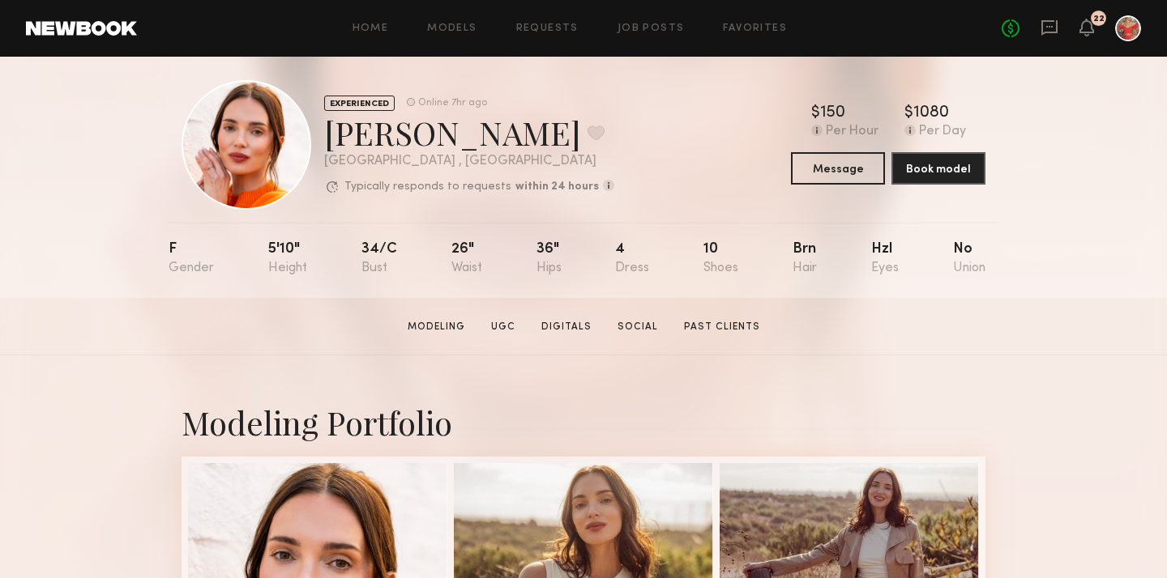
scroll to position [12, 0]
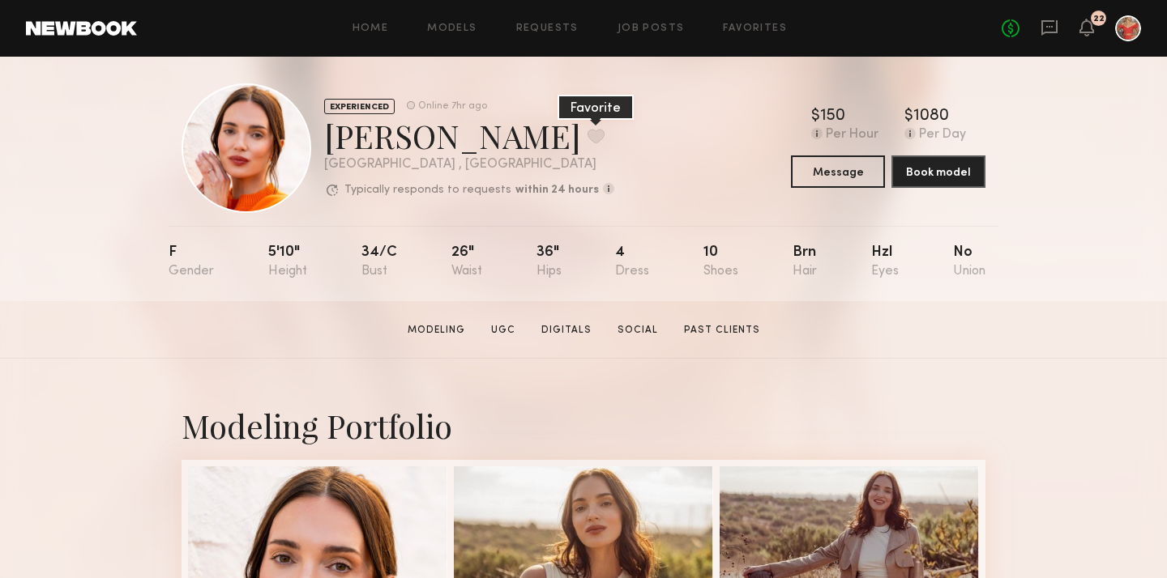
click at [587, 134] on button at bounding box center [595, 136] width 17 height 15
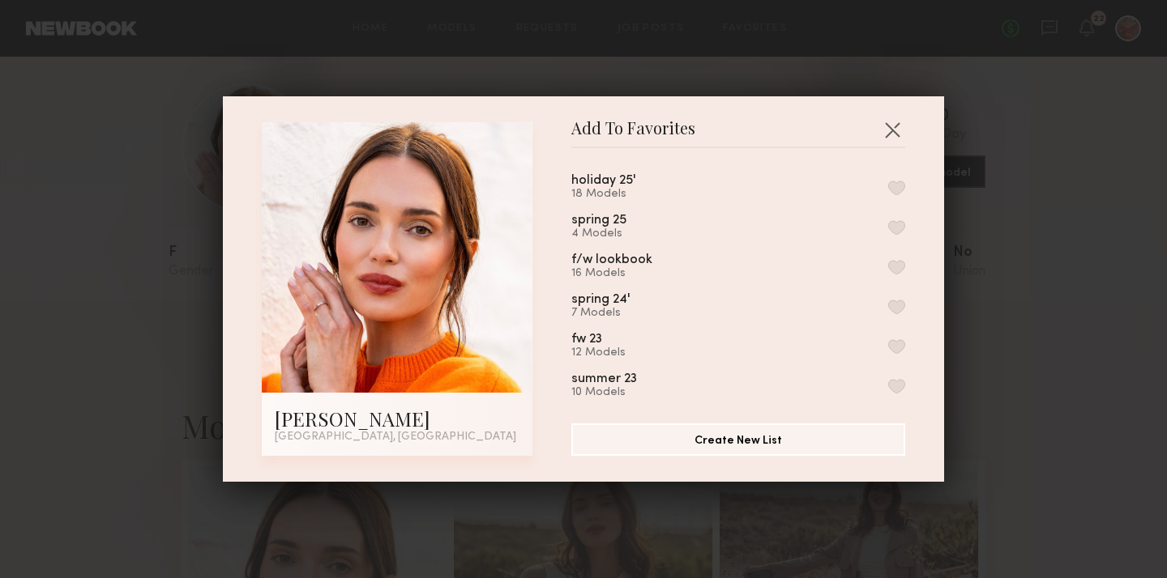
click at [900, 184] on button "button" at bounding box center [896, 188] width 17 height 15
click at [897, 126] on button "button" at bounding box center [892, 130] width 26 height 26
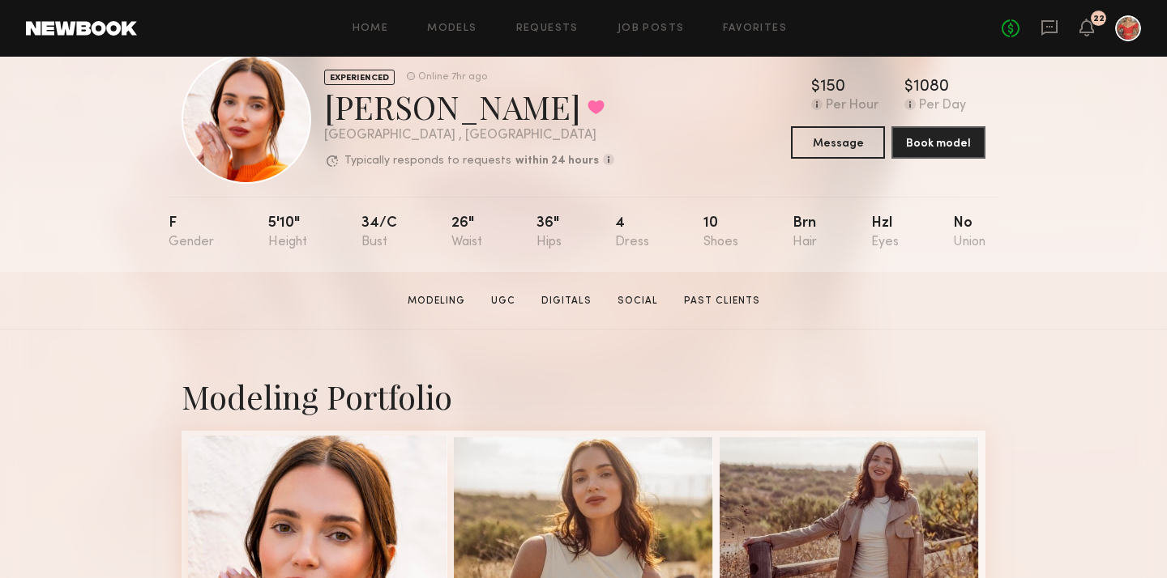
scroll to position [0, 0]
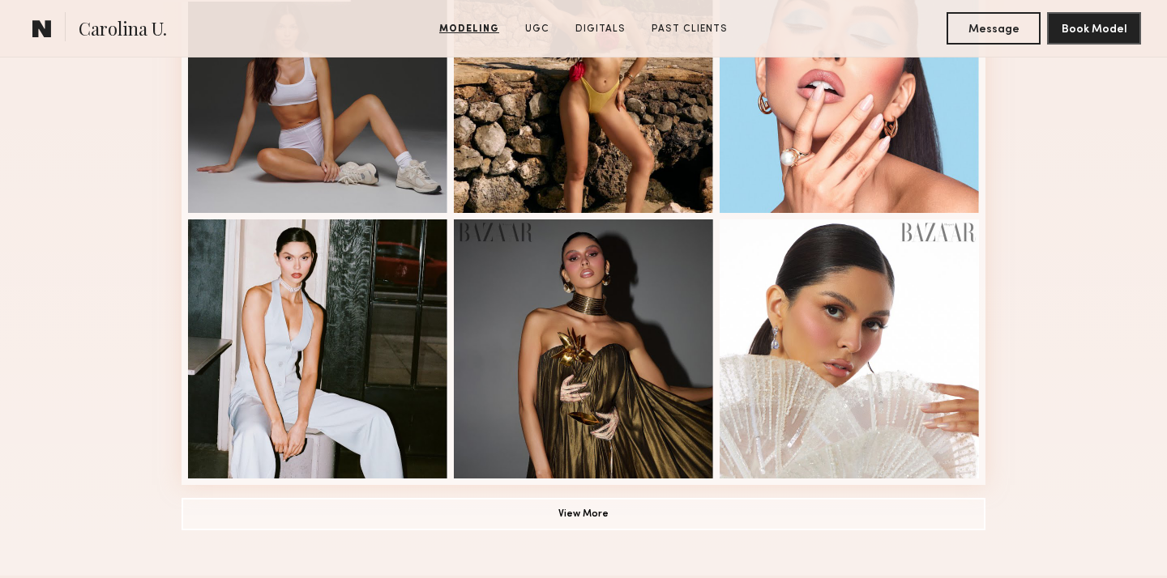
scroll to position [843, 0]
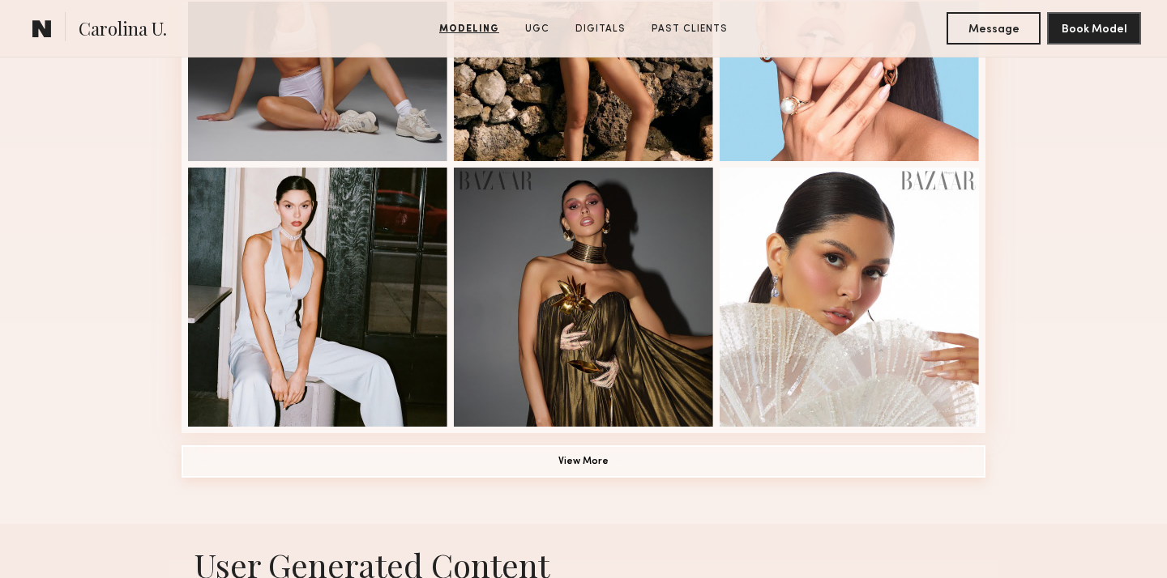
click at [770, 471] on button "View More" at bounding box center [583, 462] width 804 height 32
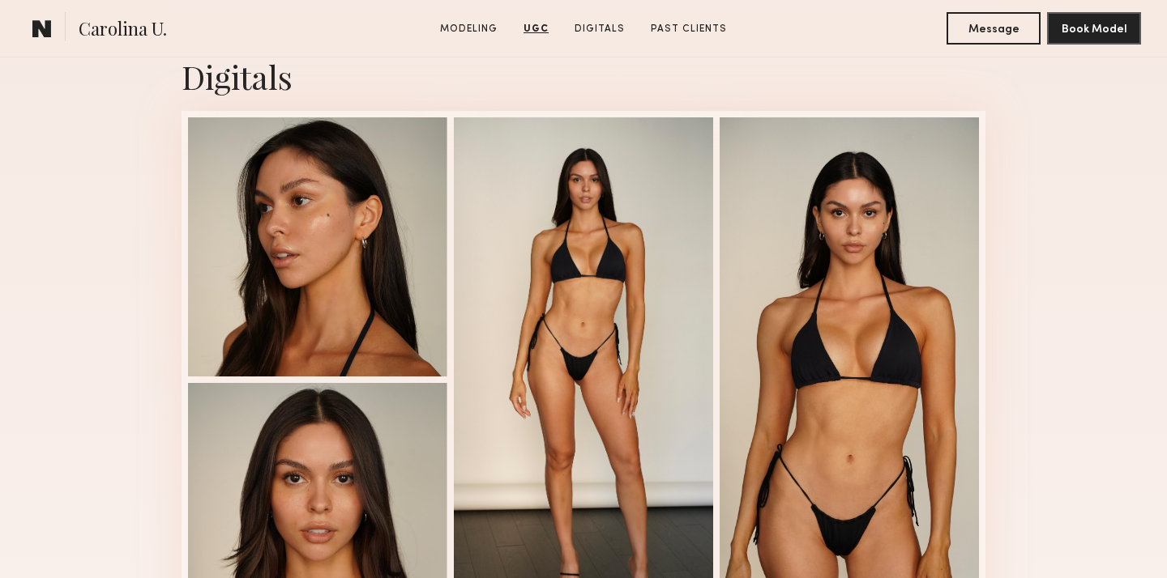
scroll to position [2578, 0]
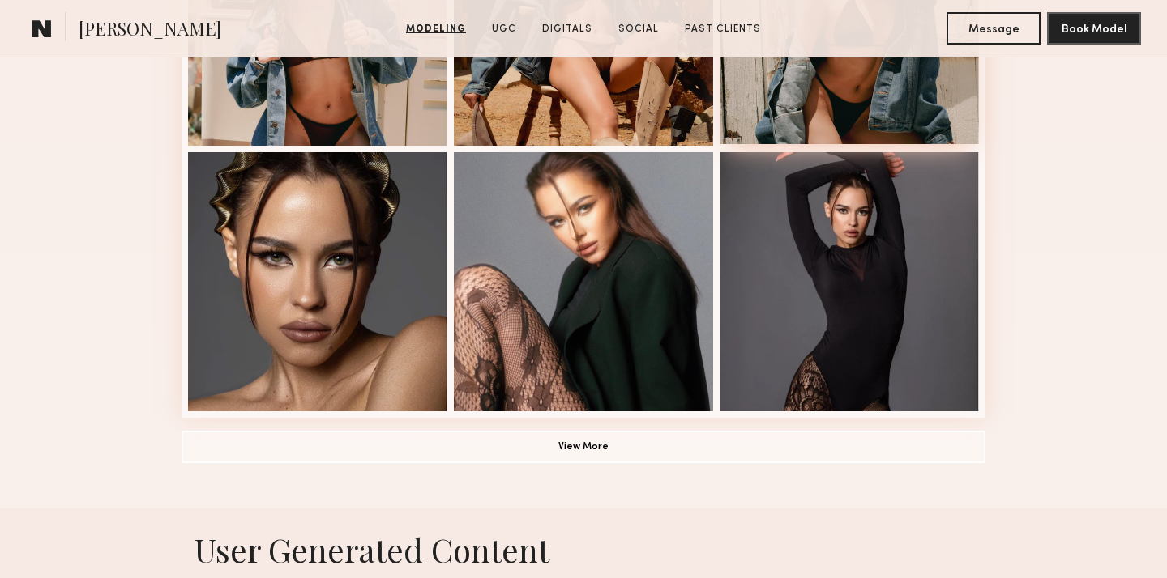
scroll to position [1122, 0]
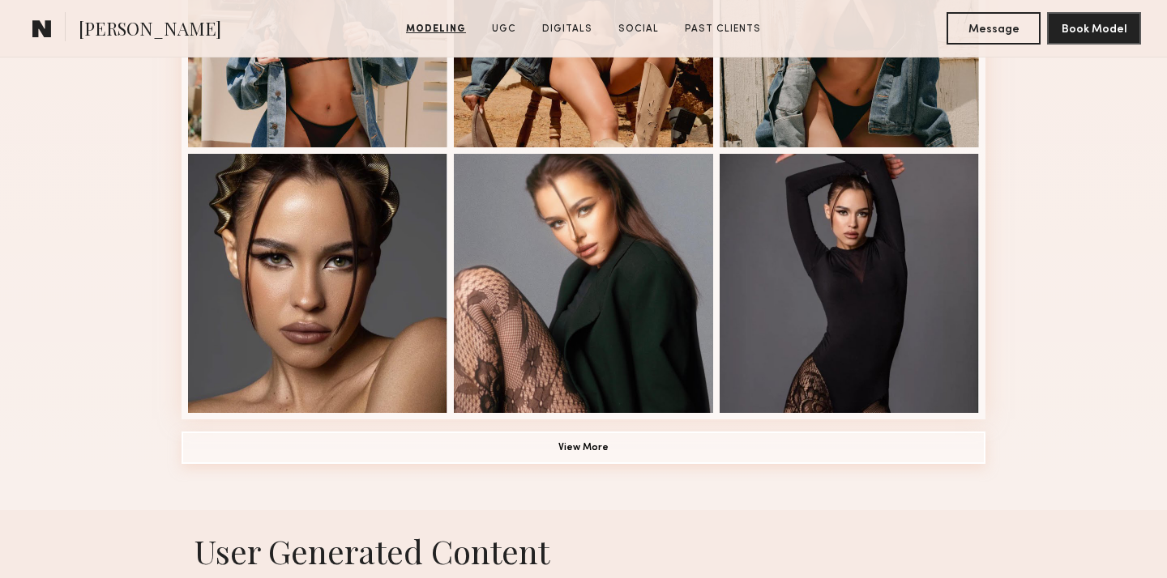
click at [647, 442] on button "View More" at bounding box center [583, 448] width 804 height 32
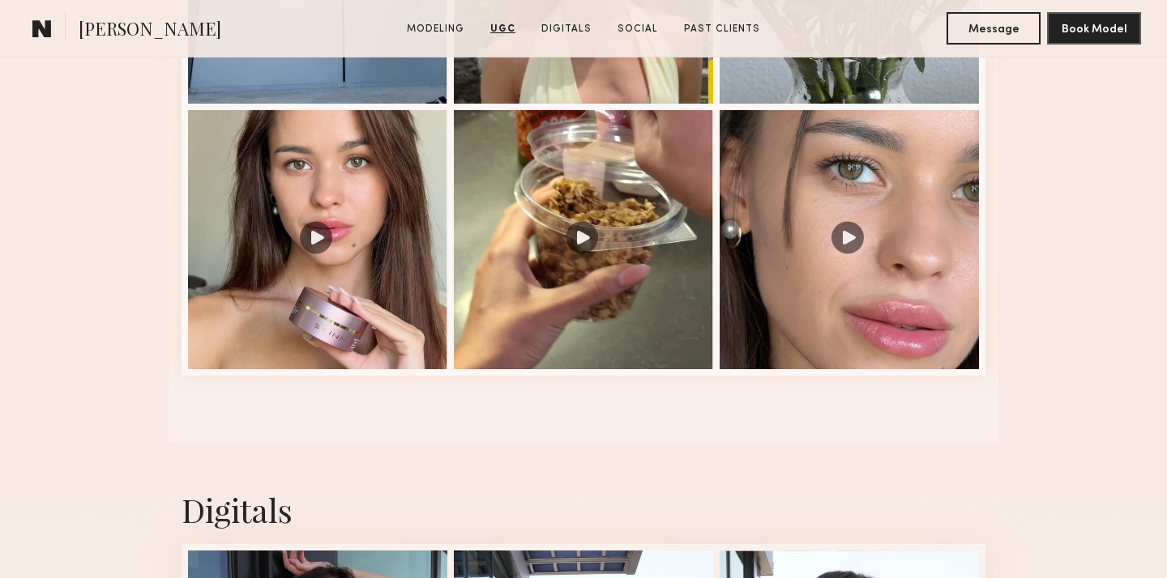
scroll to position [3502, 0]
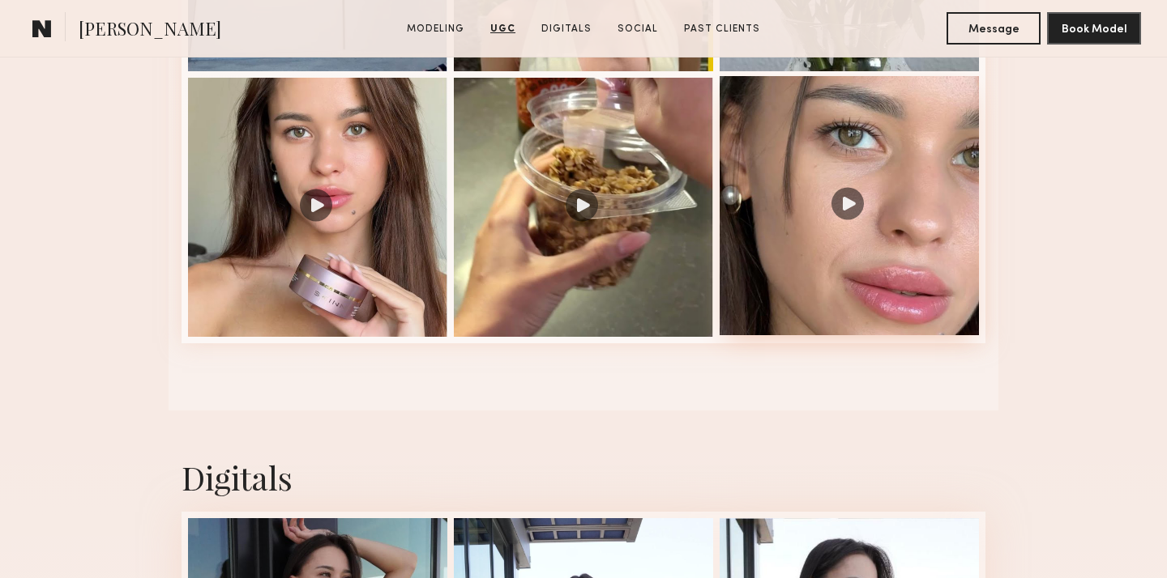
click at [849, 194] on div at bounding box center [848, 205] width 259 height 259
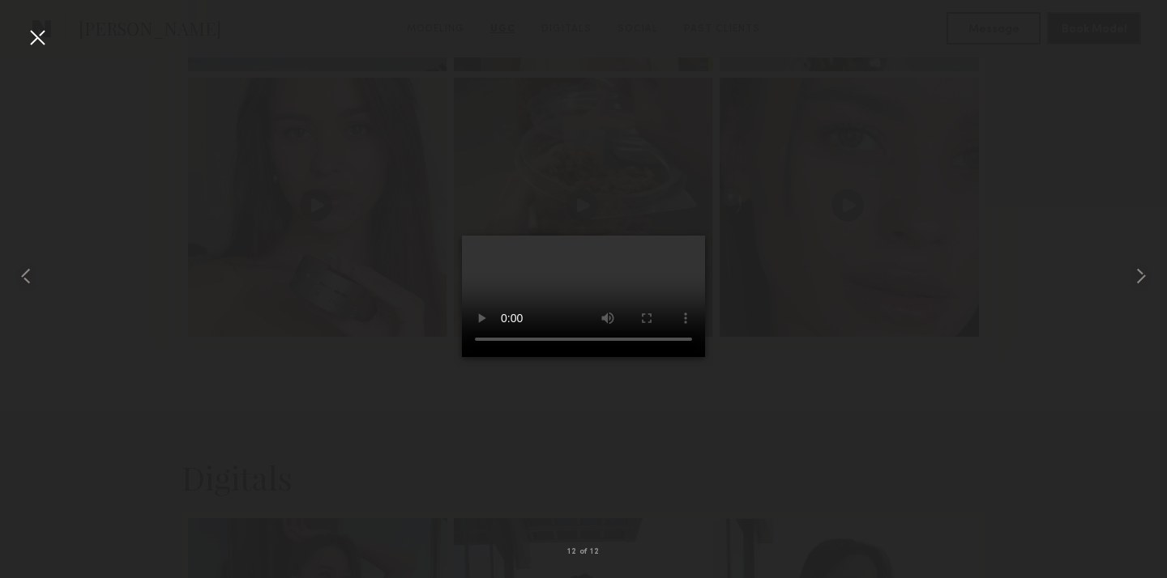
click at [33, 32] on div at bounding box center [37, 37] width 26 height 26
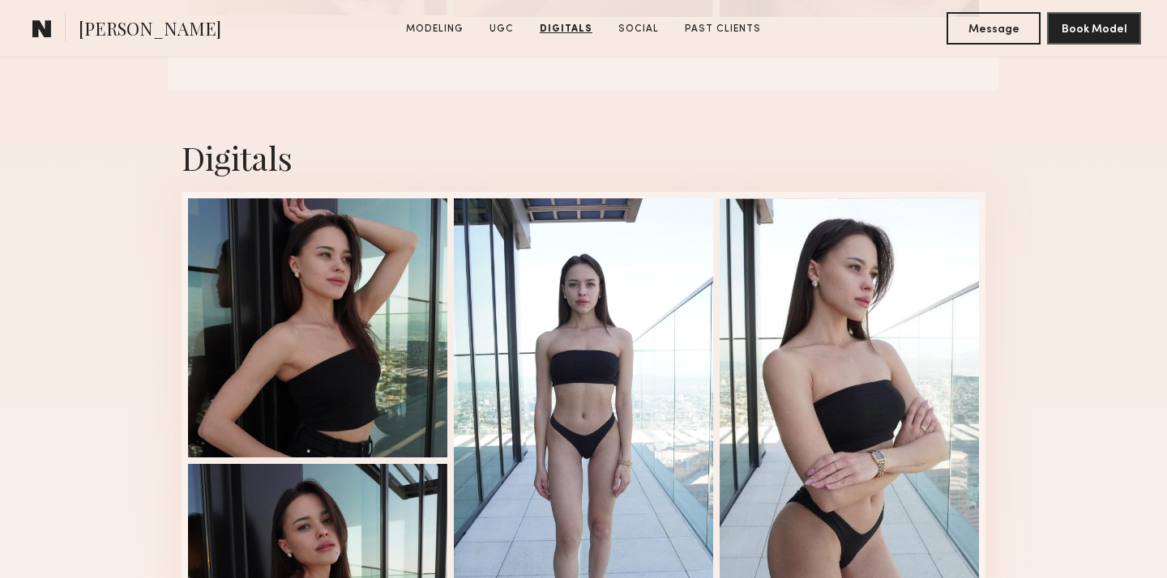
scroll to position [3822, 0]
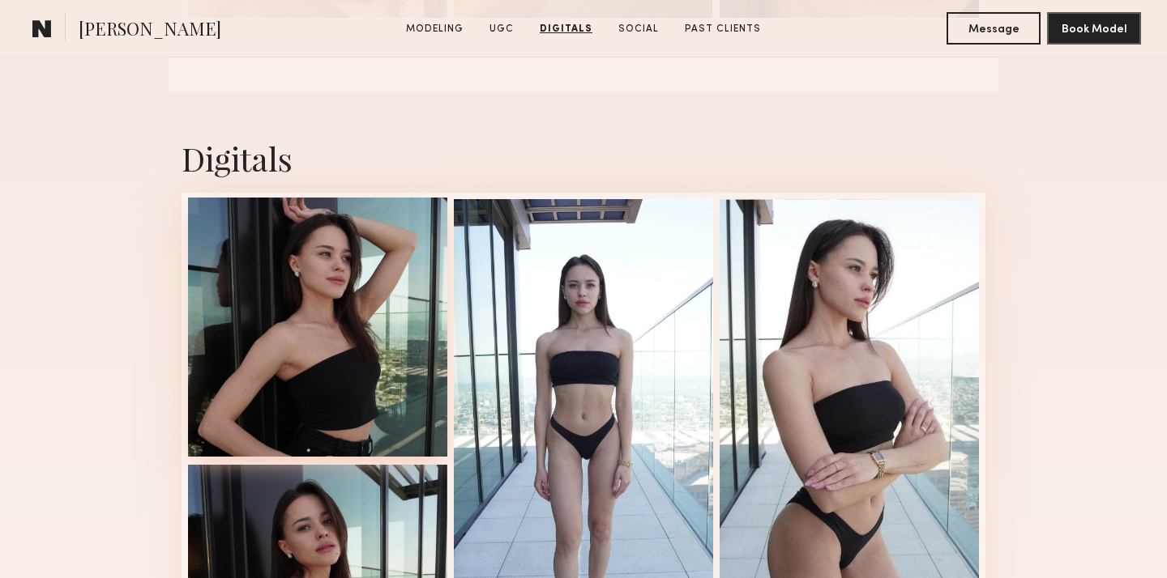
click at [307, 312] on div at bounding box center [317, 327] width 259 height 259
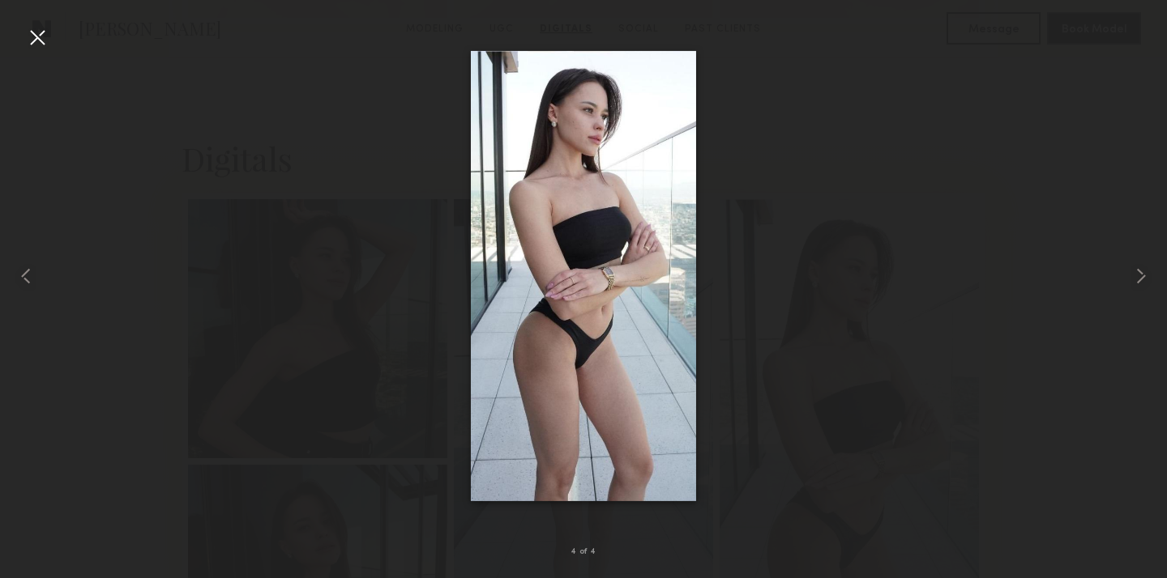
click at [45, 36] on div at bounding box center [37, 37] width 26 height 26
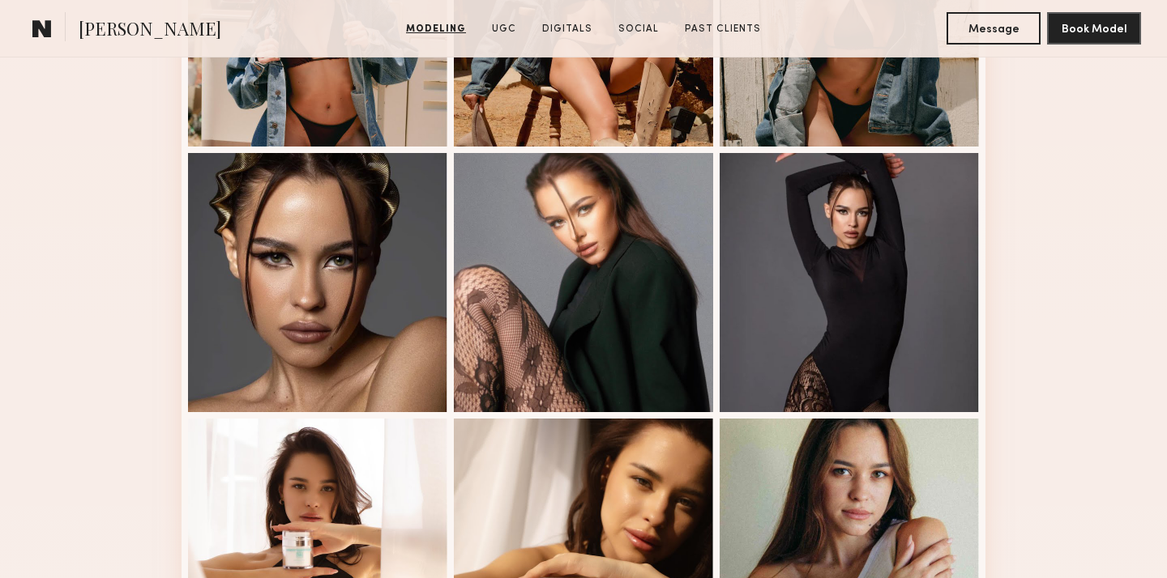
scroll to position [0, 0]
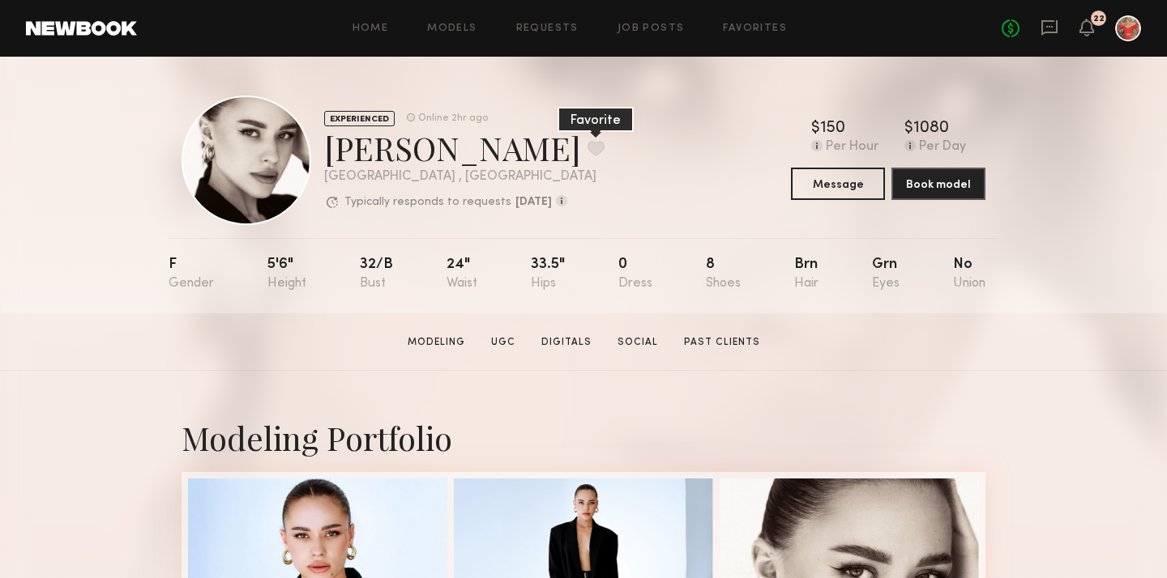
click at [587, 144] on button at bounding box center [595, 148] width 17 height 15
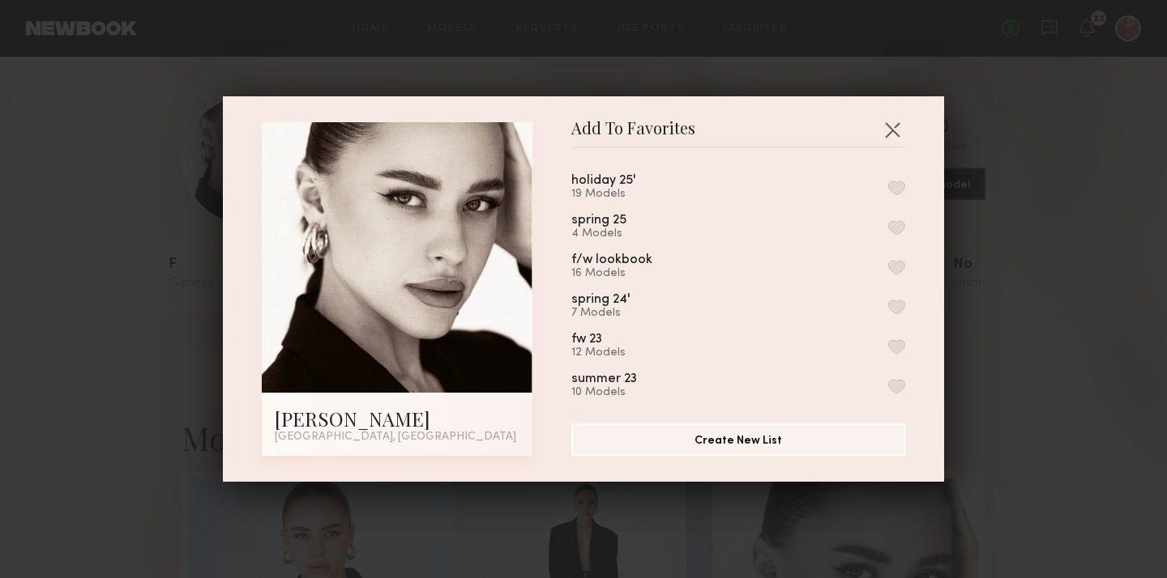
click at [897, 186] on button "button" at bounding box center [896, 188] width 17 height 15
click at [895, 126] on button "button" at bounding box center [892, 130] width 26 height 26
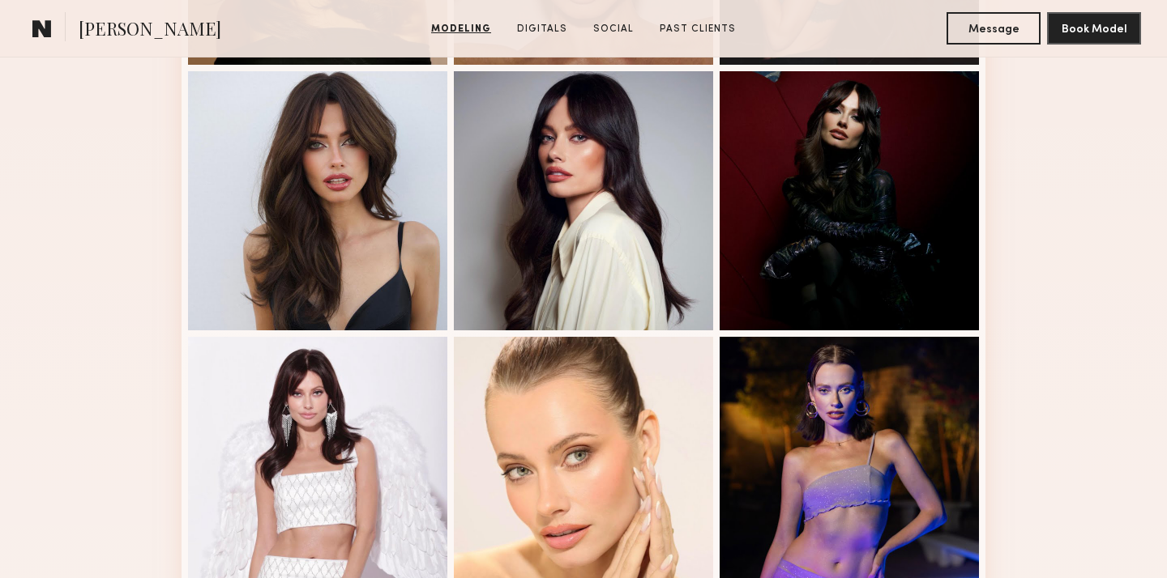
scroll to position [1184, 0]
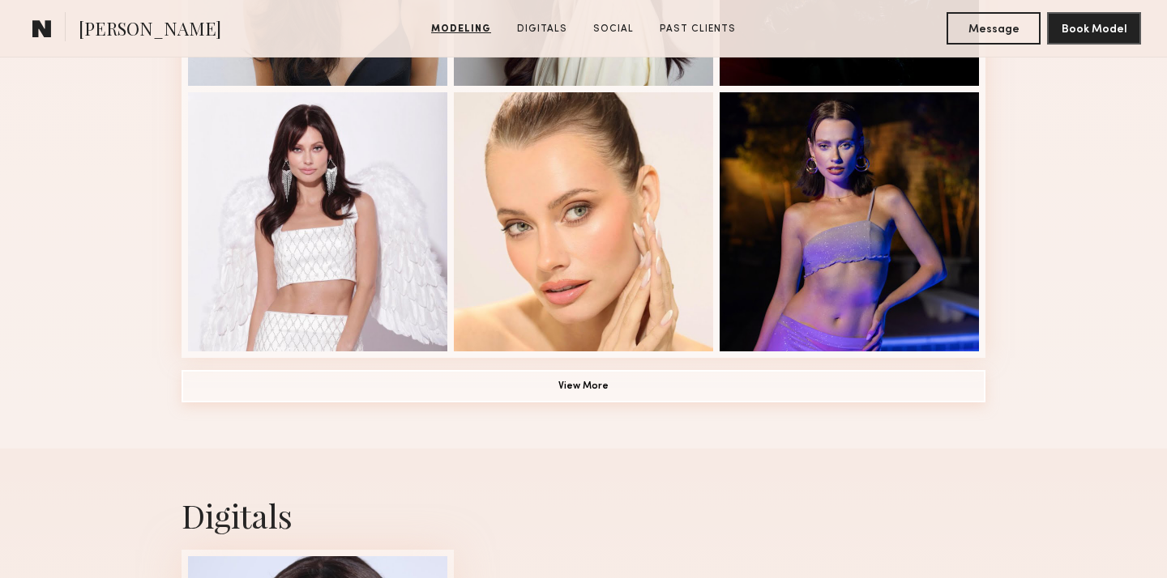
click at [607, 386] on button "View More" at bounding box center [583, 386] width 804 height 32
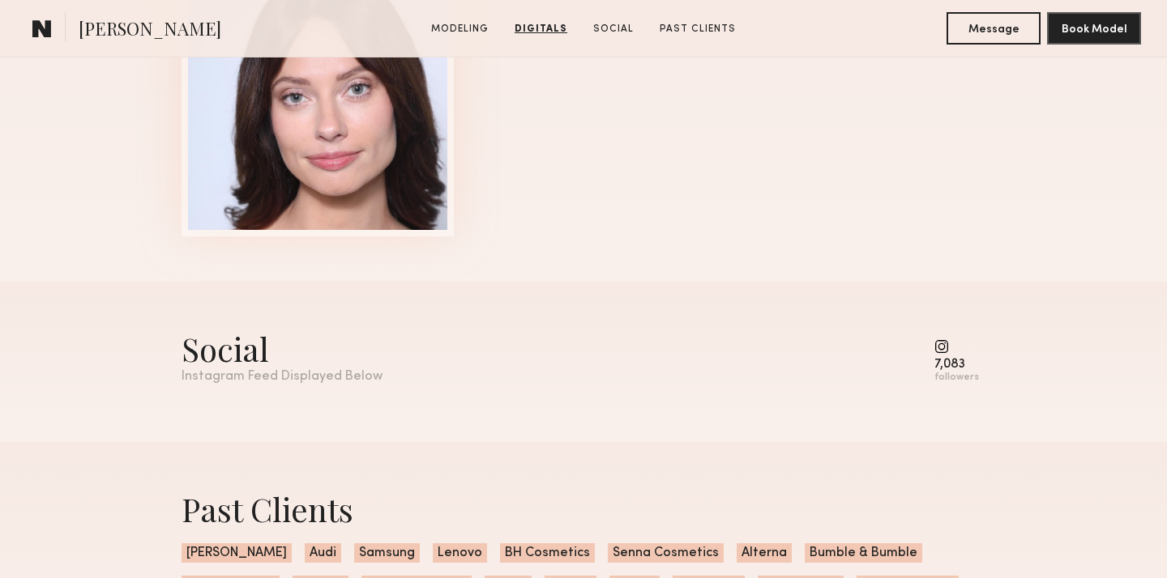
scroll to position [2771, 0]
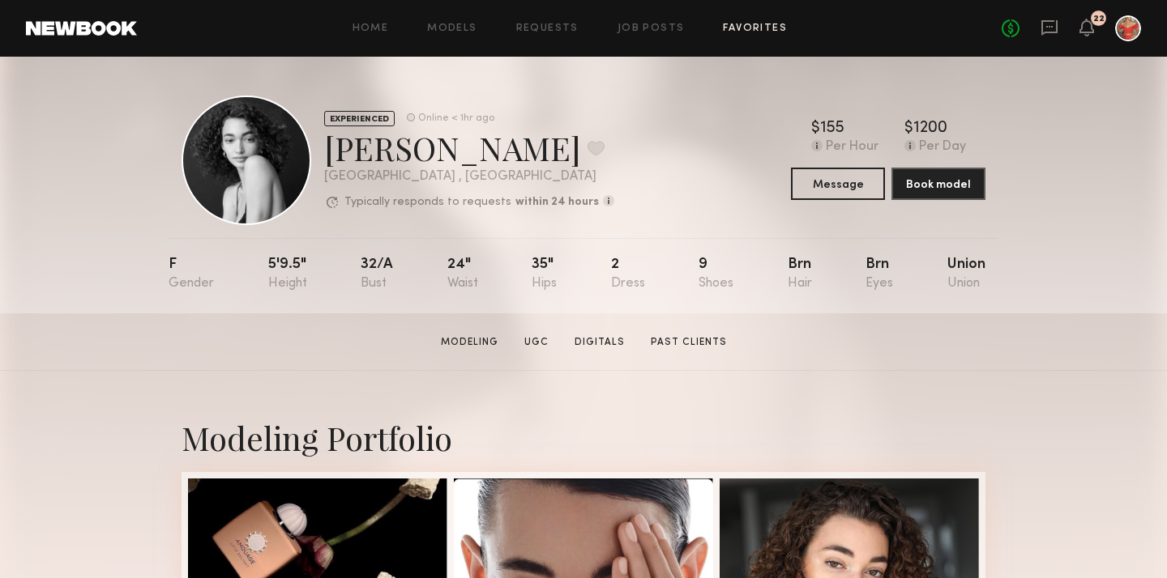
click at [745, 23] on link "Favorites" at bounding box center [755, 28] width 64 height 11
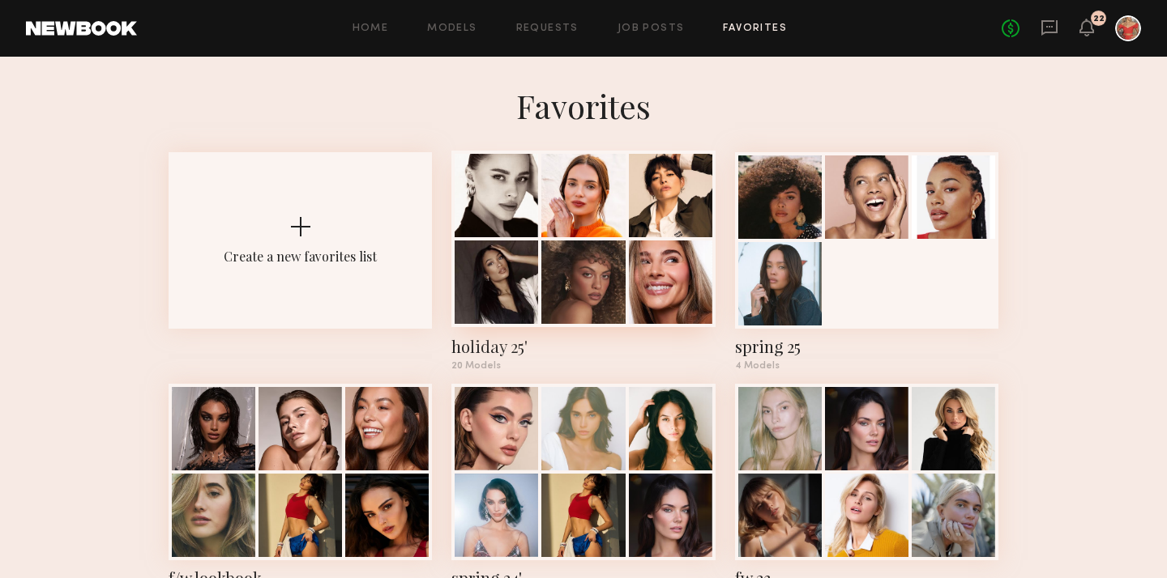
click at [484, 345] on div "holiday 25'" at bounding box center [582, 346] width 263 height 23
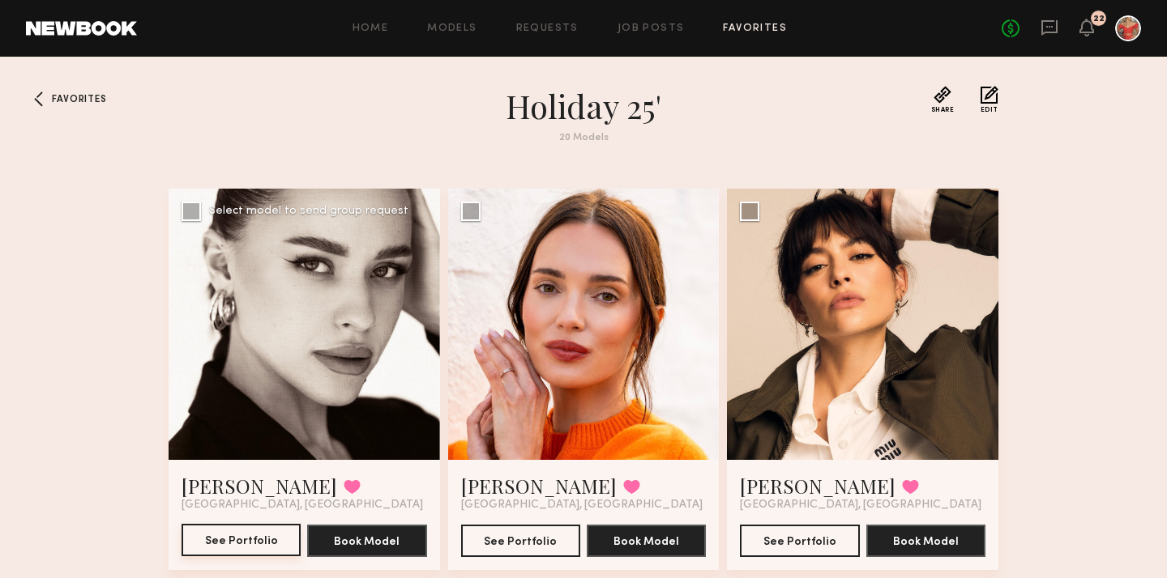
click at [264, 542] on button "See Portfolio" at bounding box center [240, 540] width 119 height 32
click at [500, 545] on button "See Portfolio" at bounding box center [520, 540] width 119 height 32
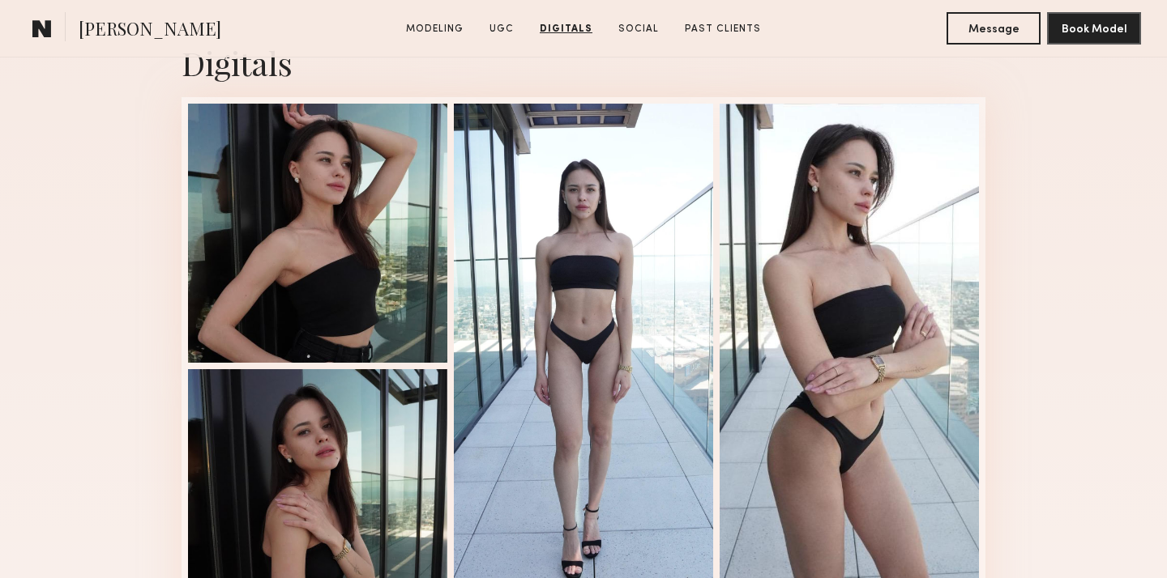
scroll to position [2778, 0]
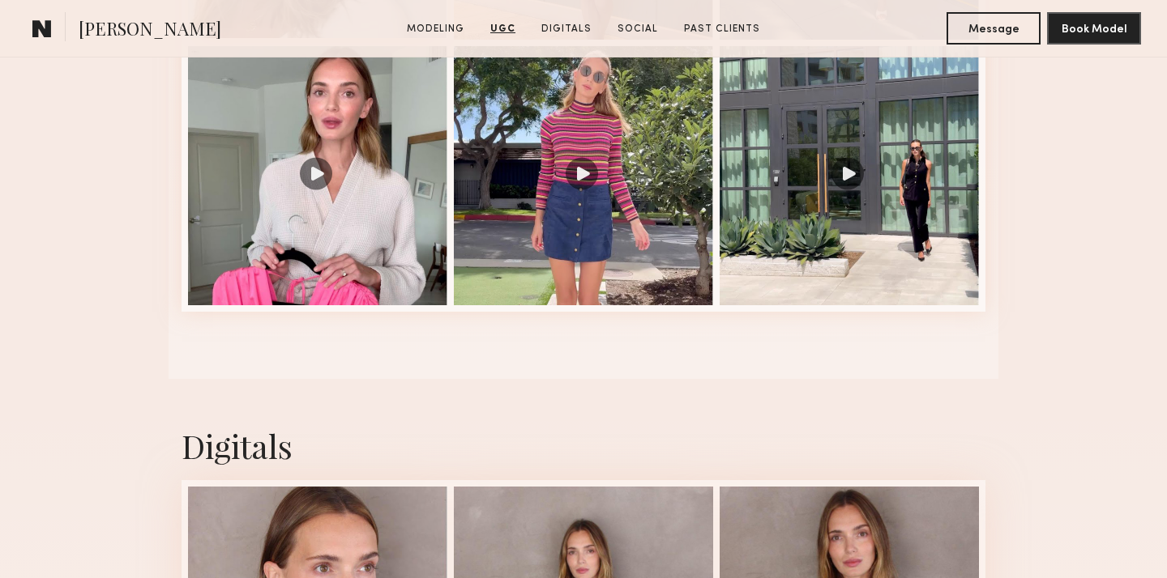
scroll to position [1803, 0]
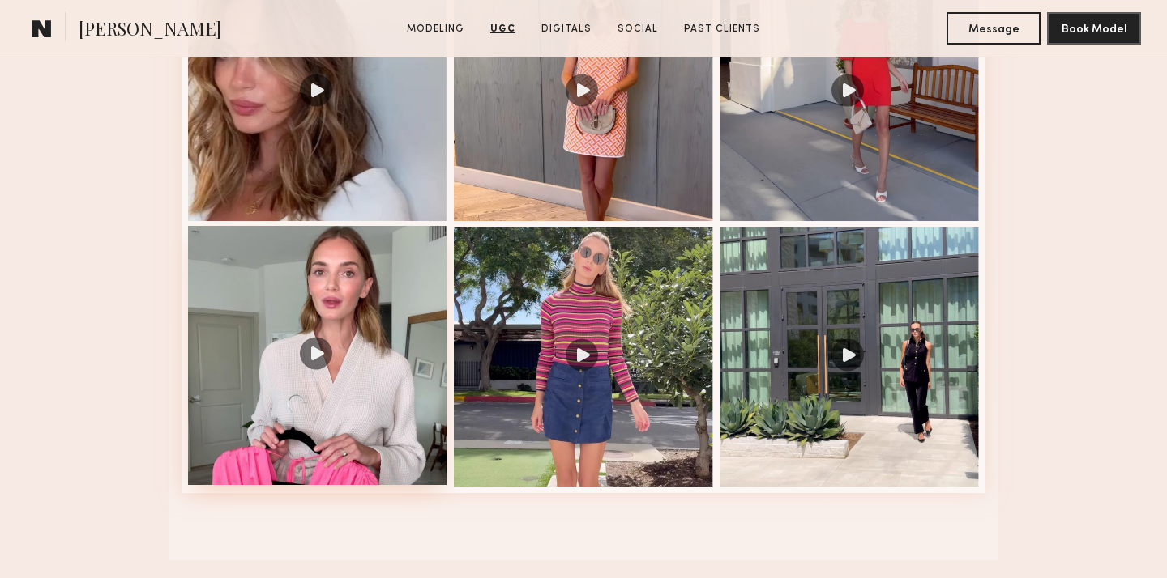
click at [320, 349] on div at bounding box center [317, 355] width 259 height 259
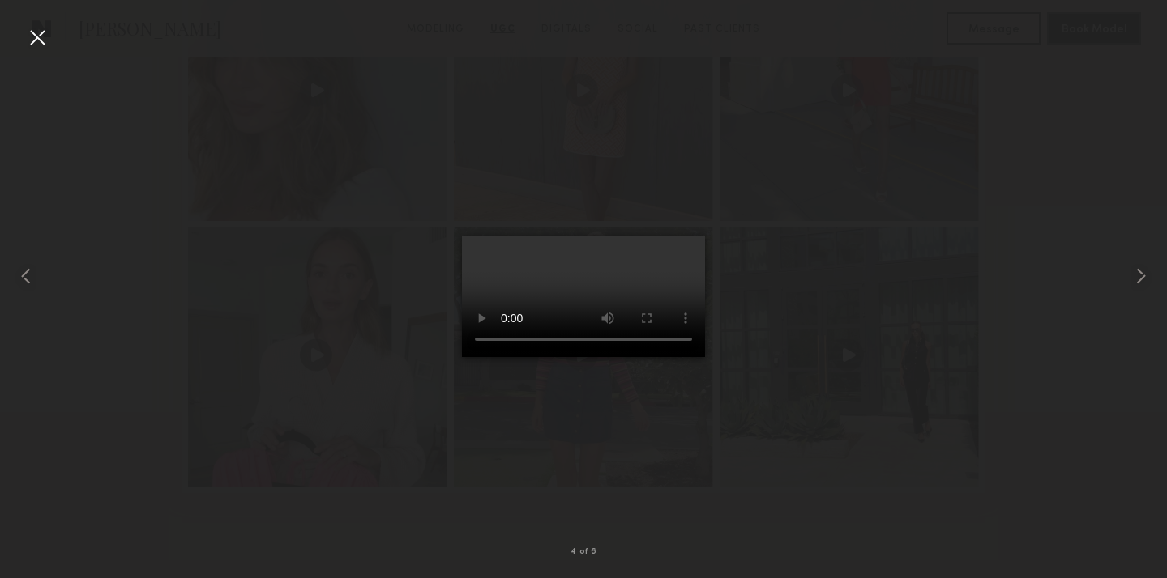
click at [38, 42] on div at bounding box center [37, 37] width 26 height 26
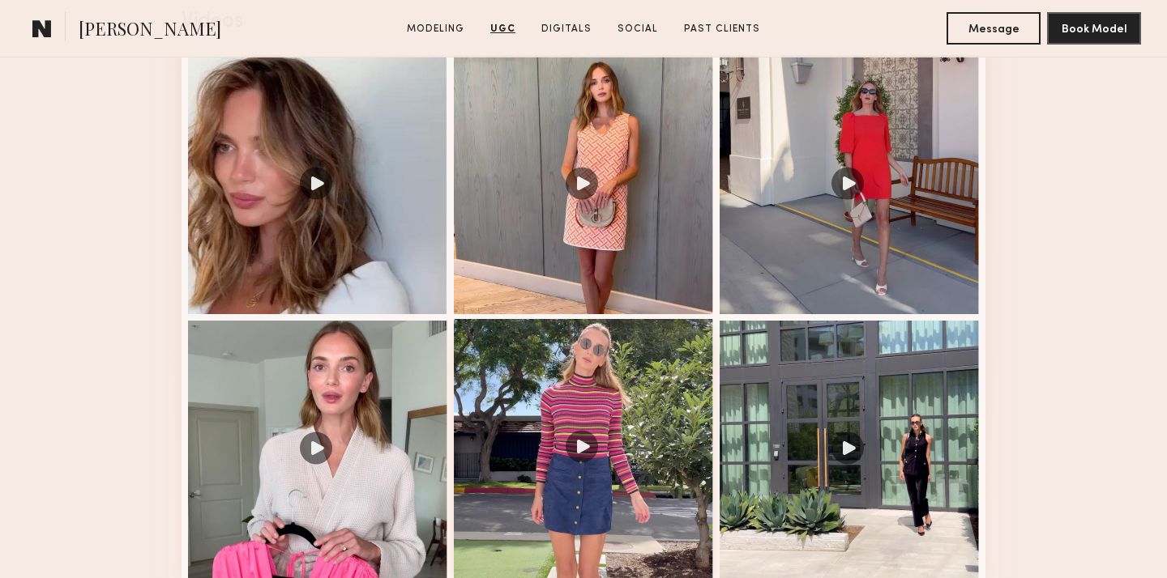
scroll to position [1706, 0]
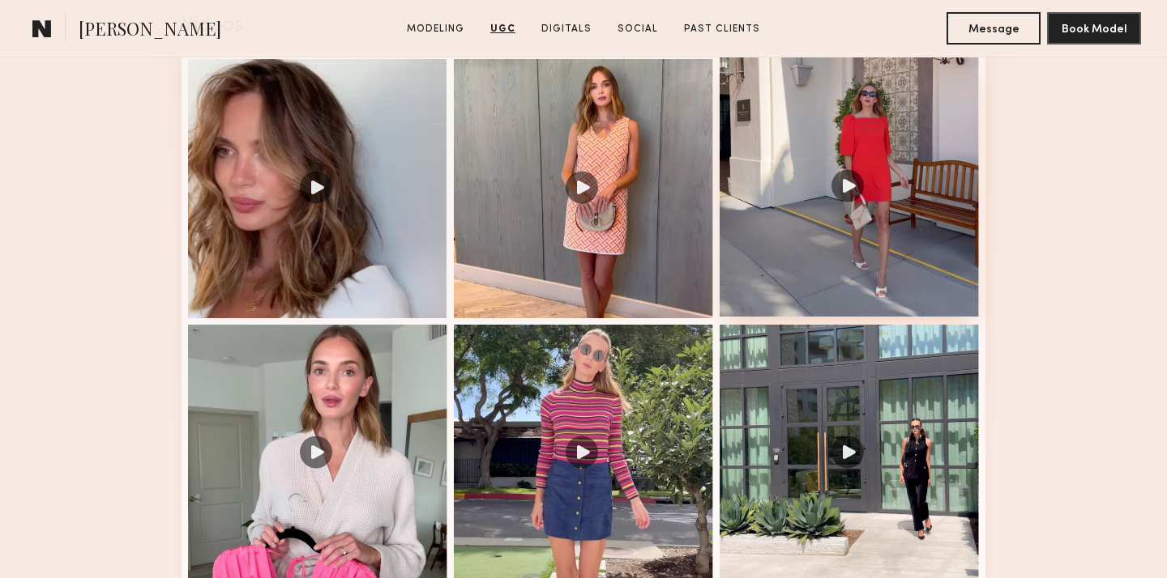
click at [832, 189] on div at bounding box center [848, 187] width 259 height 259
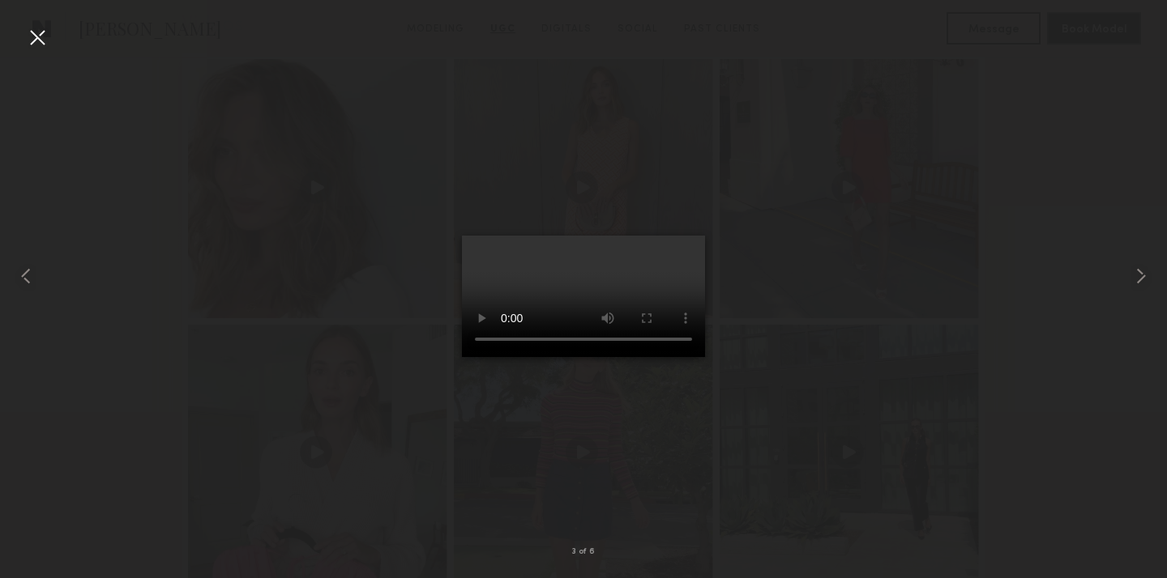
click at [38, 35] on div at bounding box center [37, 37] width 26 height 26
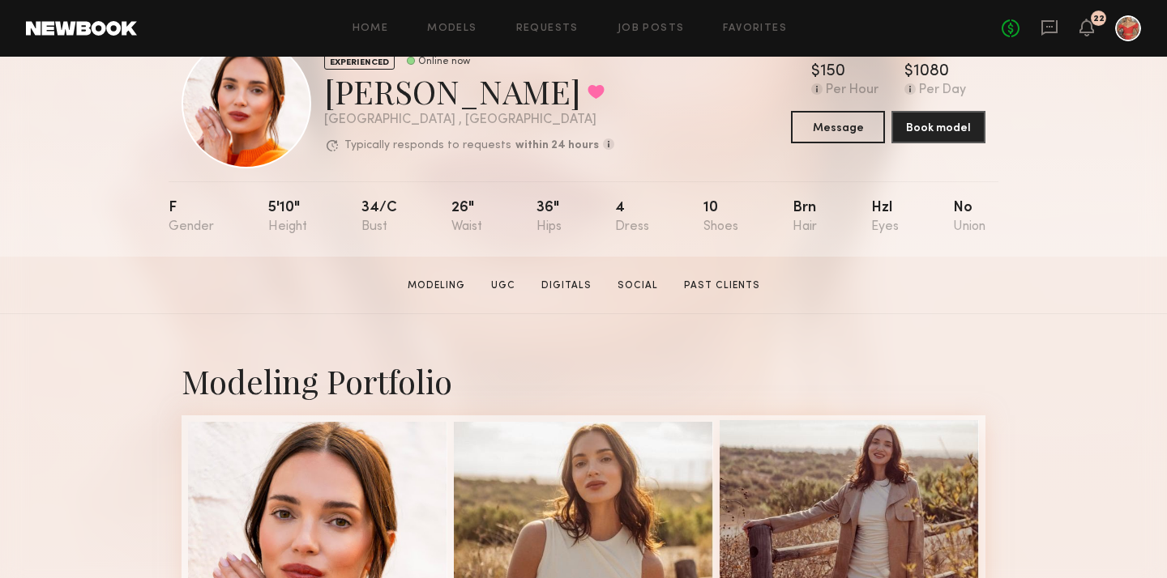
scroll to position [58, 0]
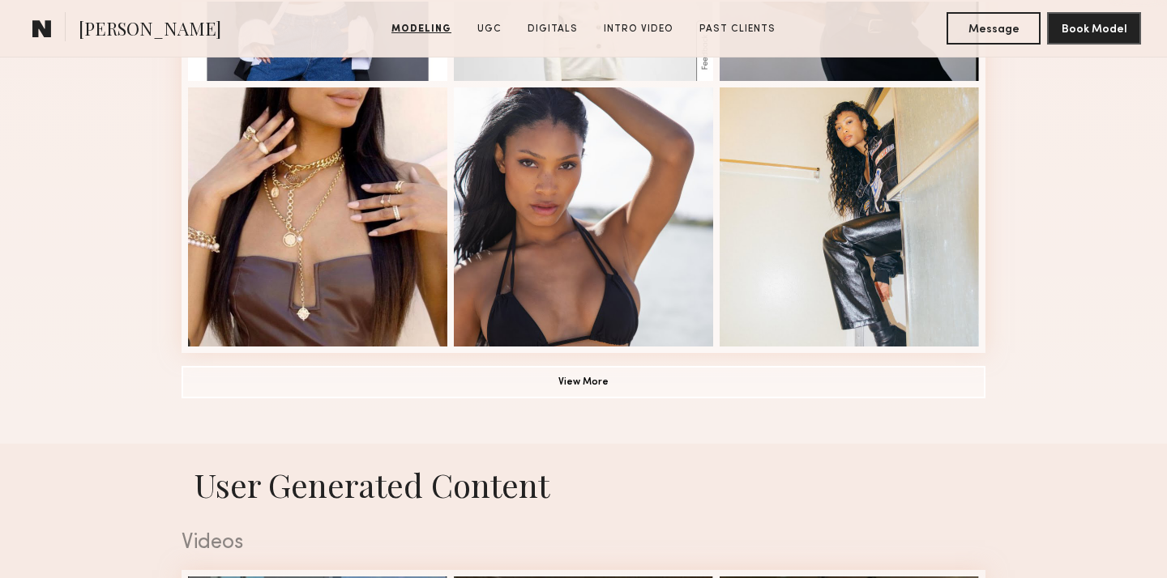
scroll to position [1193, 0]
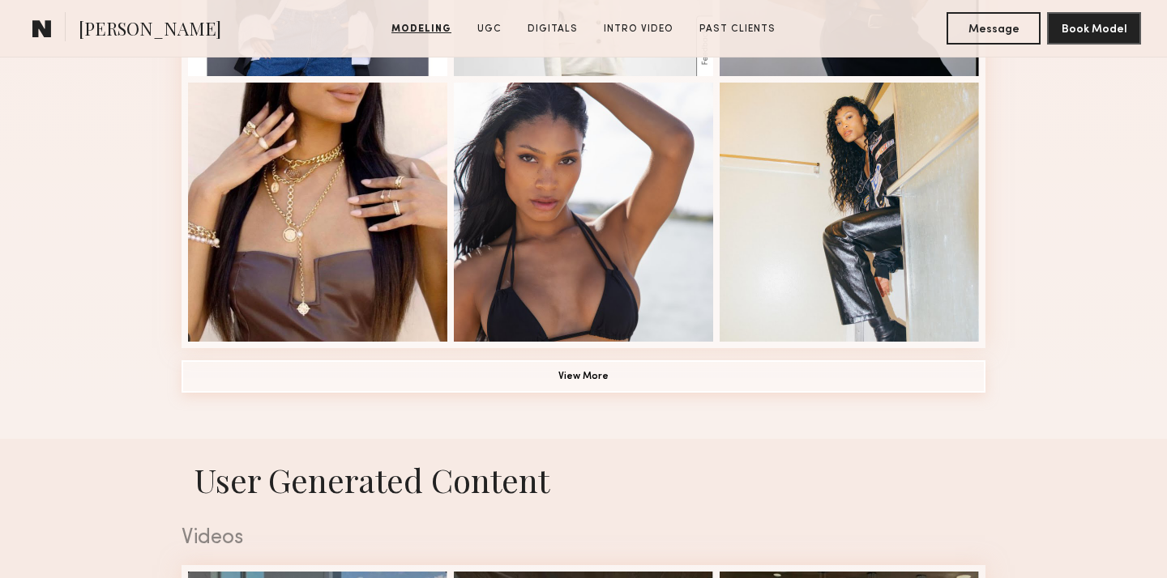
click at [514, 375] on button "View More" at bounding box center [583, 377] width 804 height 32
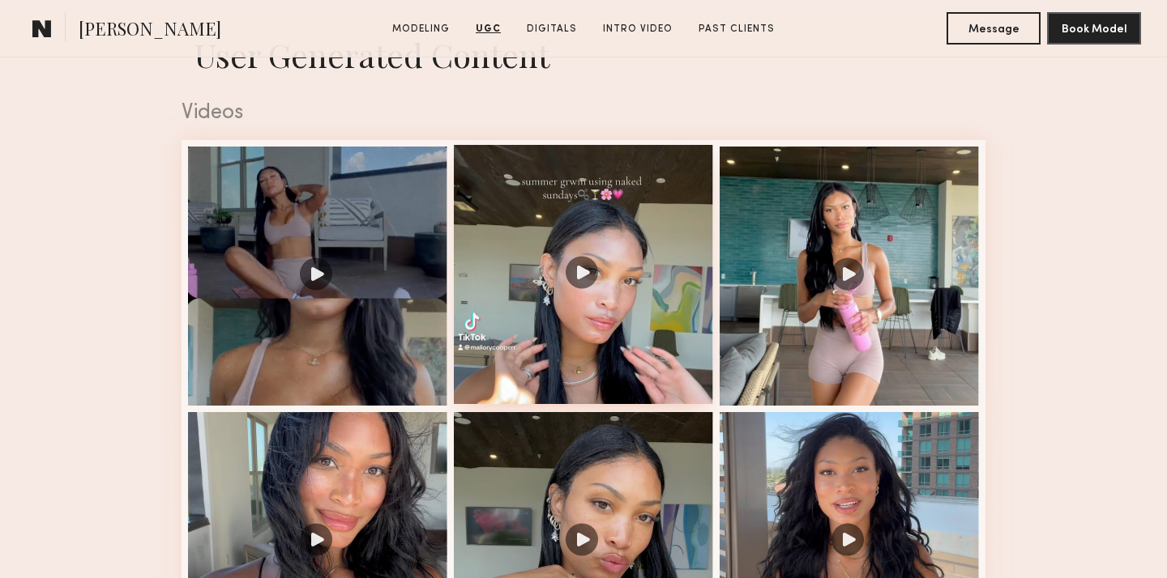
scroll to position [2643, 0]
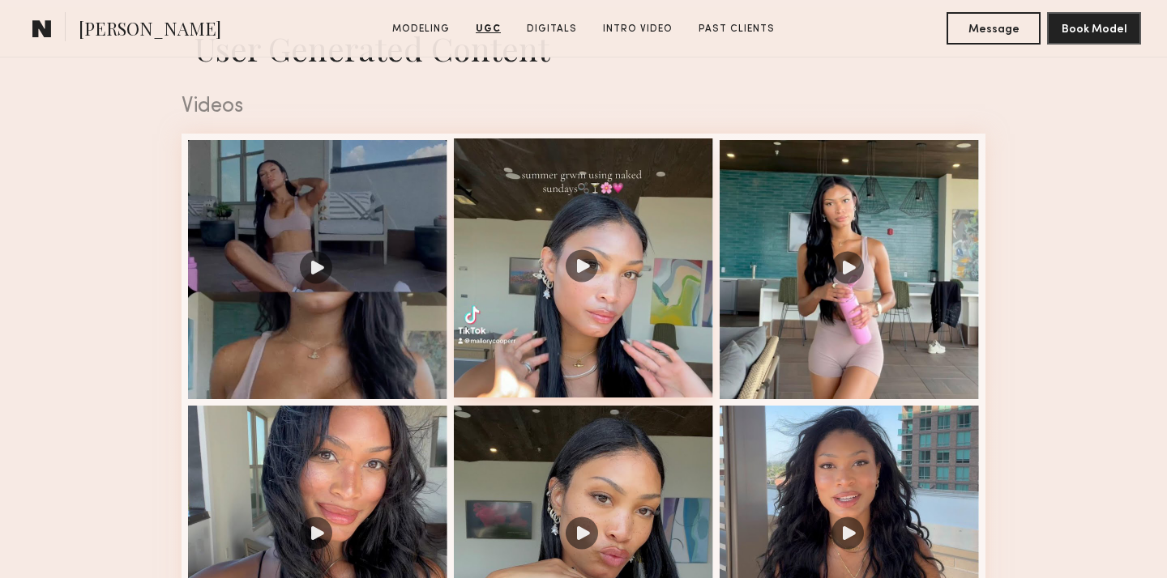
click at [585, 266] on div at bounding box center [583, 268] width 259 height 259
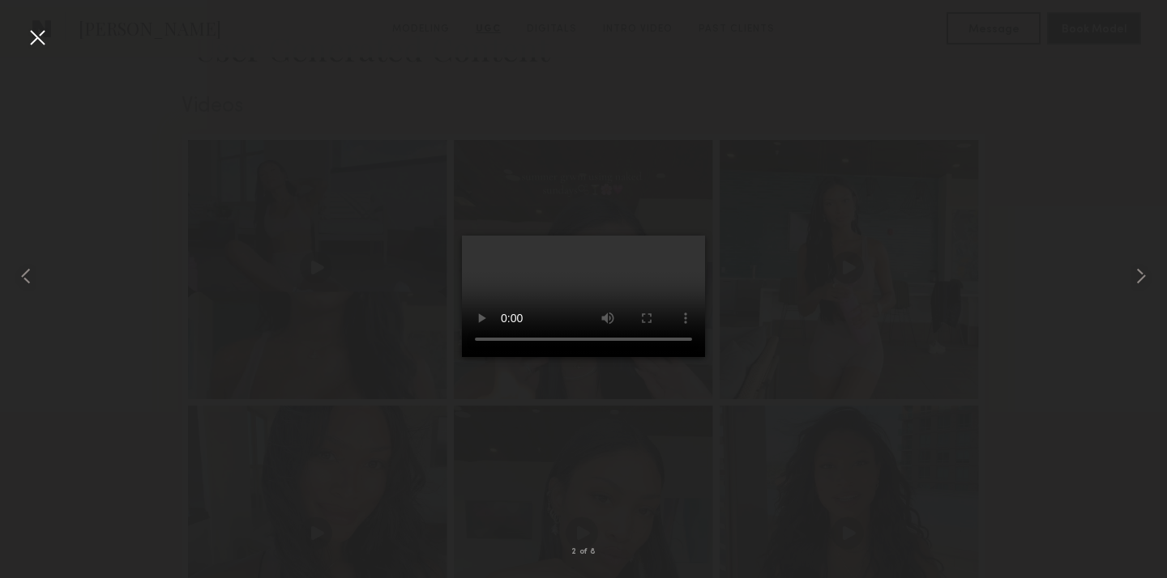
click at [35, 39] on div at bounding box center [37, 37] width 26 height 26
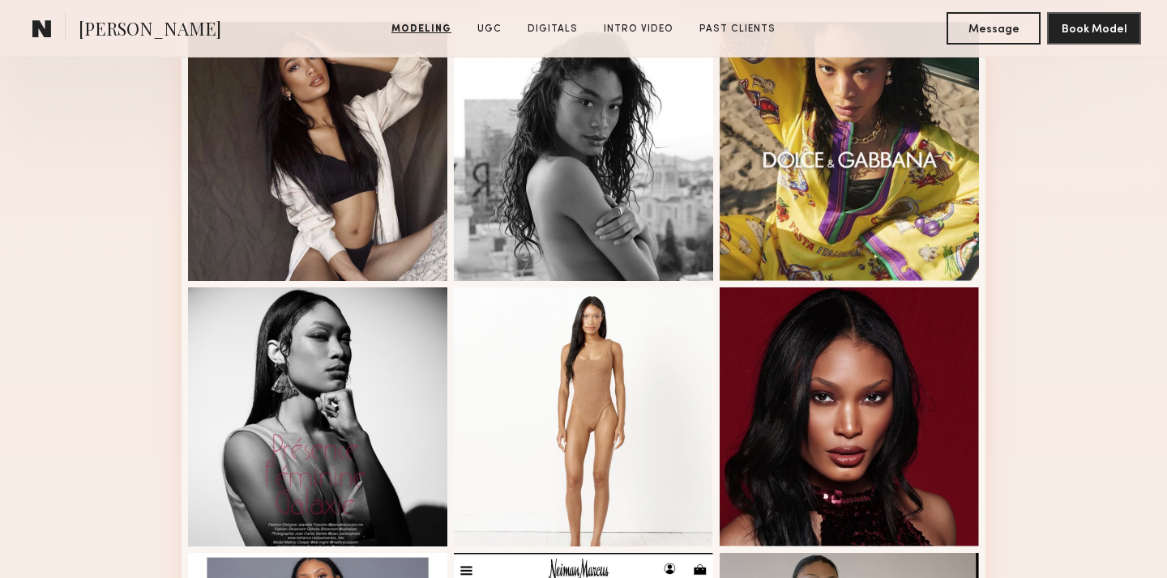
scroll to position [0, 0]
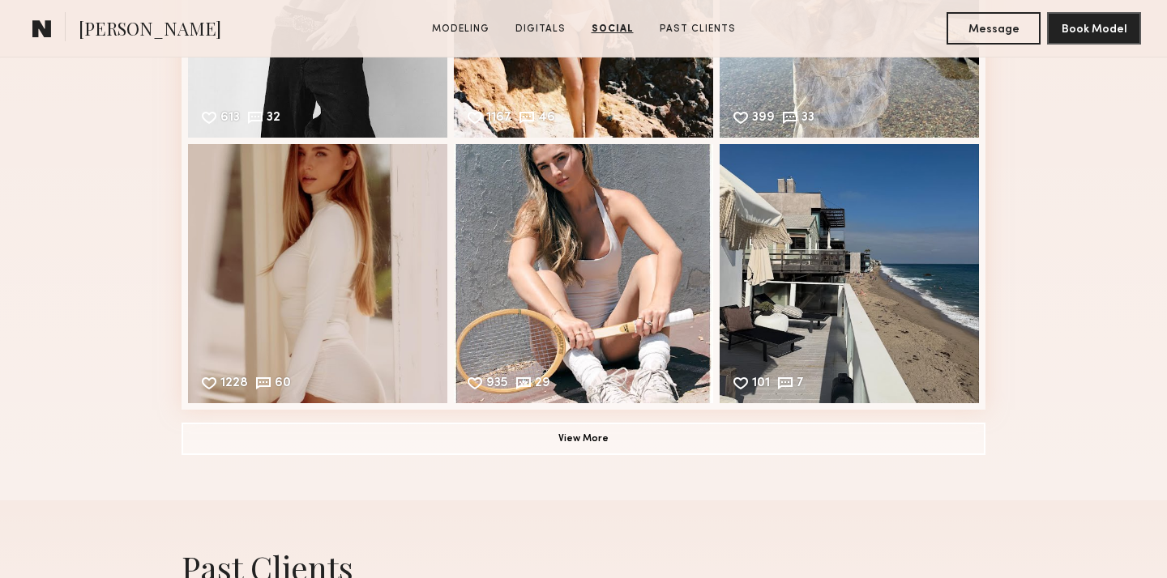
scroll to position [2869, 0]
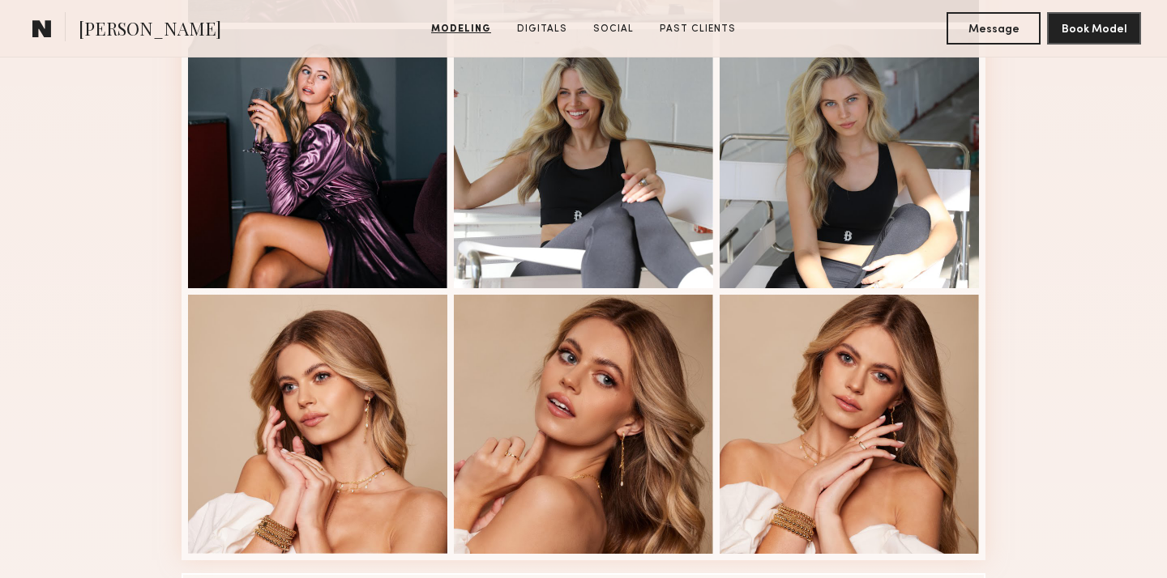
scroll to position [1120, 0]
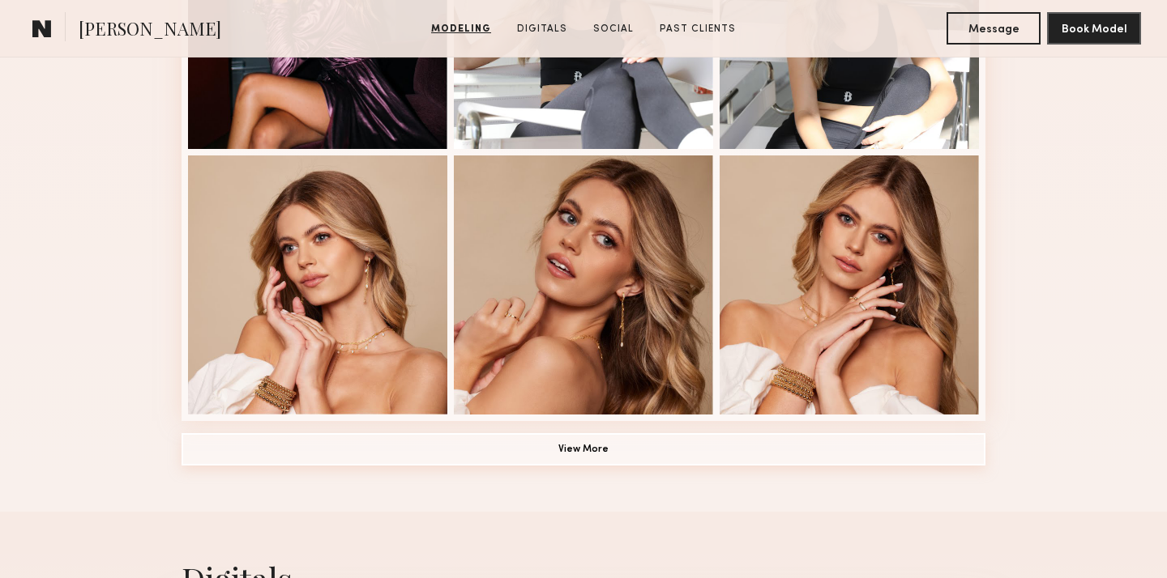
click at [420, 444] on button "View More" at bounding box center [583, 449] width 804 height 32
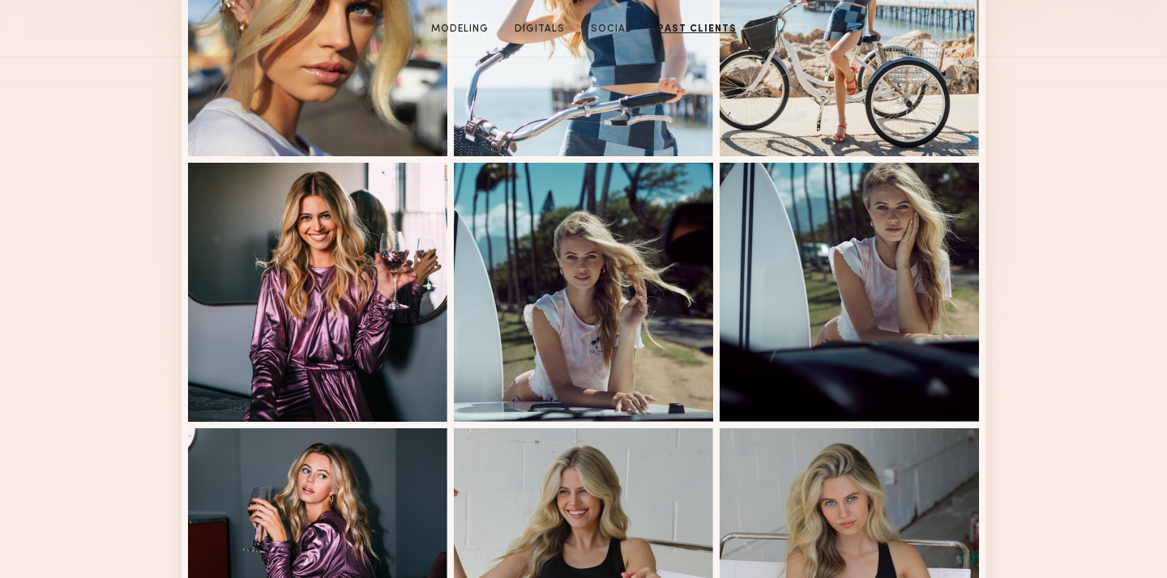
scroll to position [0, 0]
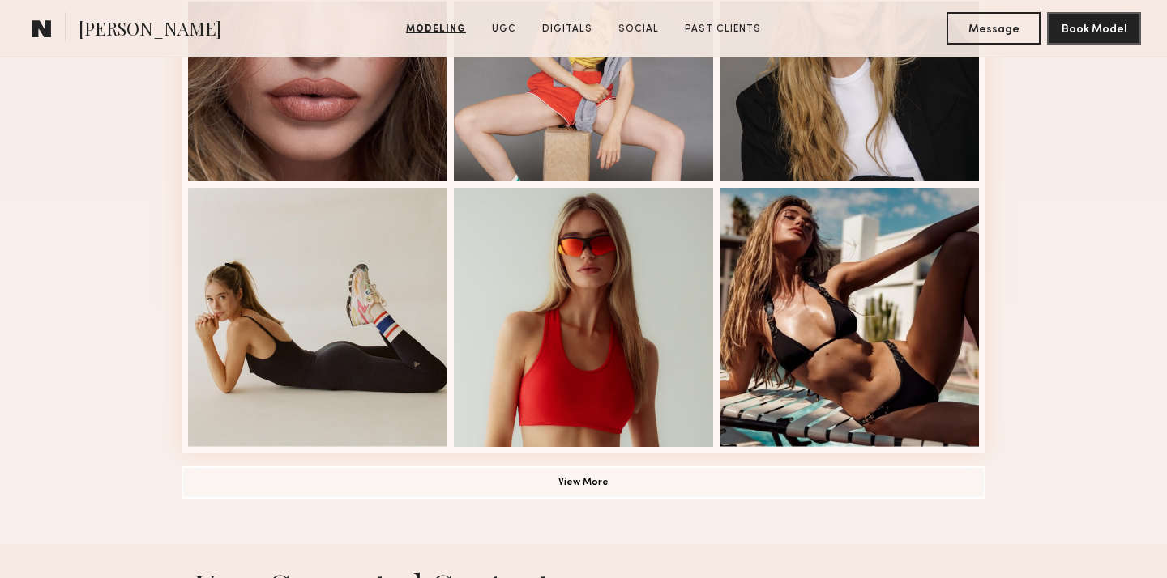
scroll to position [1058, 0]
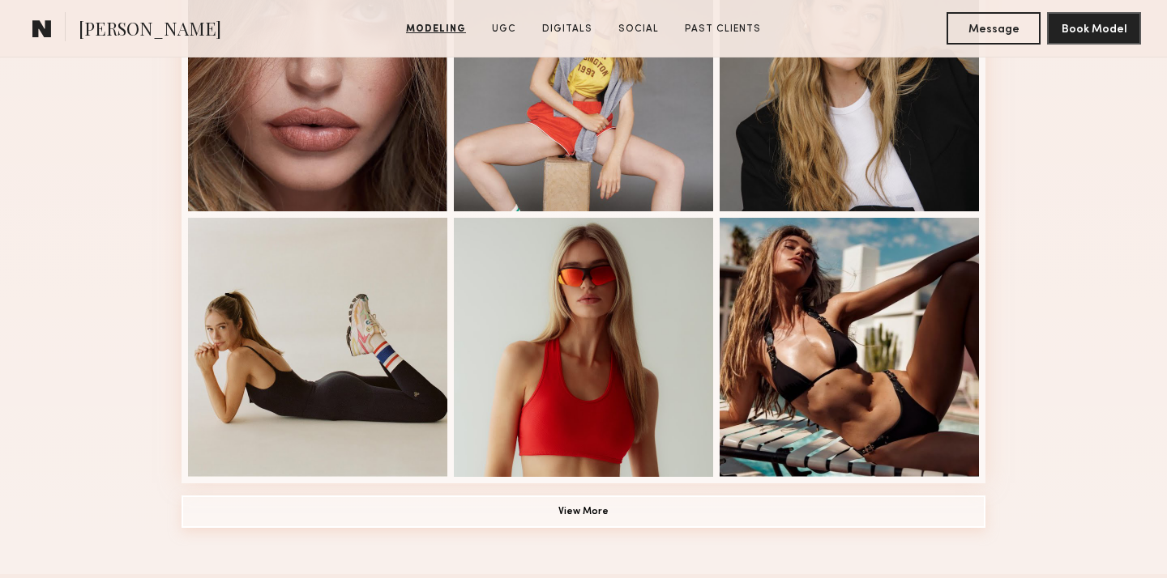
click at [514, 503] on button "View More" at bounding box center [583, 512] width 804 height 32
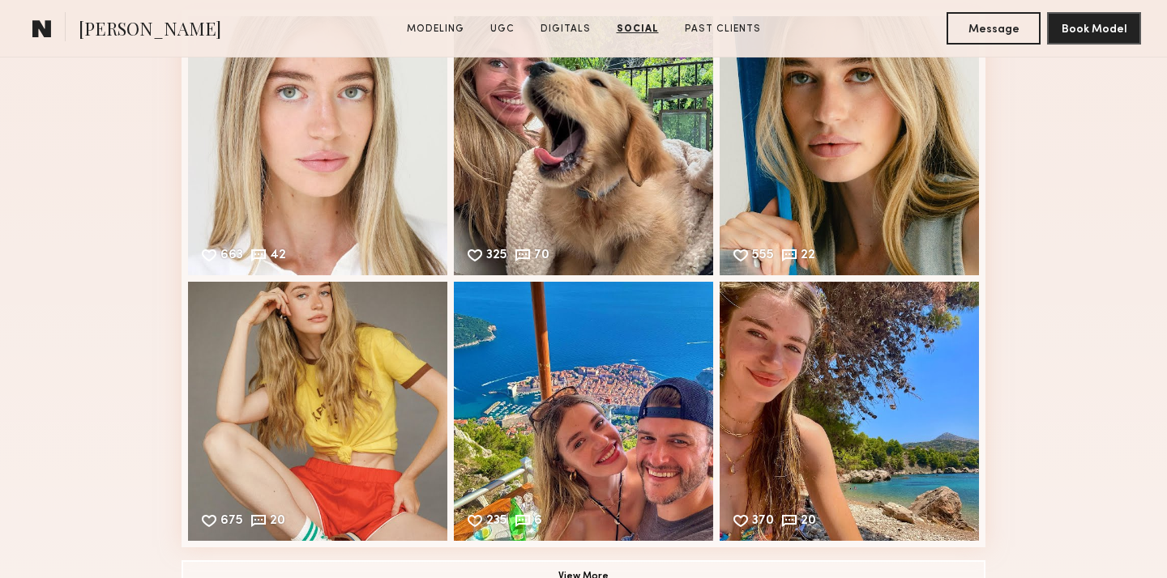
scroll to position [4310, 0]
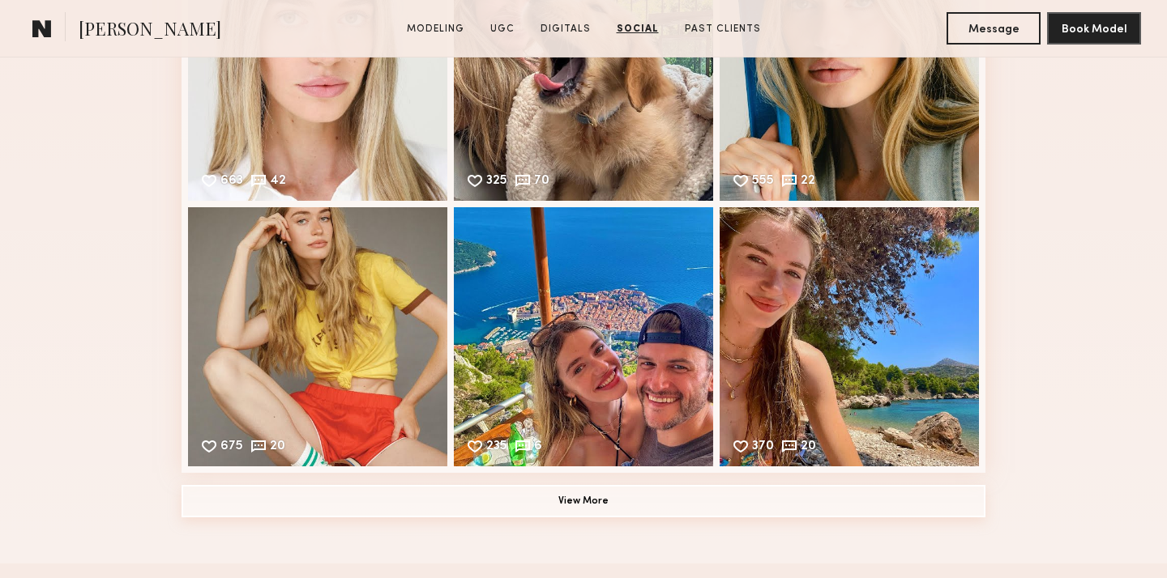
click at [596, 496] on button "View More" at bounding box center [583, 501] width 804 height 32
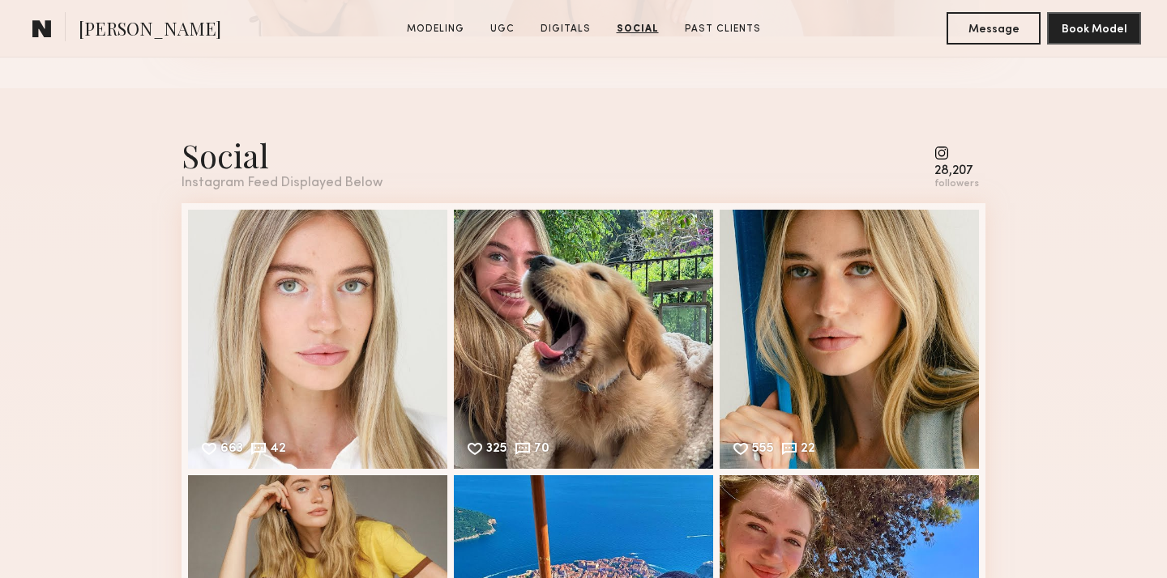
scroll to position [3418, 0]
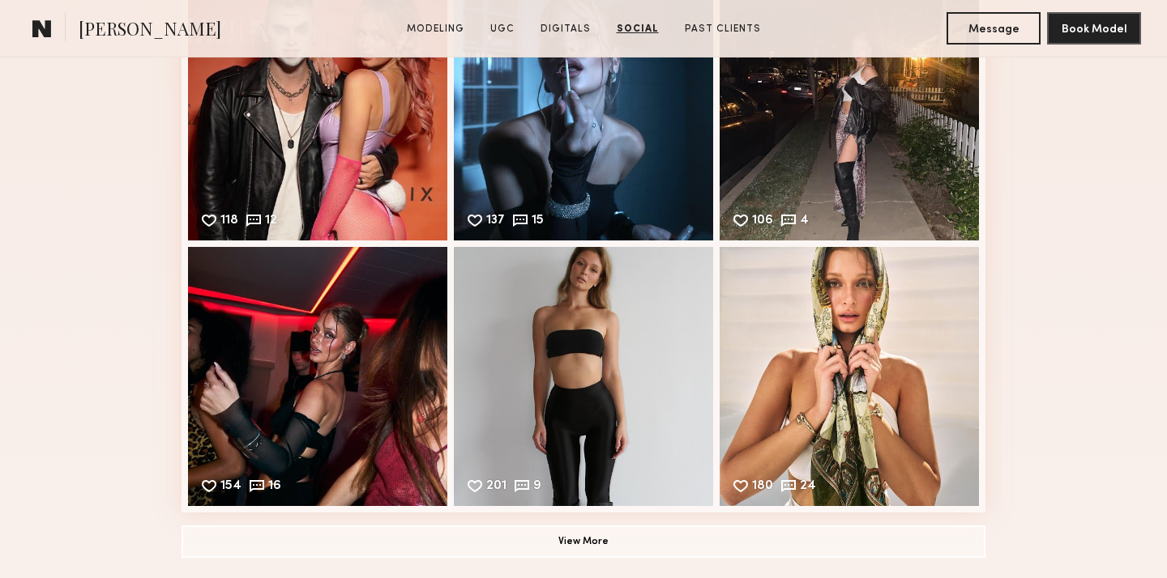
scroll to position [4850, 0]
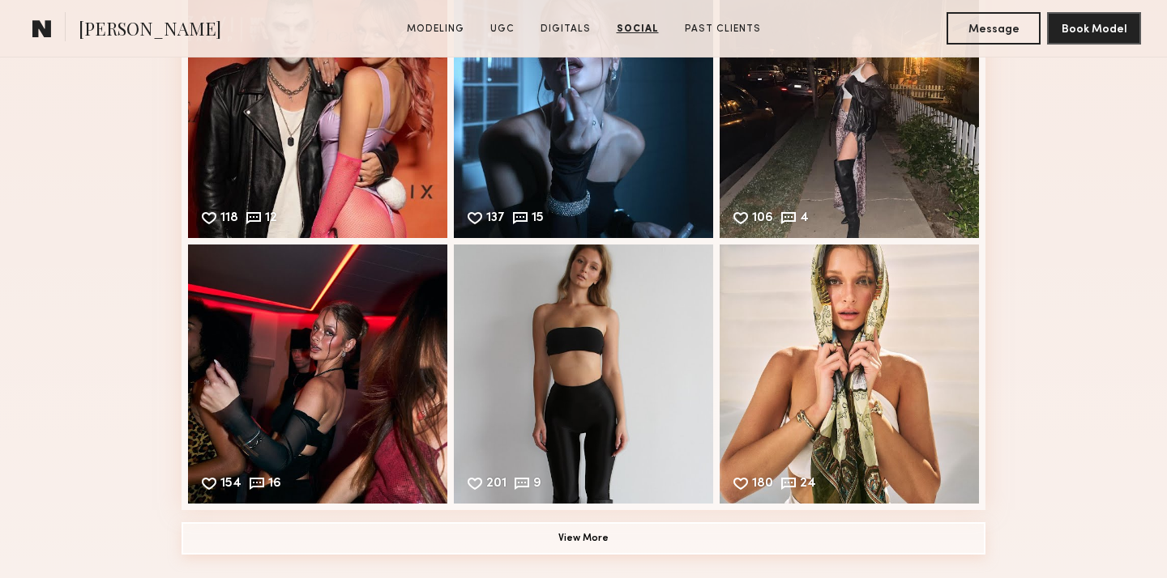
click at [509, 536] on button "View More" at bounding box center [583, 539] width 804 height 32
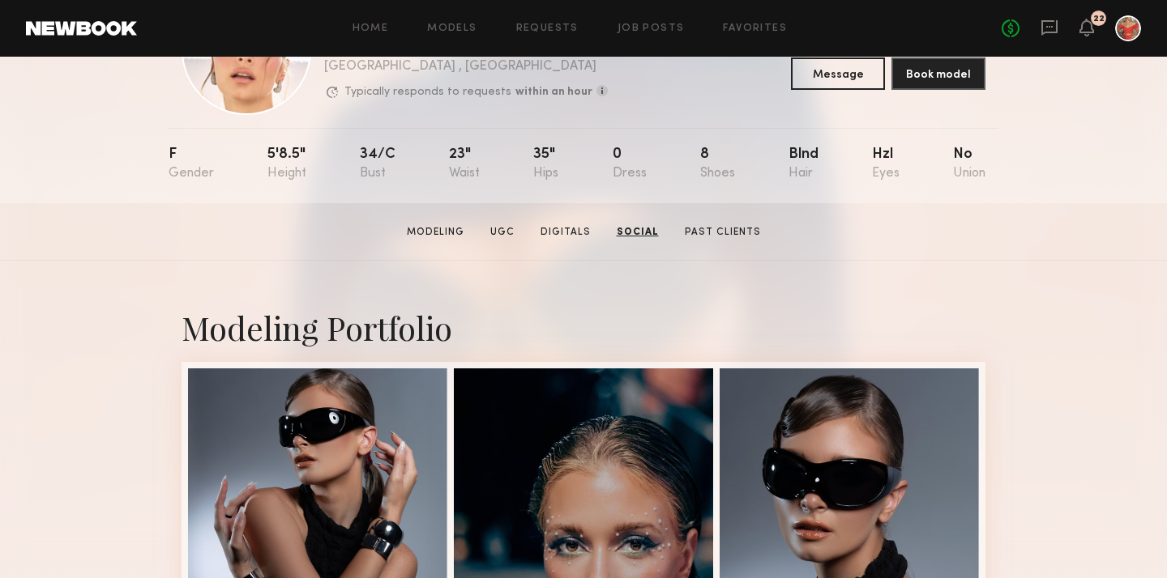
scroll to position [0, 0]
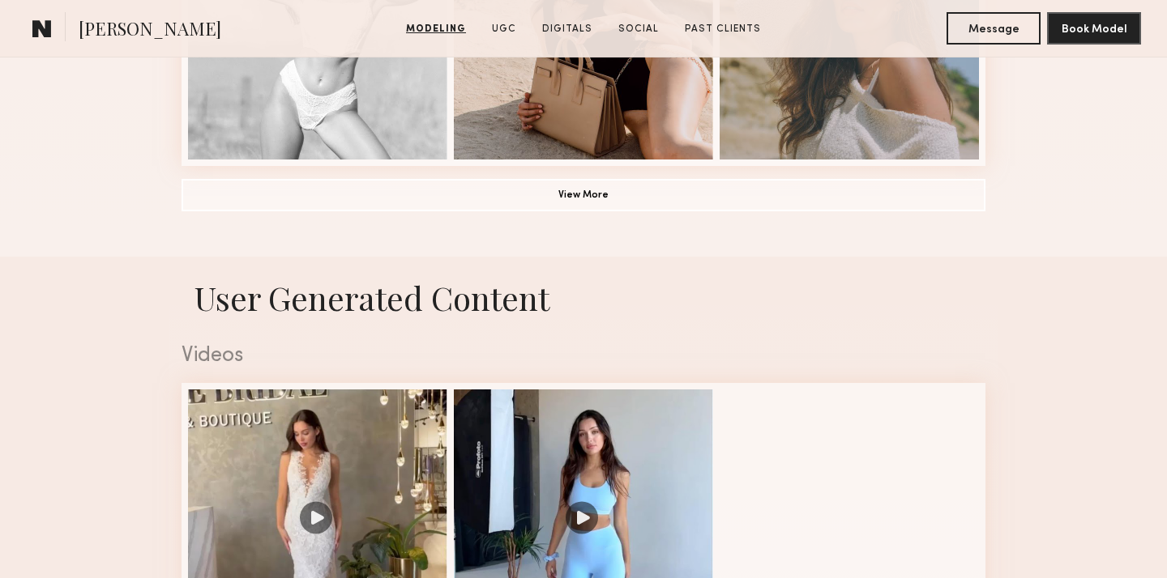
scroll to position [1380, 0]
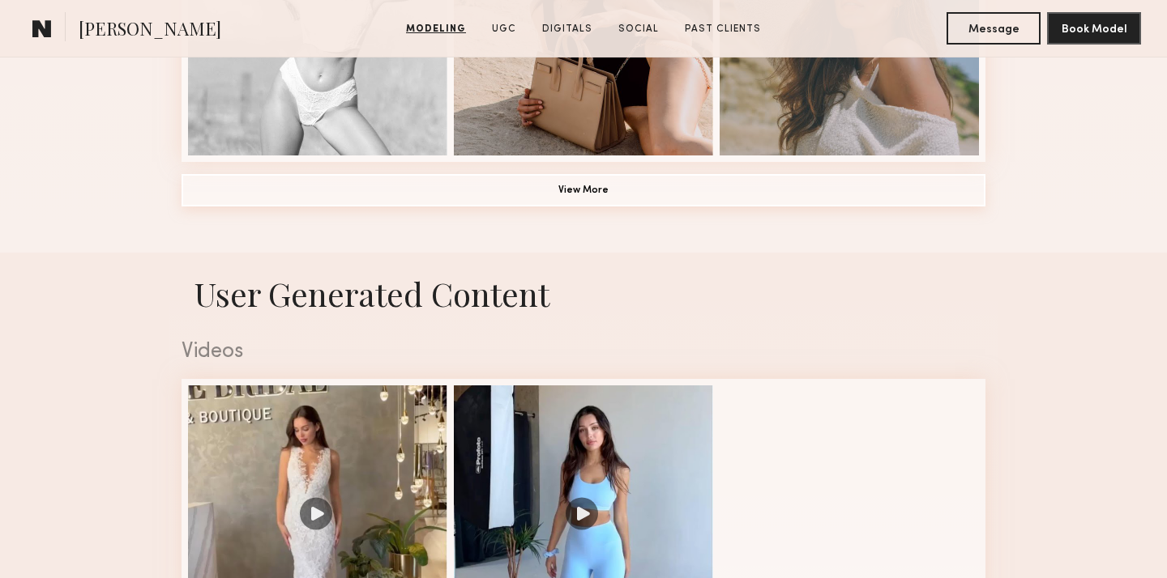
click at [563, 186] on button "View More" at bounding box center [583, 190] width 804 height 32
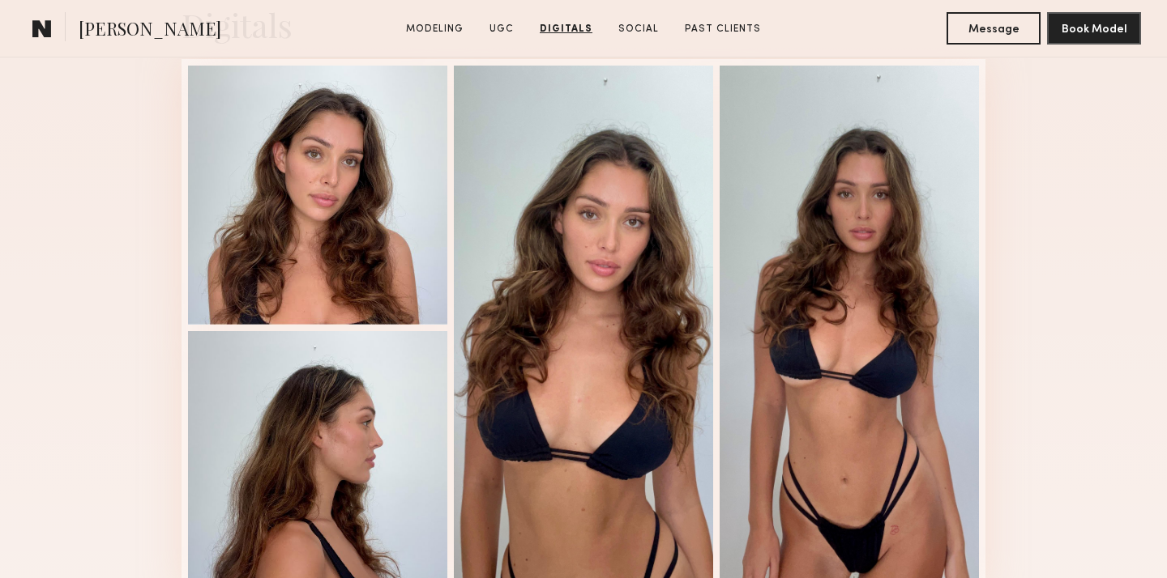
scroll to position [3489, 0]
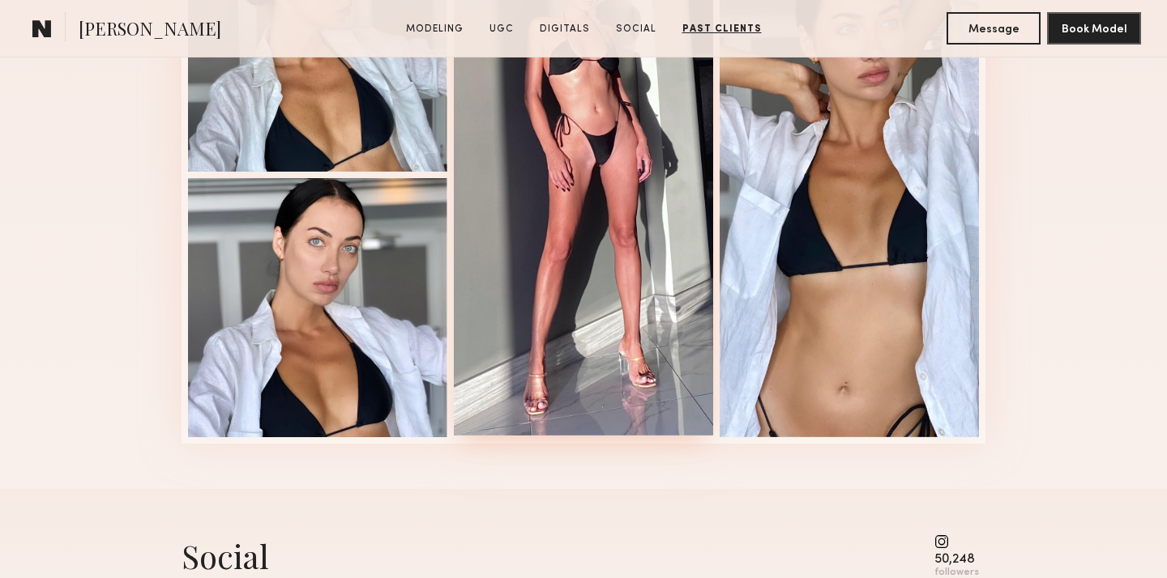
scroll to position [2143, 0]
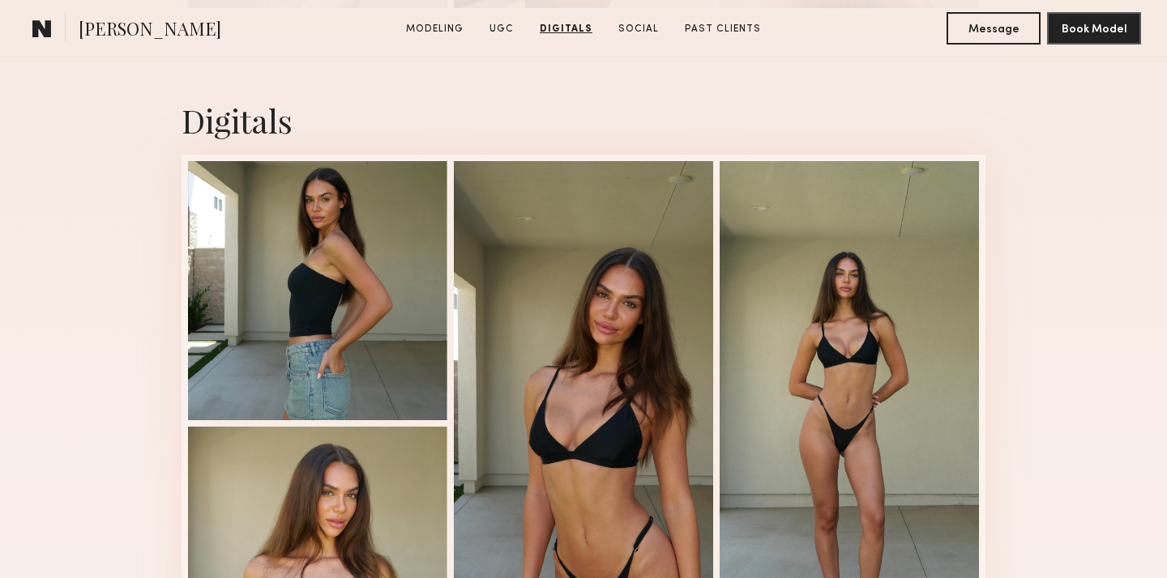
scroll to position [3972, 0]
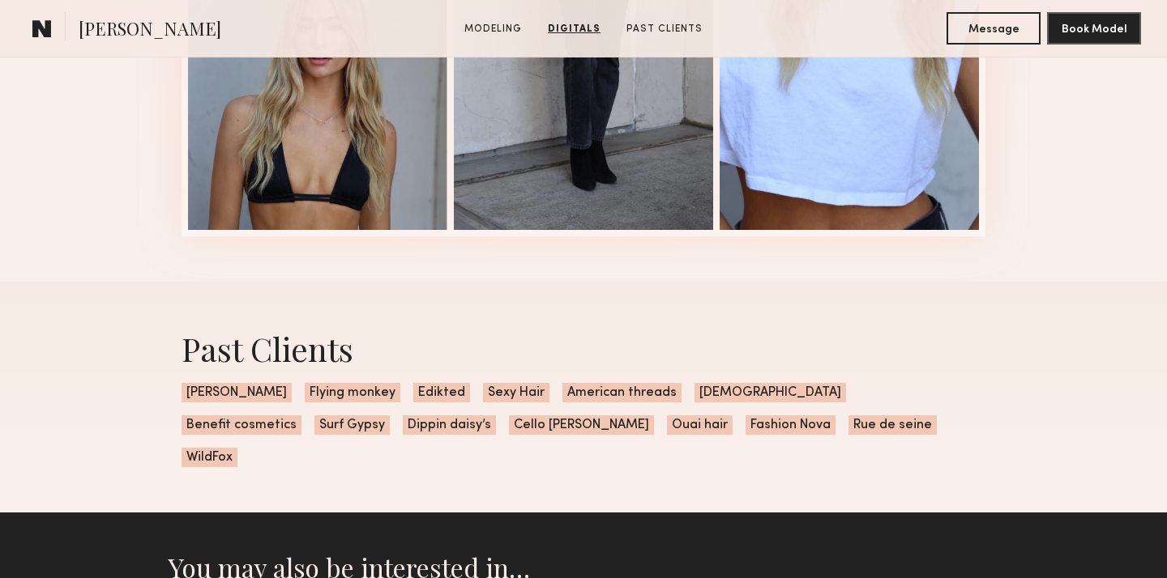
scroll to position [2057, 0]
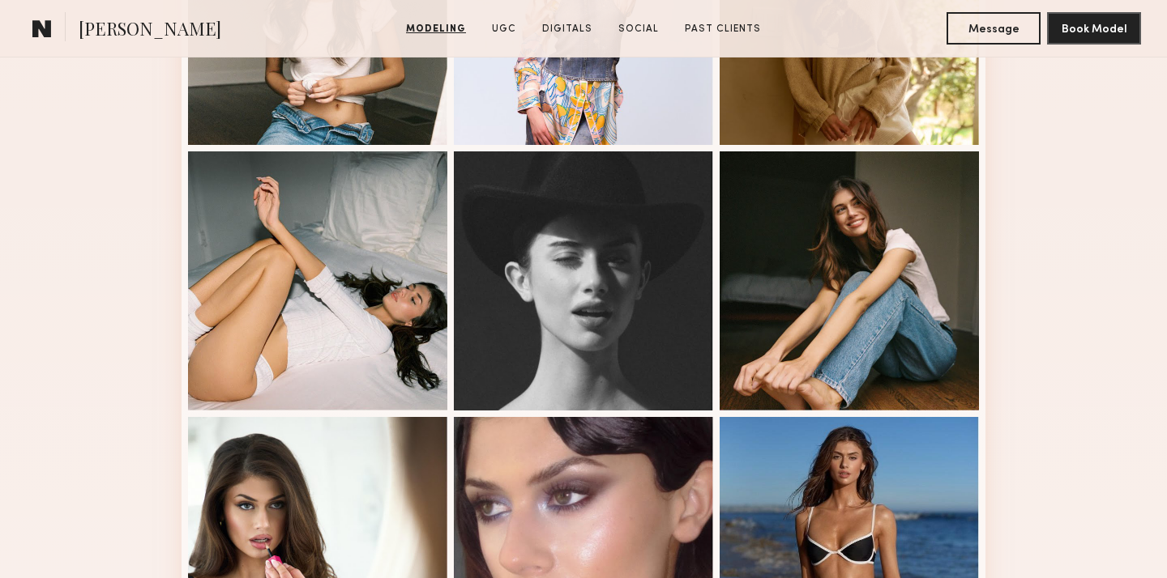
scroll to position [1073, 0]
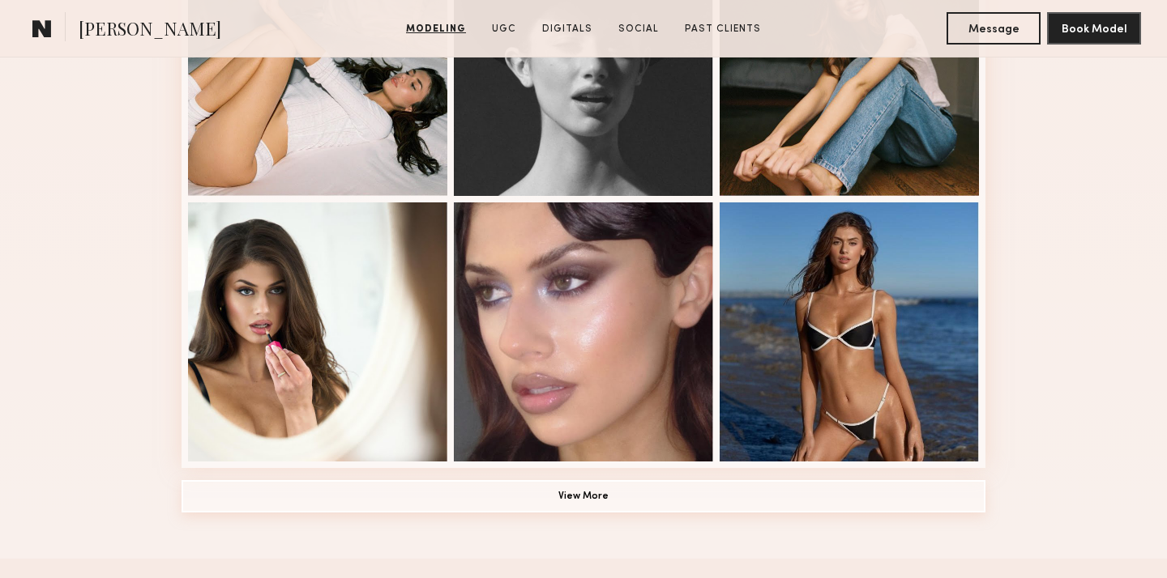
click at [484, 489] on button "View More" at bounding box center [583, 496] width 804 height 32
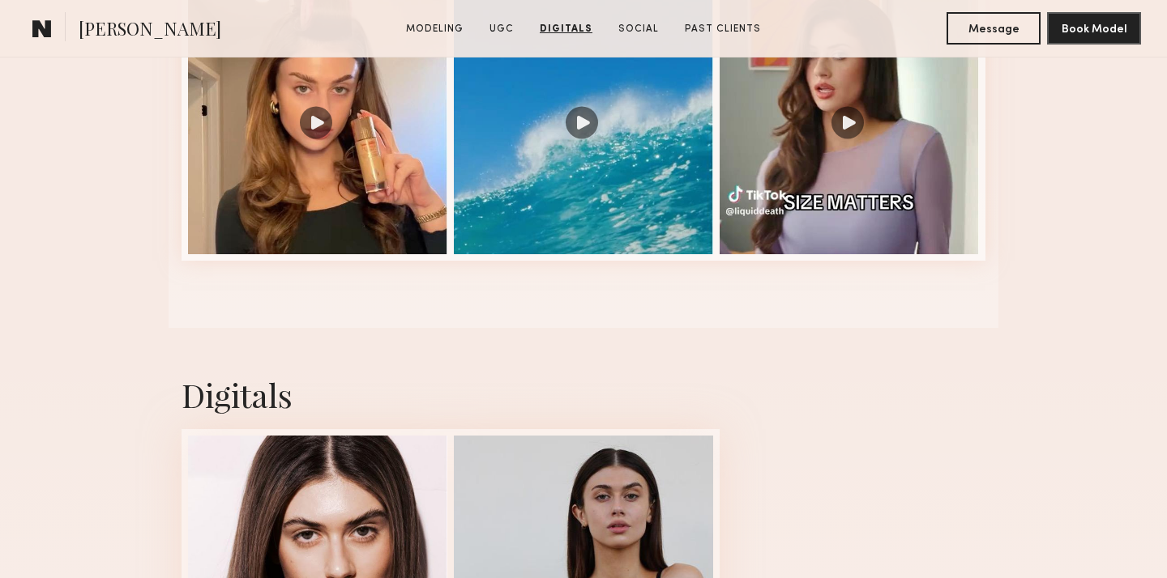
scroll to position [2641, 0]
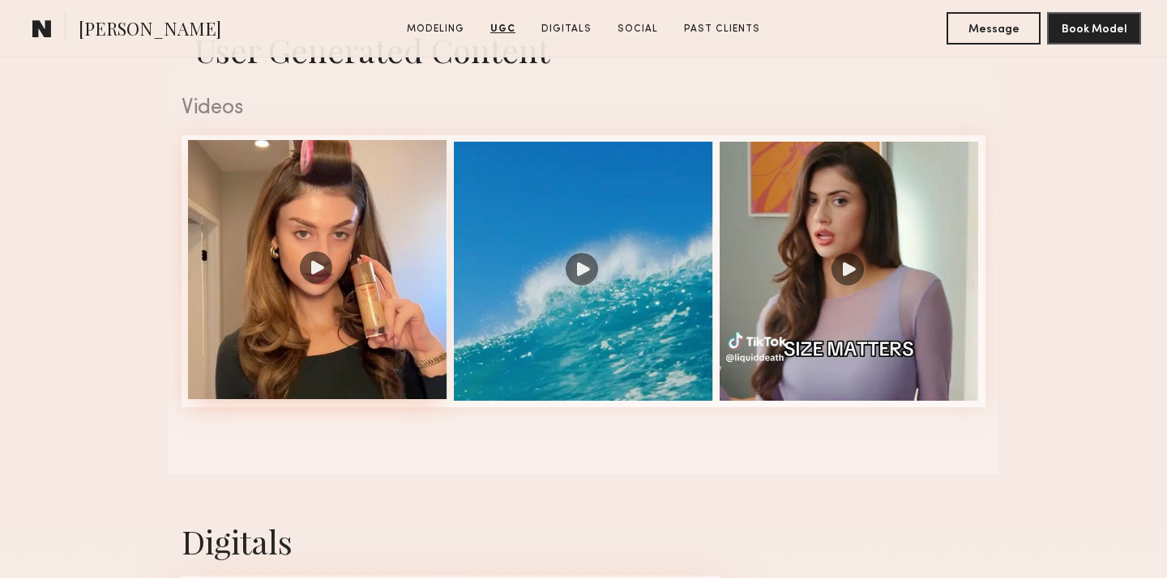
click at [313, 267] on div at bounding box center [317, 269] width 259 height 259
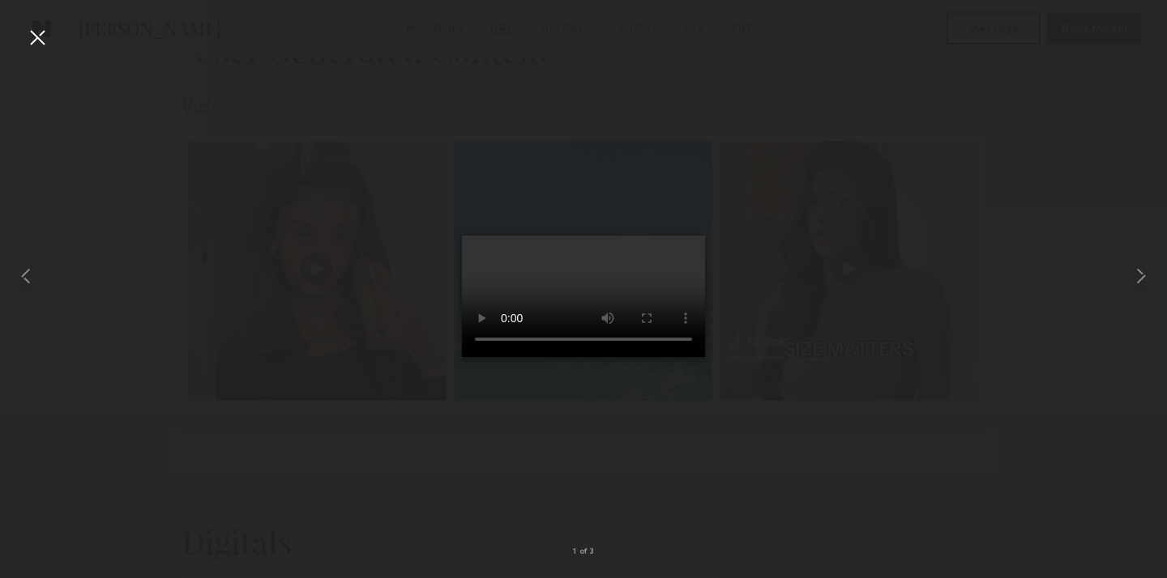
click at [38, 36] on div at bounding box center [37, 37] width 26 height 26
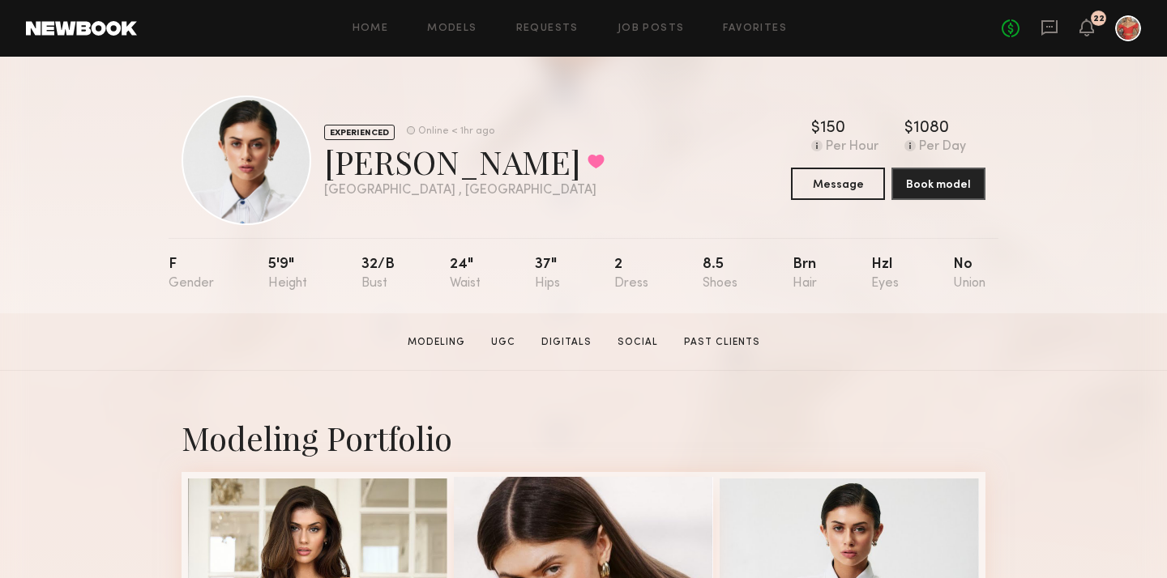
scroll to position [35, 0]
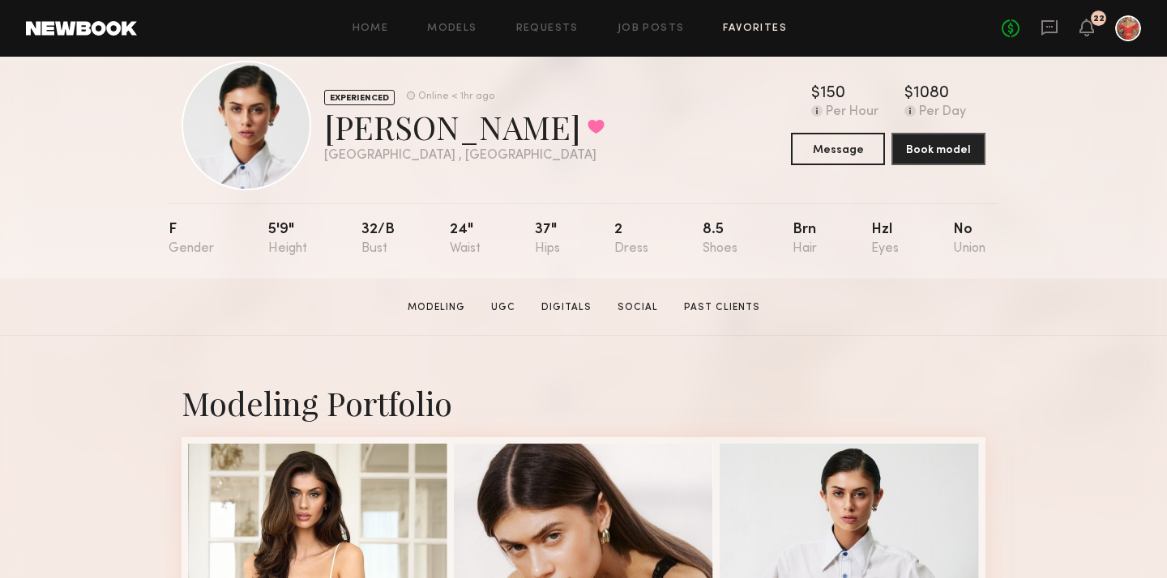
click at [758, 30] on link "Favorites" at bounding box center [755, 28] width 64 height 11
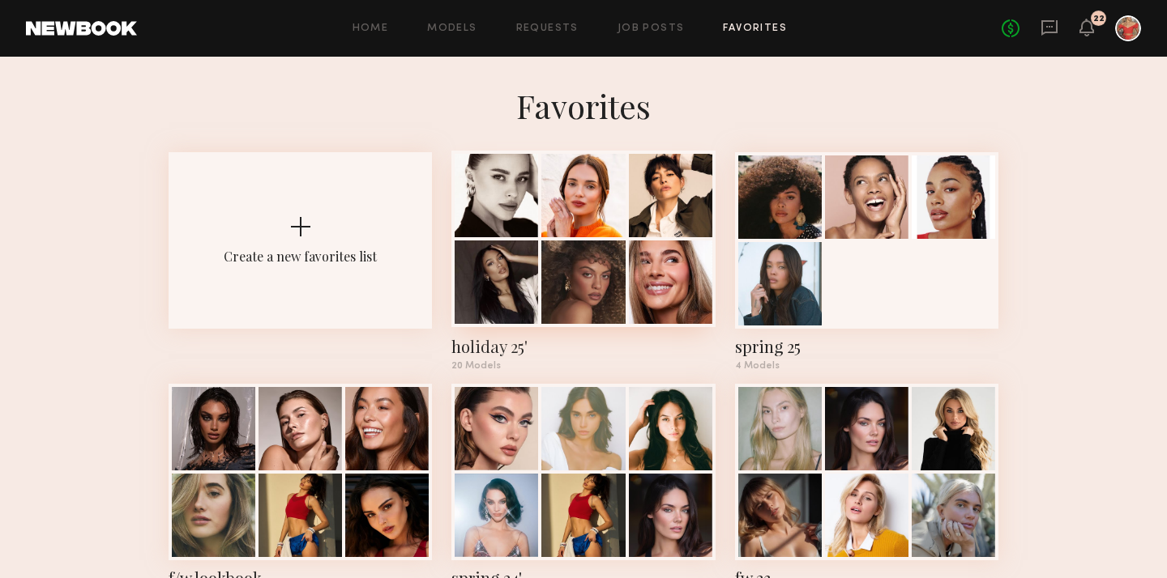
click at [506, 350] on div "holiday 25'" at bounding box center [582, 346] width 263 height 23
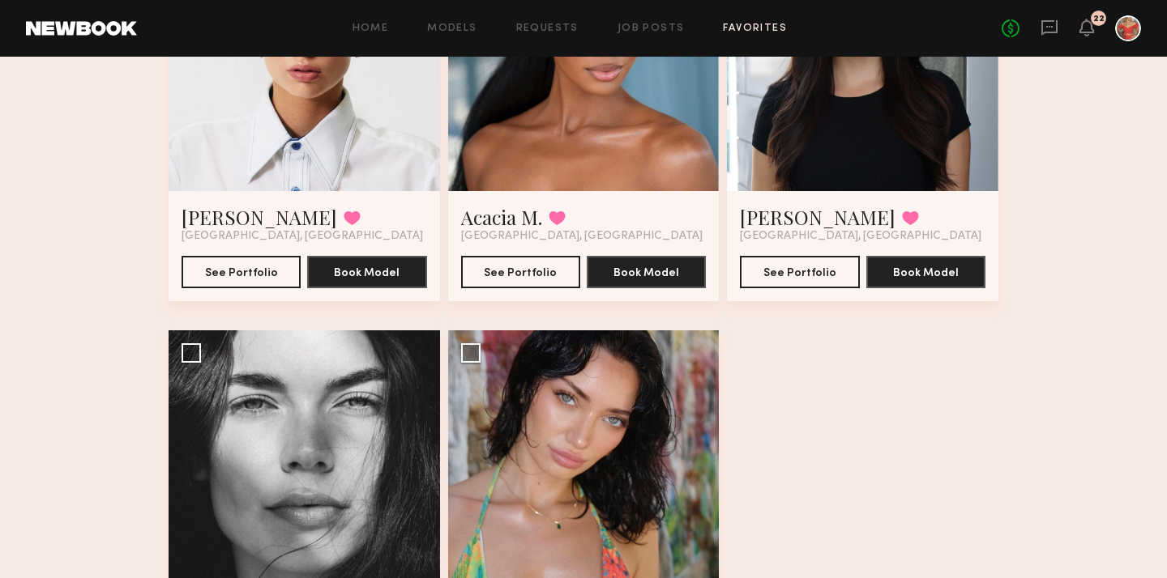
scroll to position [2226, 0]
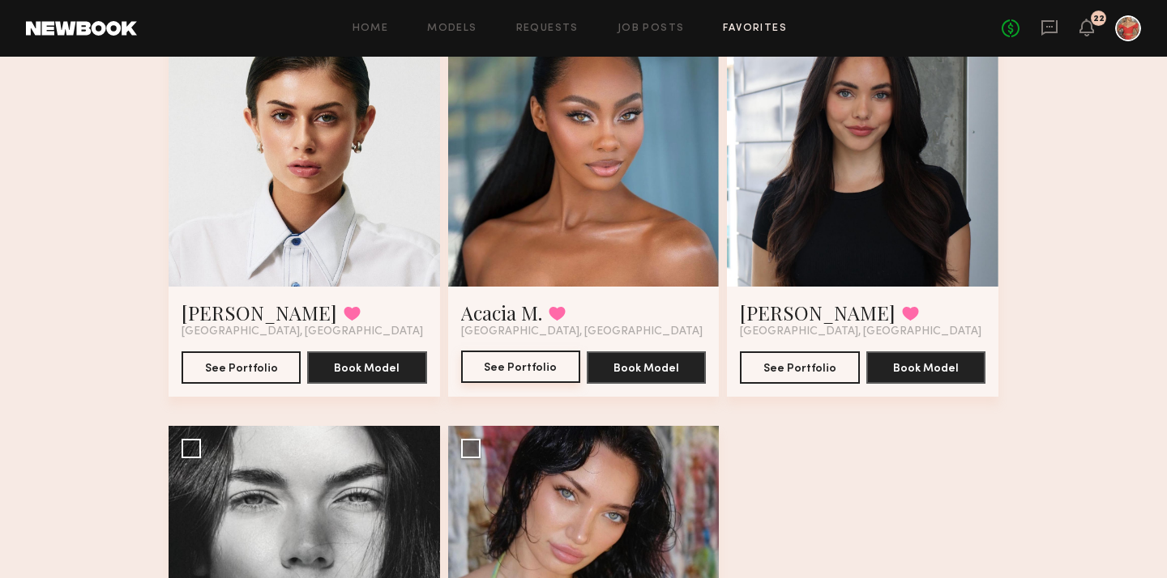
click at [519, 375] on button "See Portfolio" at bounding box center [520, 367] width 119 height 32
click at [816, 364] on button "See Portfolio" at bounding box center [799, 367] width 119 height 32
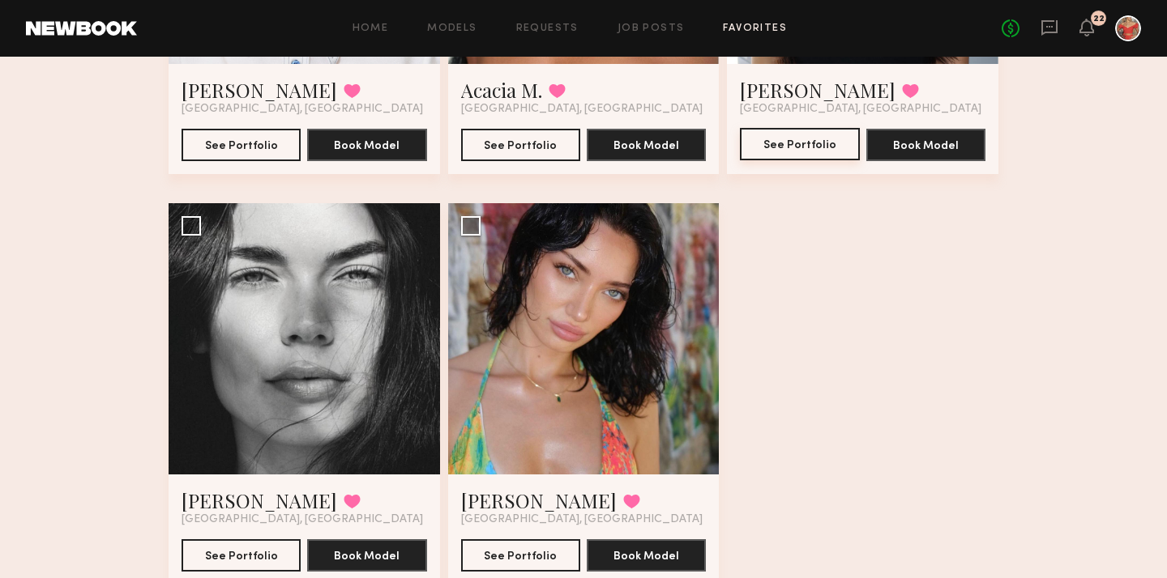
scroll to position [2508, 0]
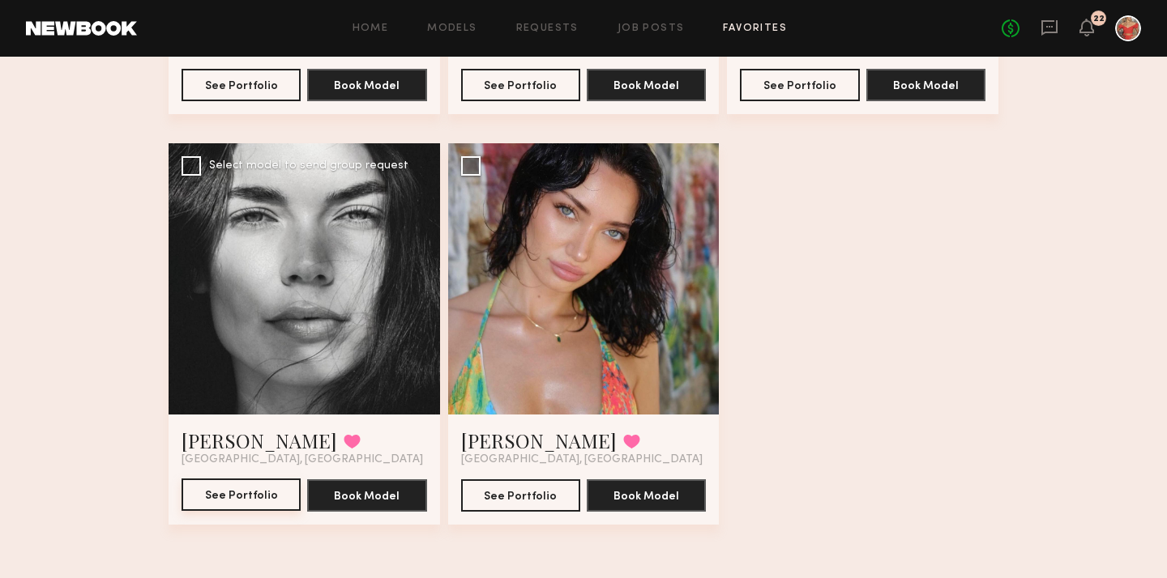
click at [237, 492] on button "See Portfolio" at bounding box center [240, 495] width 119 height 32
click at [538, 493] on button "See Portfolio" at bounding box center [520, 495] width 119 height 32
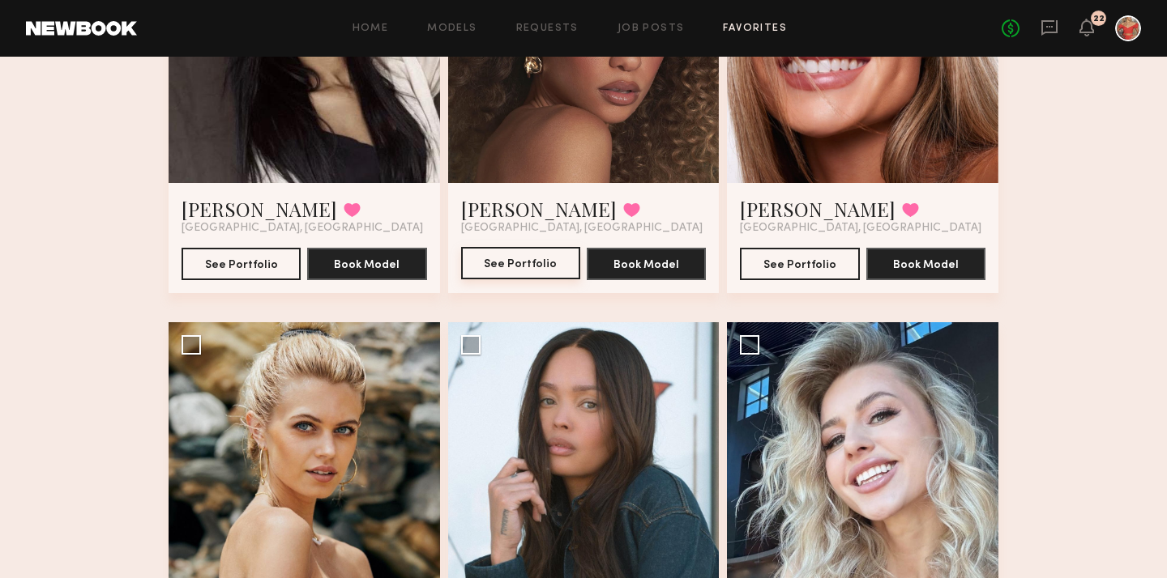
scroll to position [688, 0]
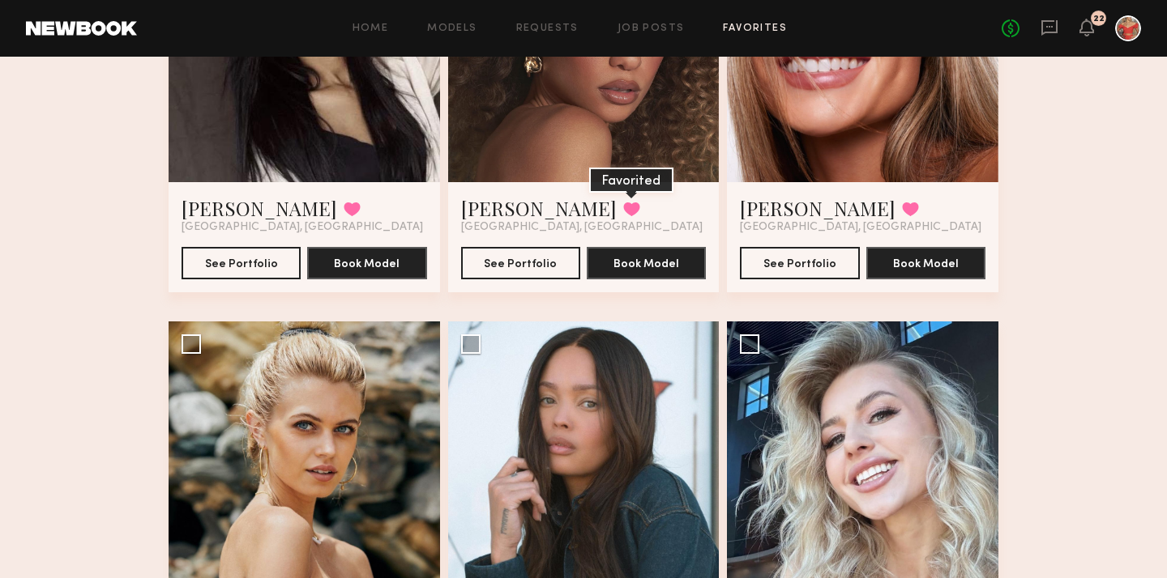
click at [623, 207] on button at bounding box center [631, 209] width 17 height 15
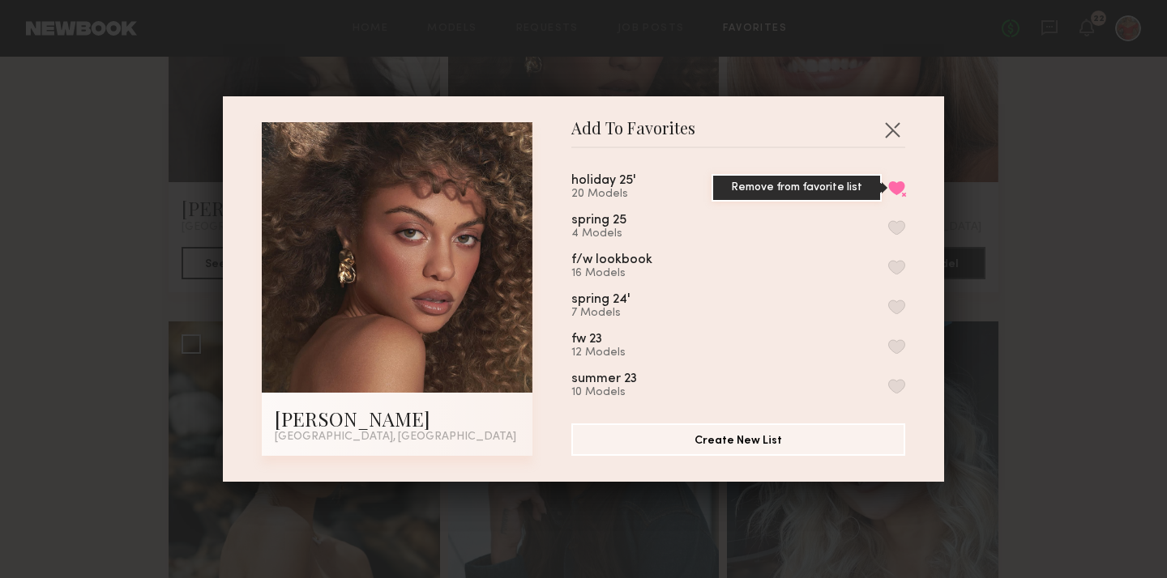
click at [897, 186] on button "Remove from favorite list" at bounding box center [896, 188] width 17 height 15
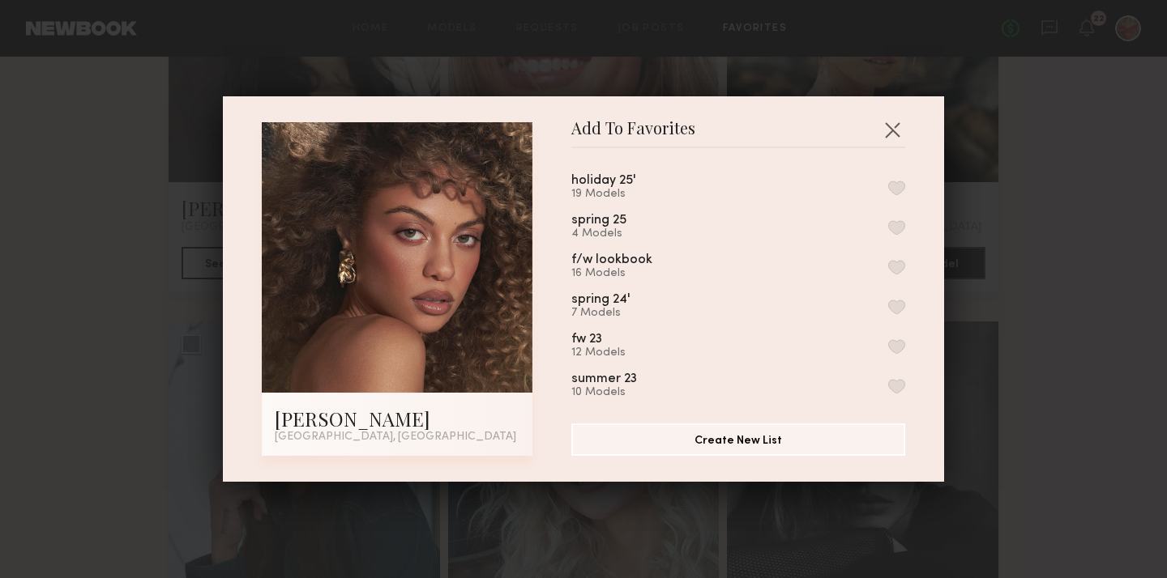
click at [849, 185] on div "holiday 25' 19 Models" at bounding box center [738, 187] width 334 height 27
click at [891, 127] on button "button" at bounding box center [892, 130] width 26 height 26
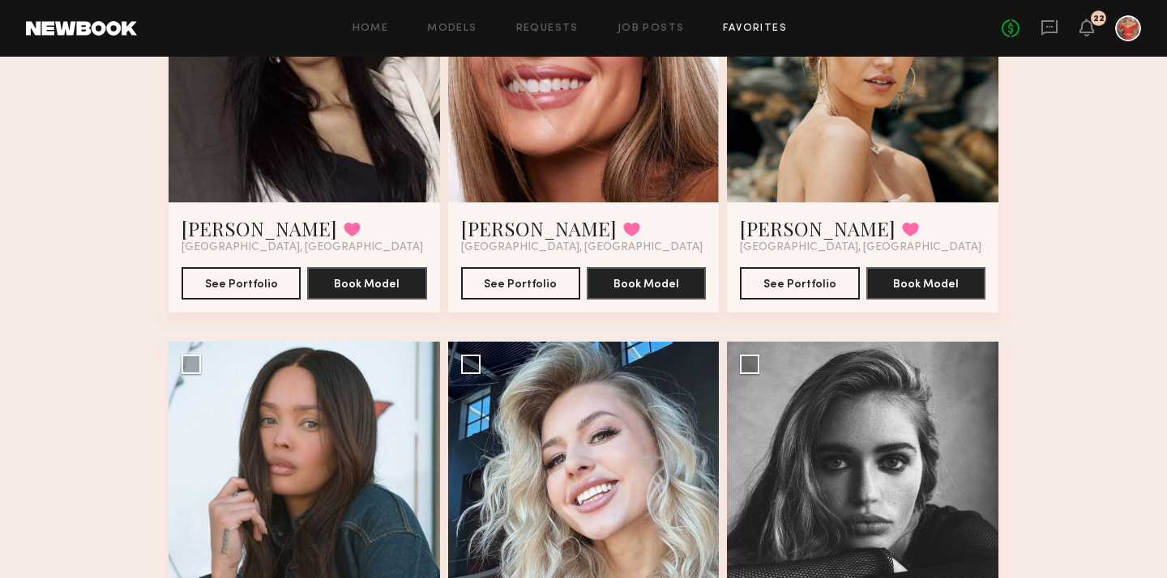
scroll to position [667, 0]
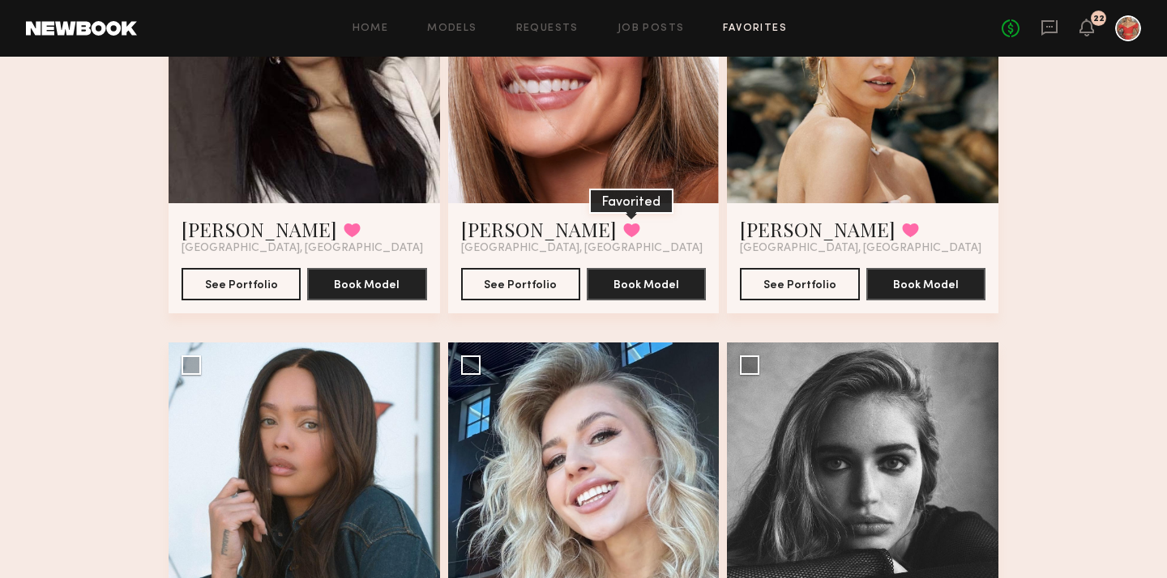
click at [623, 229] on button at bounding box center [631, 230] width 17 height 15
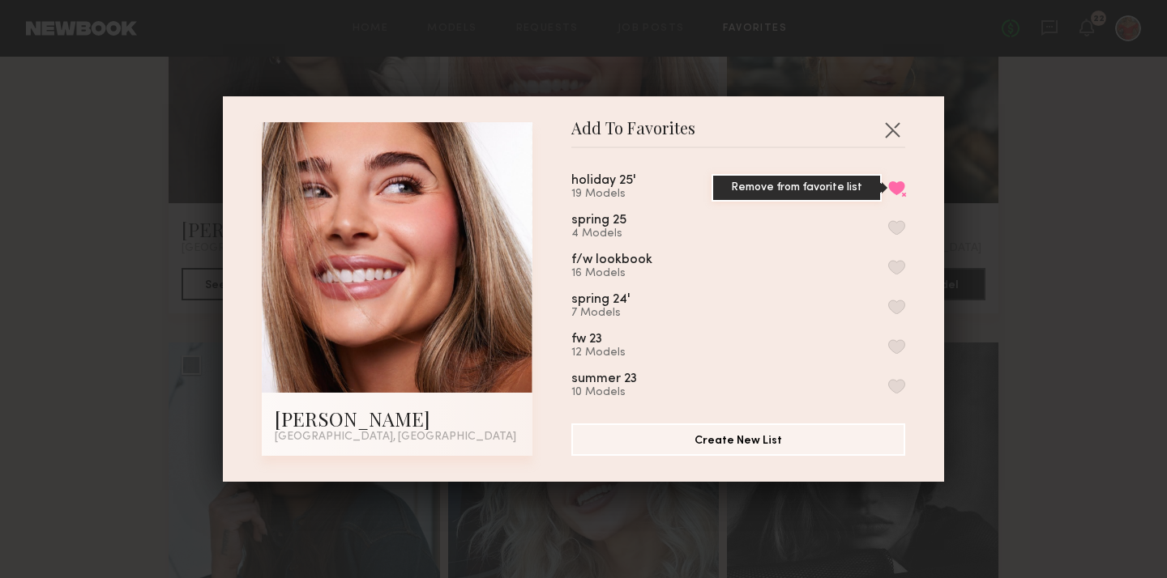
click at [903, 188] on button "Remove from favorite list" at bounding box center [896, 188] width 17 height 15
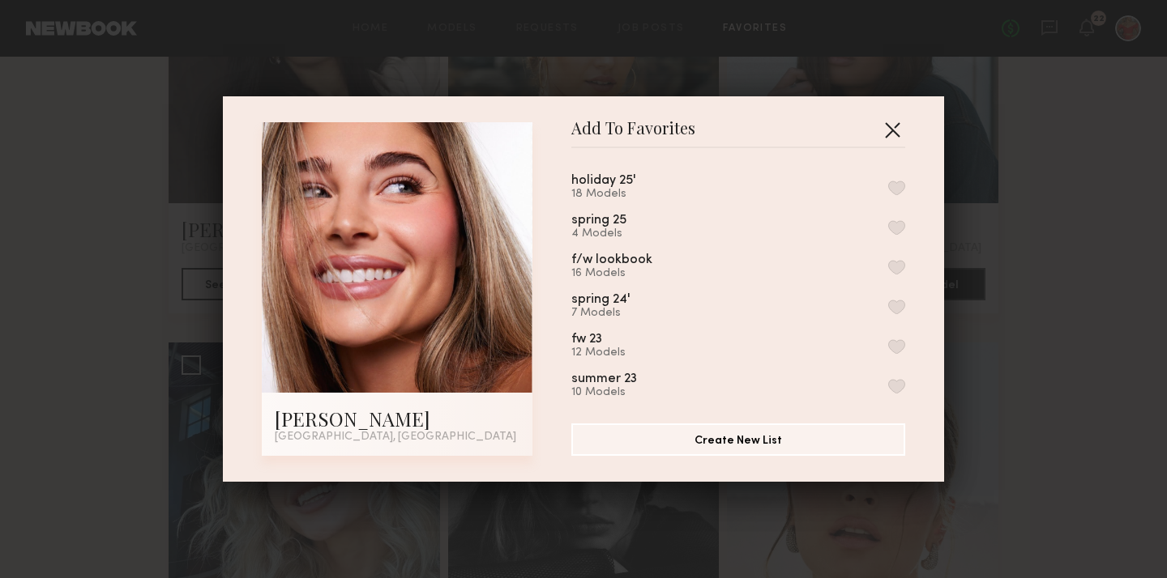
click at [890, 130] on button "button" at bounding box center [892, 130] width 26 height 26
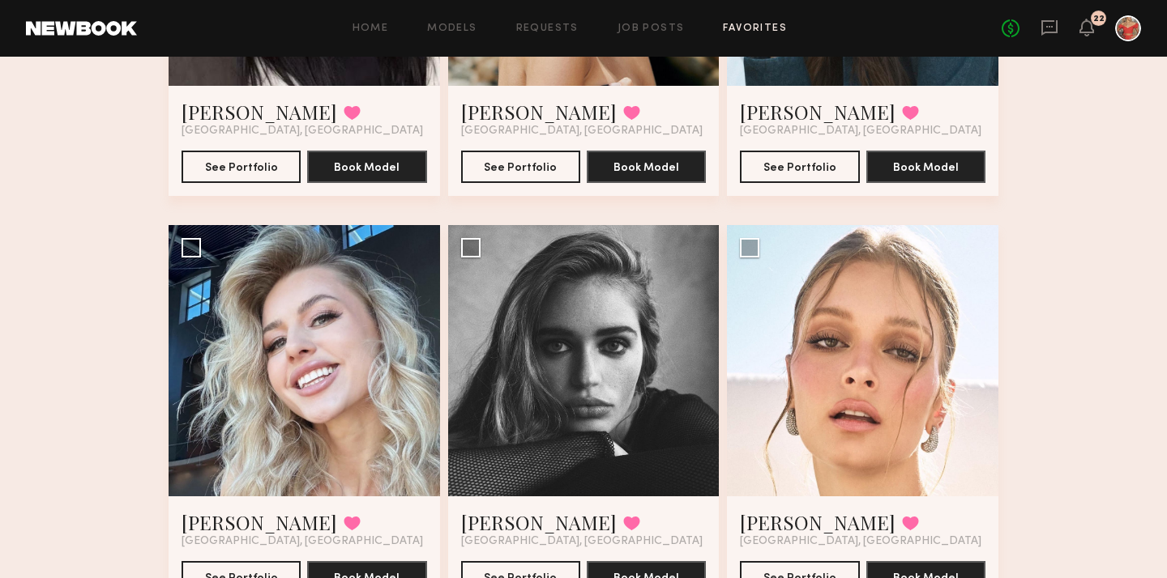
scroll to position [656, 0]
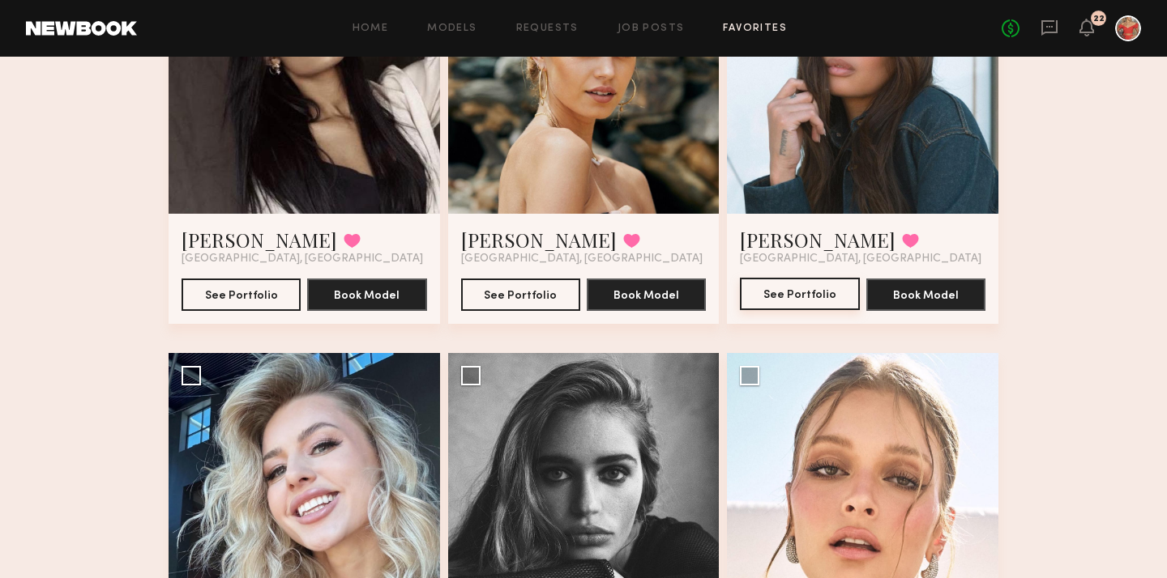
click at [808, 295] on button "See Portfolio" at bounding box center [799, 294] width 119 height 32
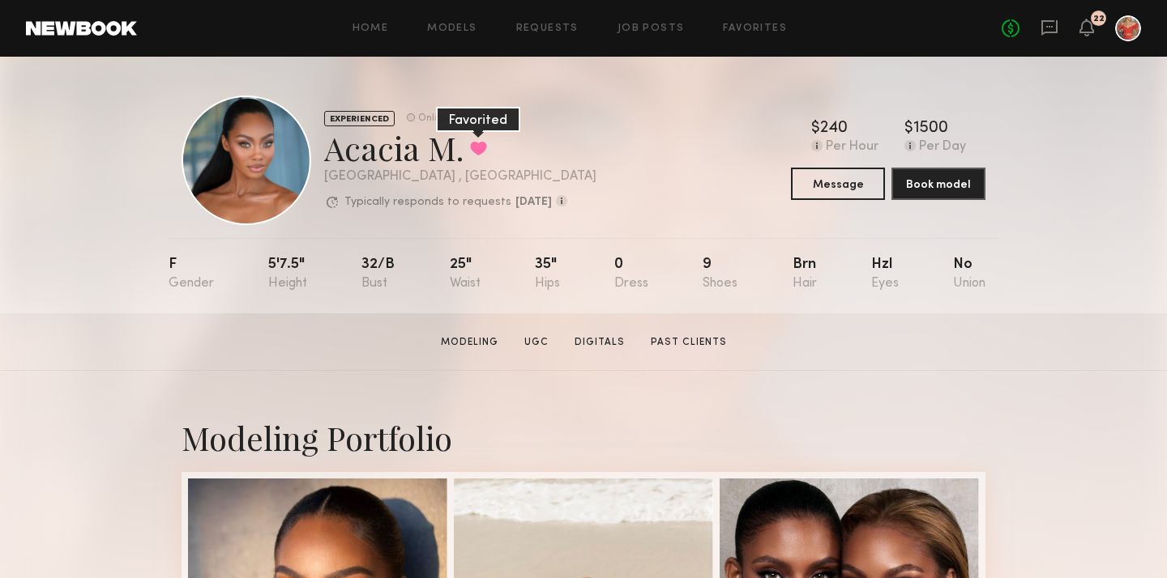
click at [476, 151] on button at bounding box center [478, 148] width 17 height 15
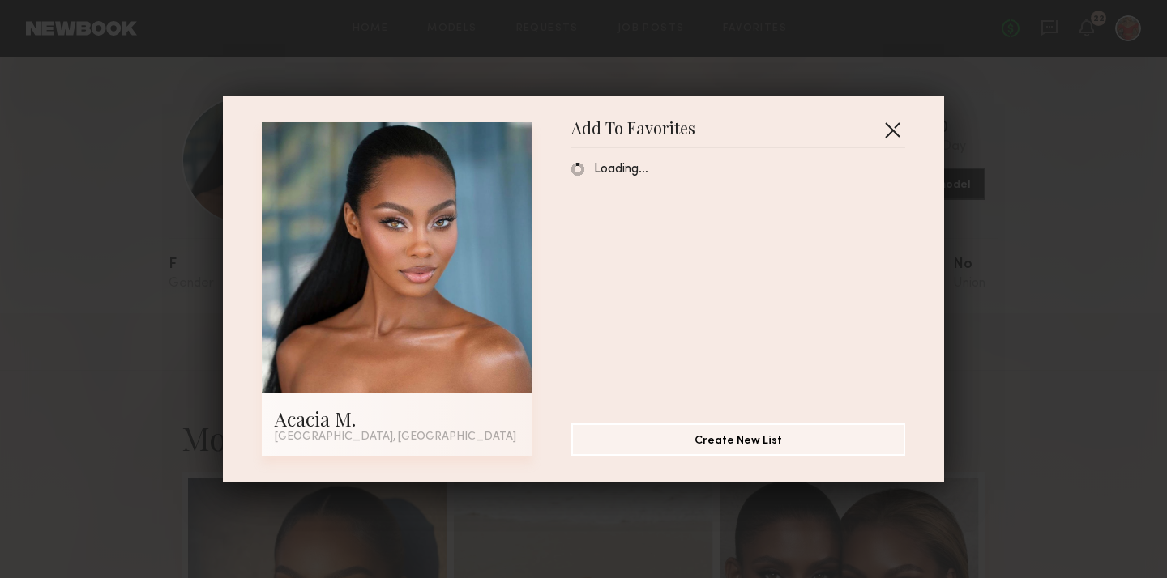
click at [889, 129] on button "button" at bounding box center [892, 130] width 26 height 26
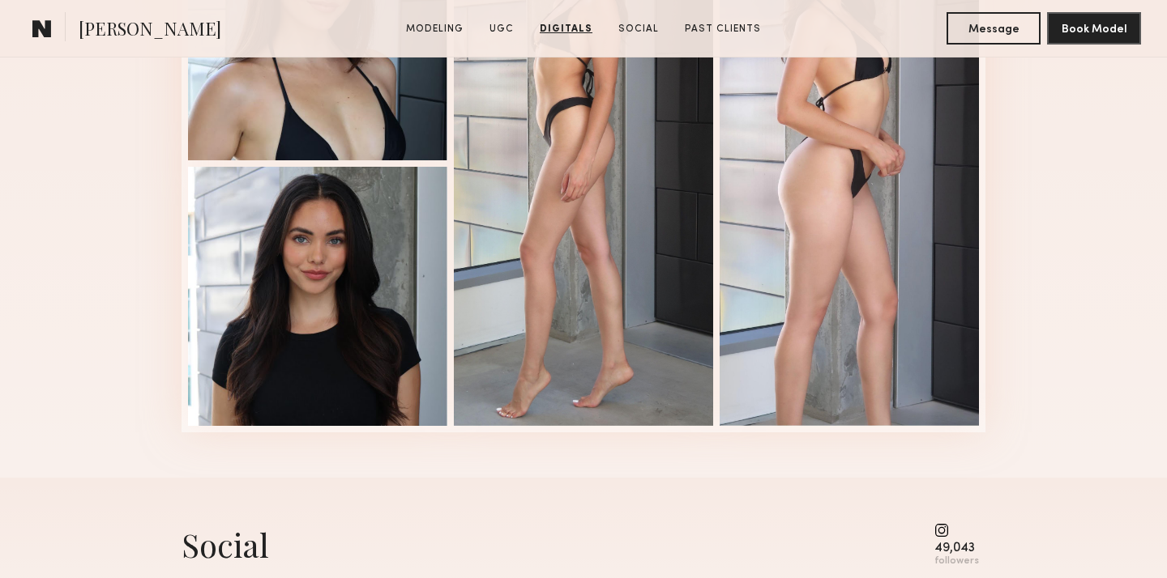
scroll to position [945, 0]
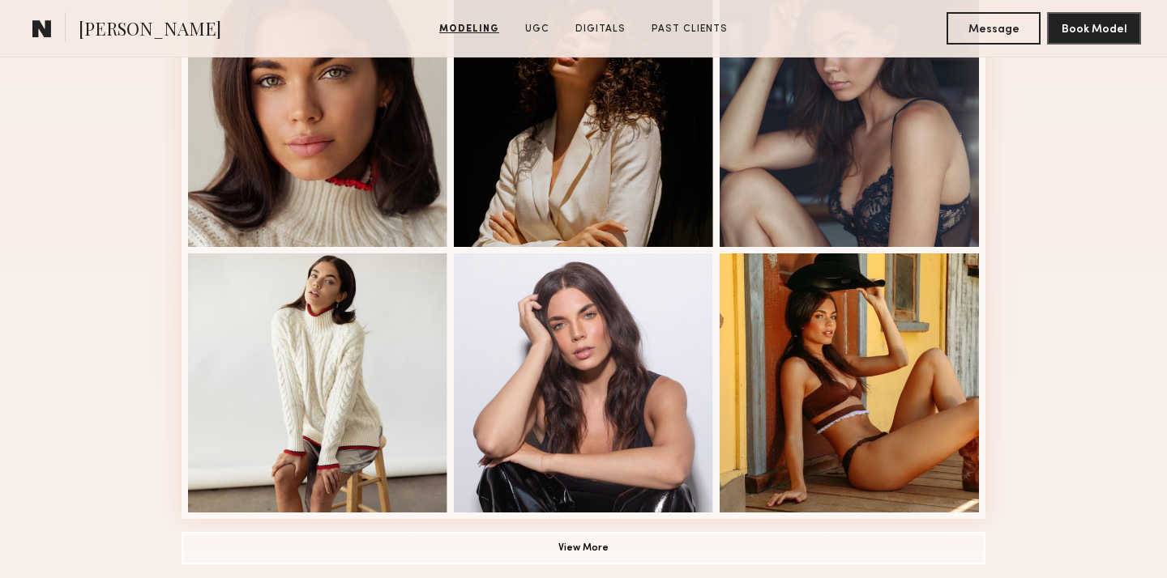
scroll to position [1082, 0]
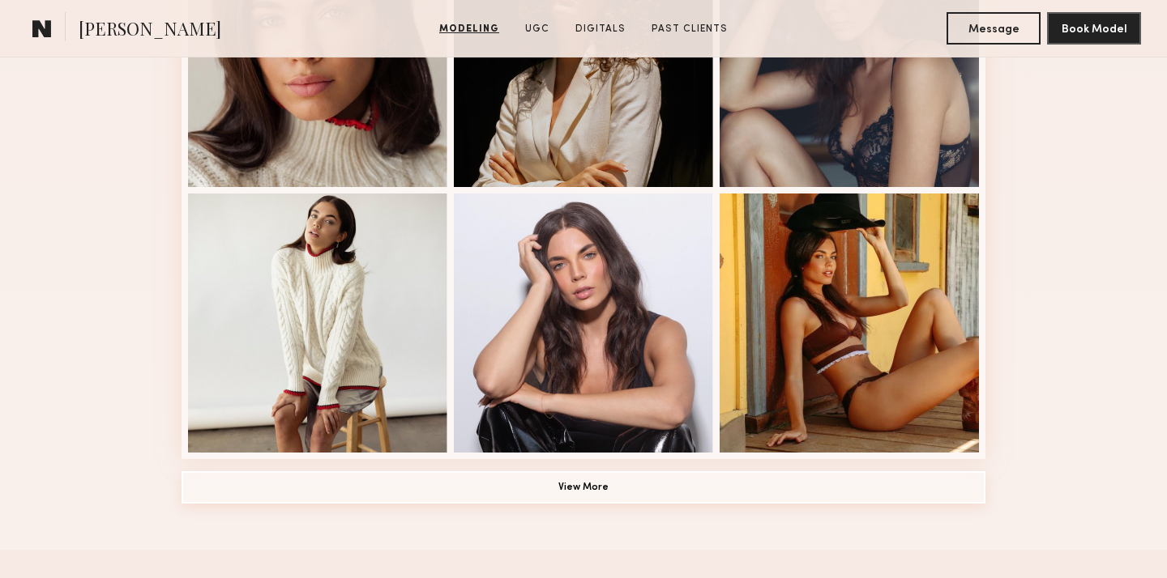
click at [506, 485] on button "View More" at bounding box center [583, 488] width 804 height 32
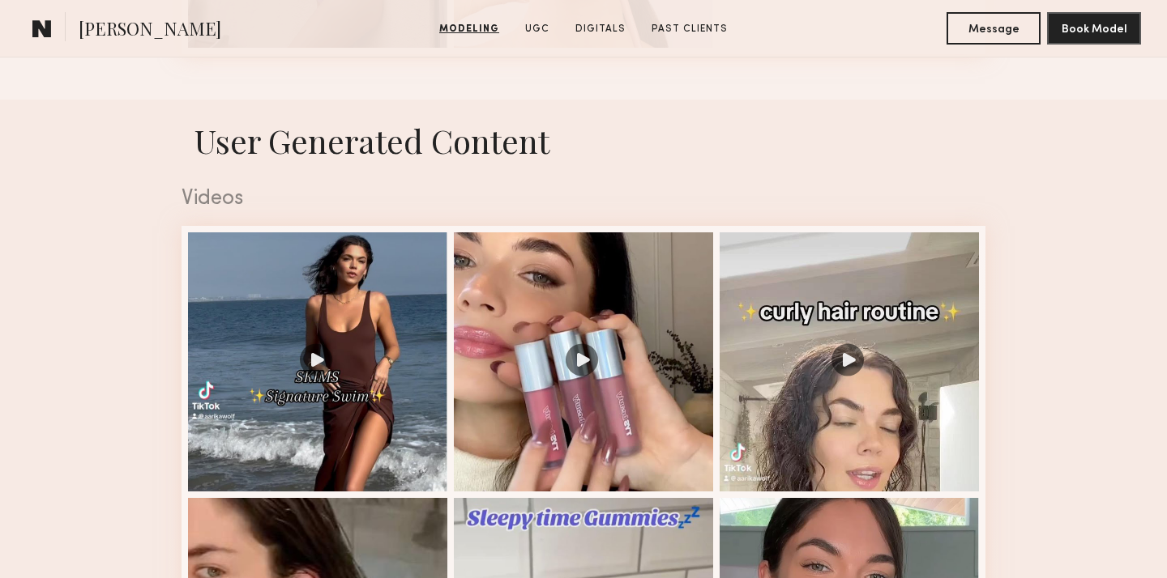
scroll to position [2634, 0]
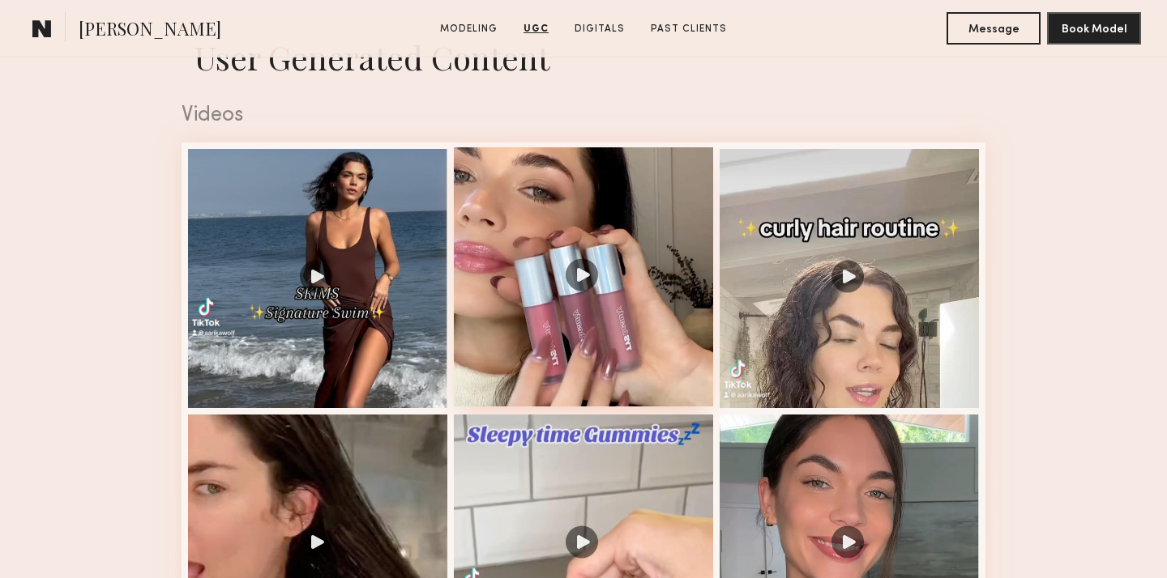
click at [586, 280] on div at bounding box center [583, 276] width 259 height 259
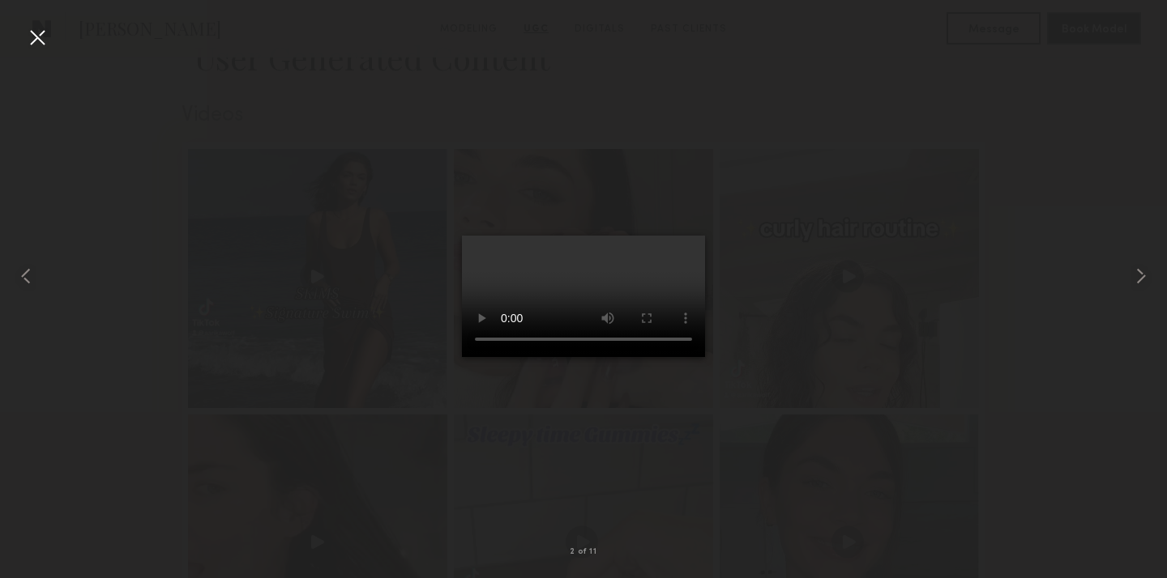
click at [35, 37] on div at bounding box center [37, 37] width 26 height 26
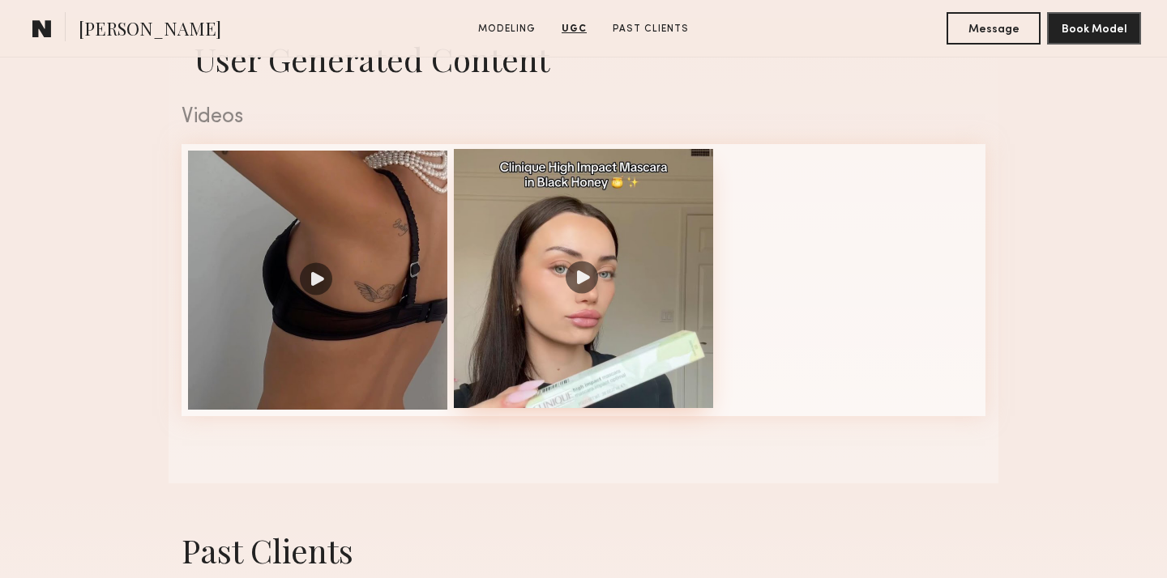
scroll to position [1591, 0]
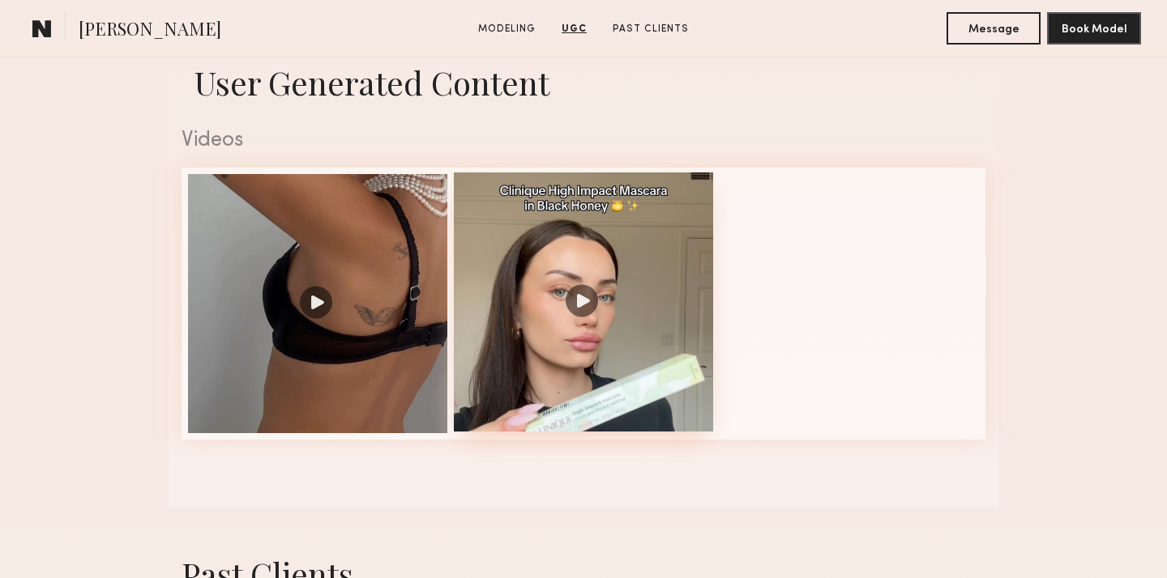
click at [586, 312] on div at bounding box center [583, 302] width 259 height 259
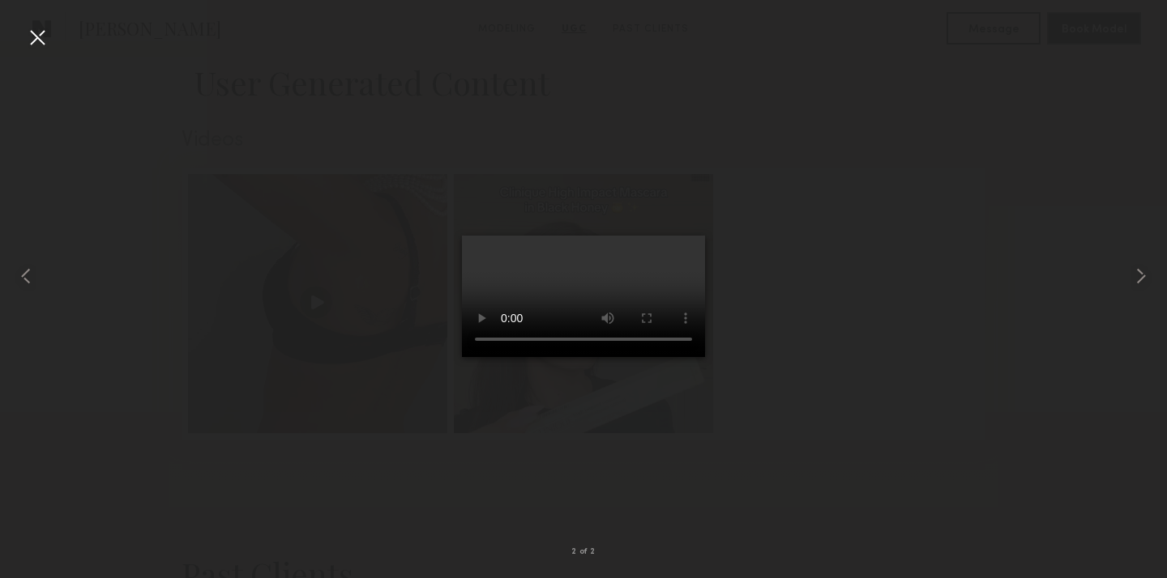
click at [37, 36] on div at bounding box center [37, 37] width 26 height 26
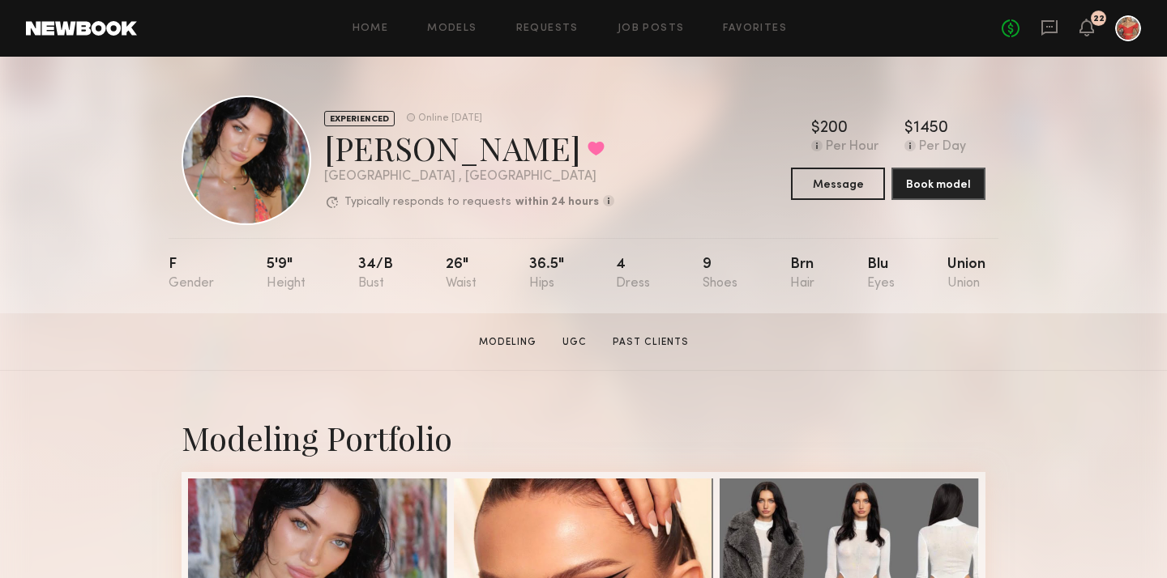
scroll to position [113, 0]
